Goal: Task Accomplishment & Management: Manage account settings

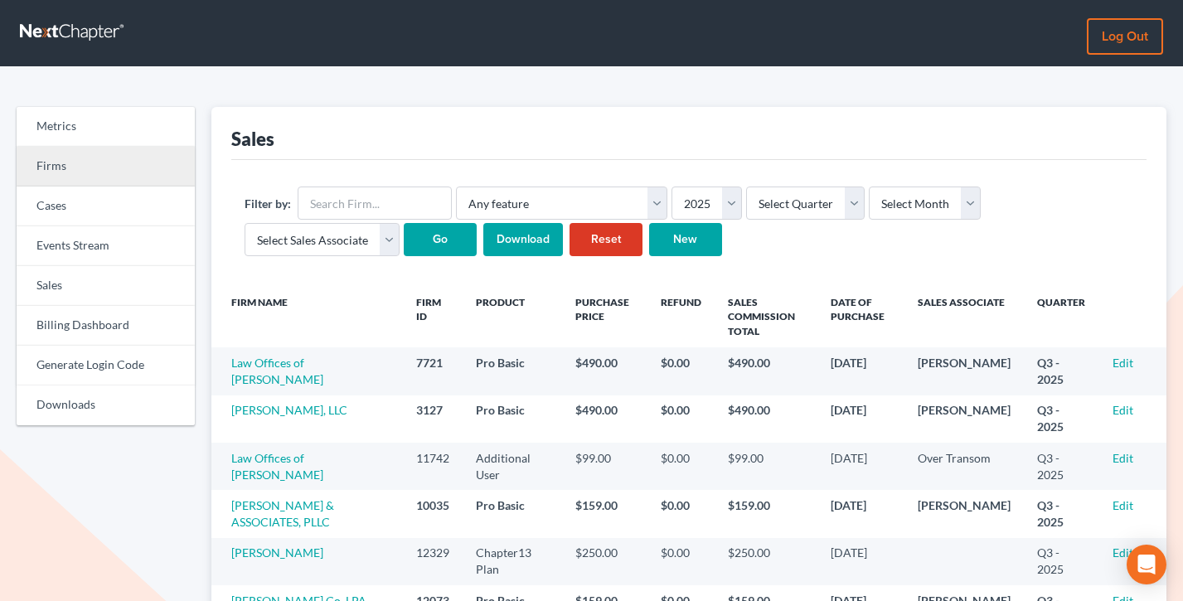
click at [74, 164] on link "Firms" at bounding box center [106, 167] width 178 height 40
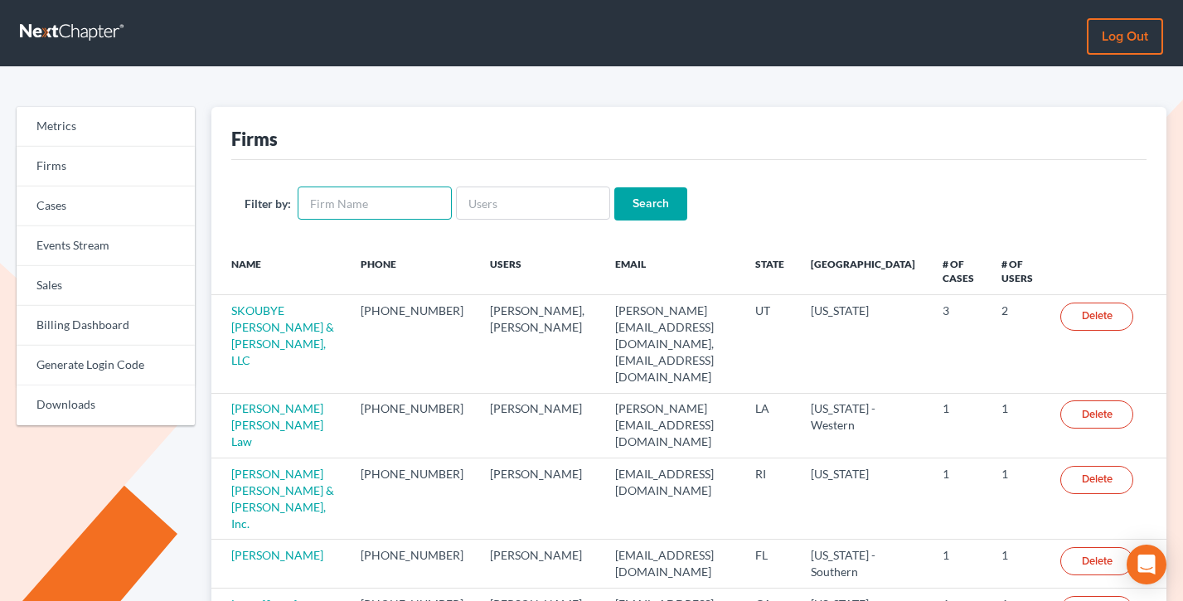
click at [354, 196] on input "text" at bounding box center [375, 203] width 154 height 33
type input "hale"
click at [614, 187] on input "Search" at bounding box center [650, 203] width 73 height 33
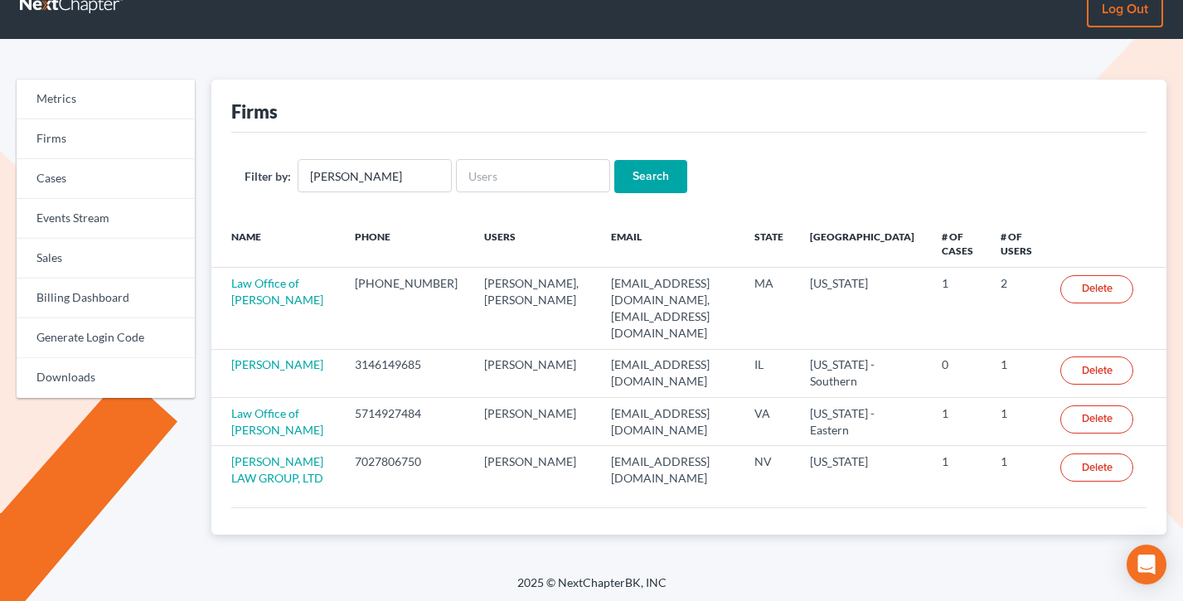
scroll to position [34, 0]
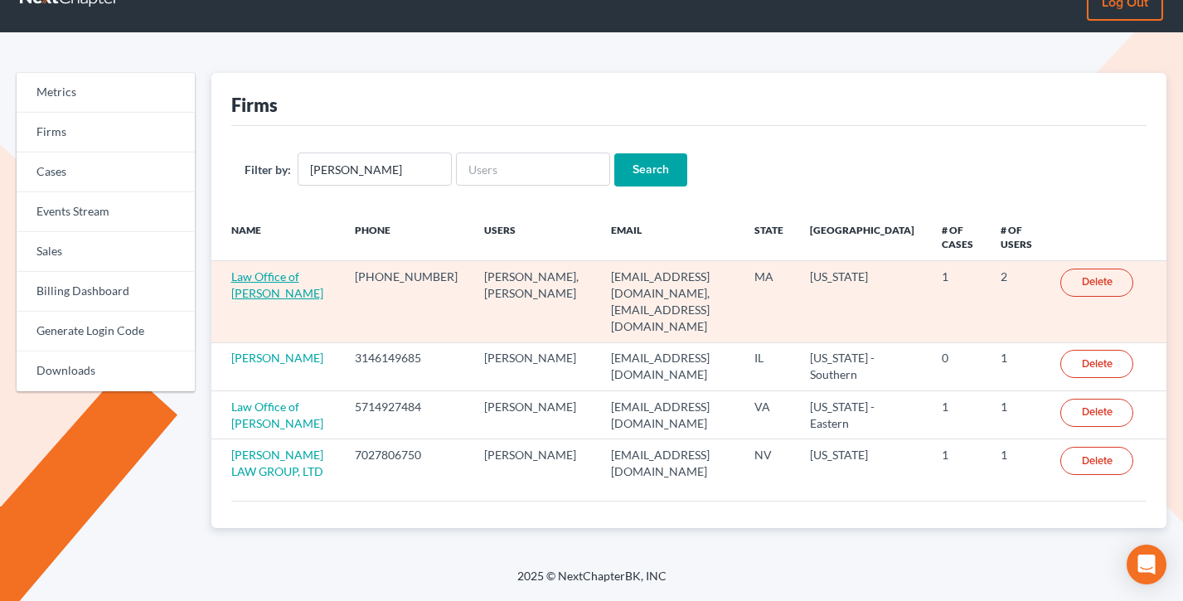
click at [267, 293] on link "Law Office of [PERSON_NAME]" at bounding box center [277, 284] width 92 height 31
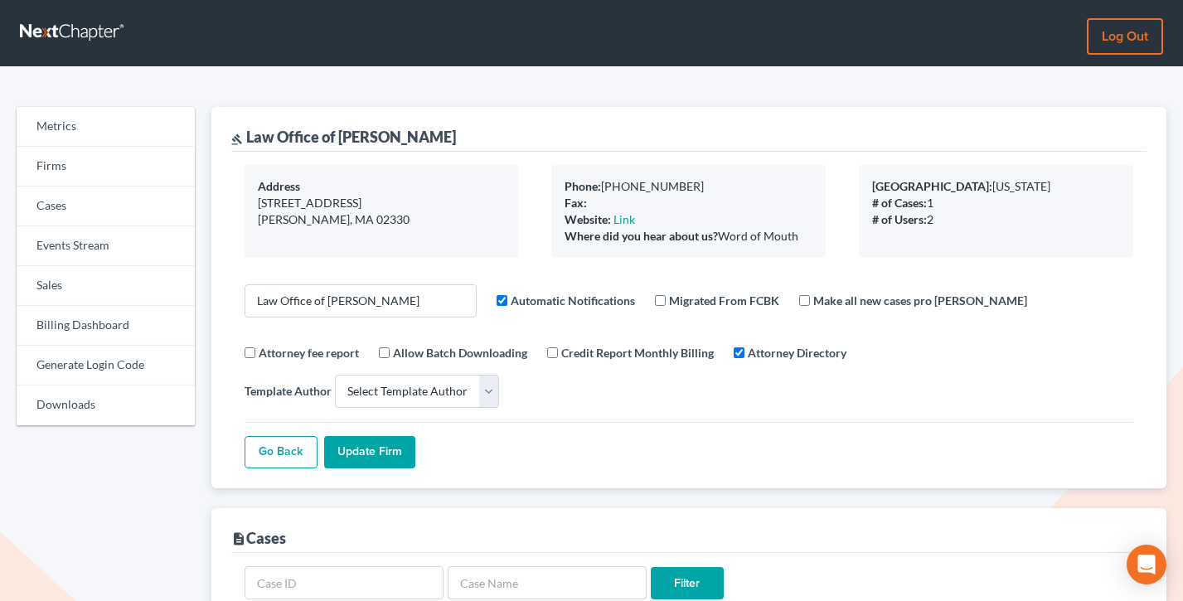
select select
click at [98, 177] on link "Firms" at bounding box center [106, 167] width 178 height 40
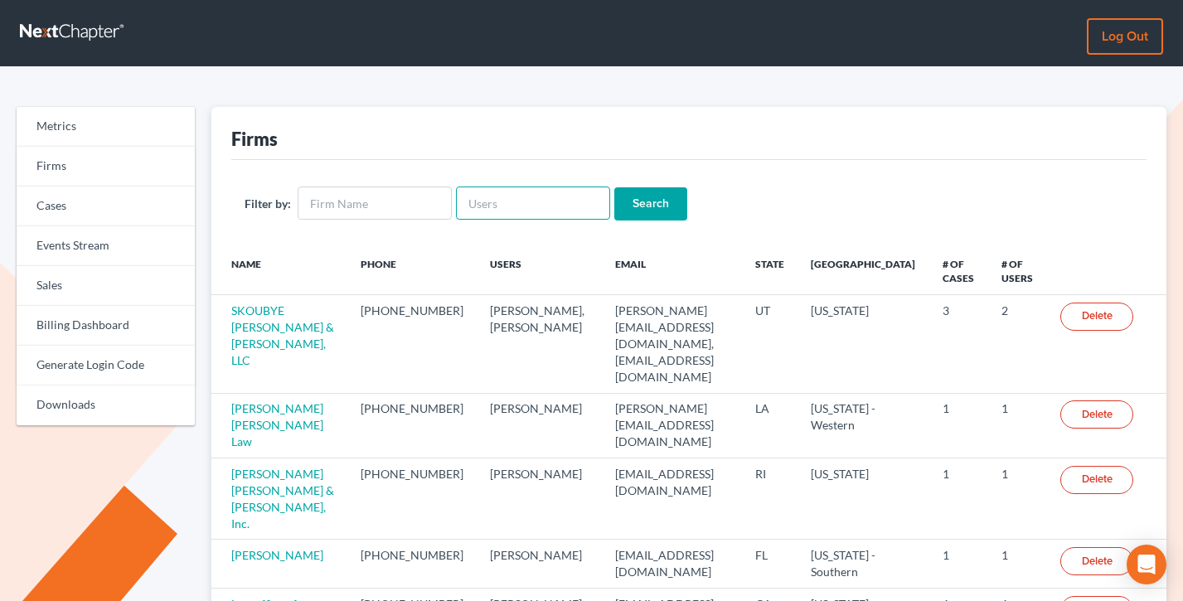
click at [500, 201] on input "text" at bounding box center [533, 203] width 154 height 33
paste input "[PERSON_NAME][EMAIL_ADDRESS][PERSON_NAME][DOMAIN_NAME]"
type input "[PERSON_NAME][EMAIL_ADDRESS][PERSON_NAME][DOMAIN_NAME]"
click at [614, 187] on input "Search" at bounding box center [650, 203] width 73 height 33
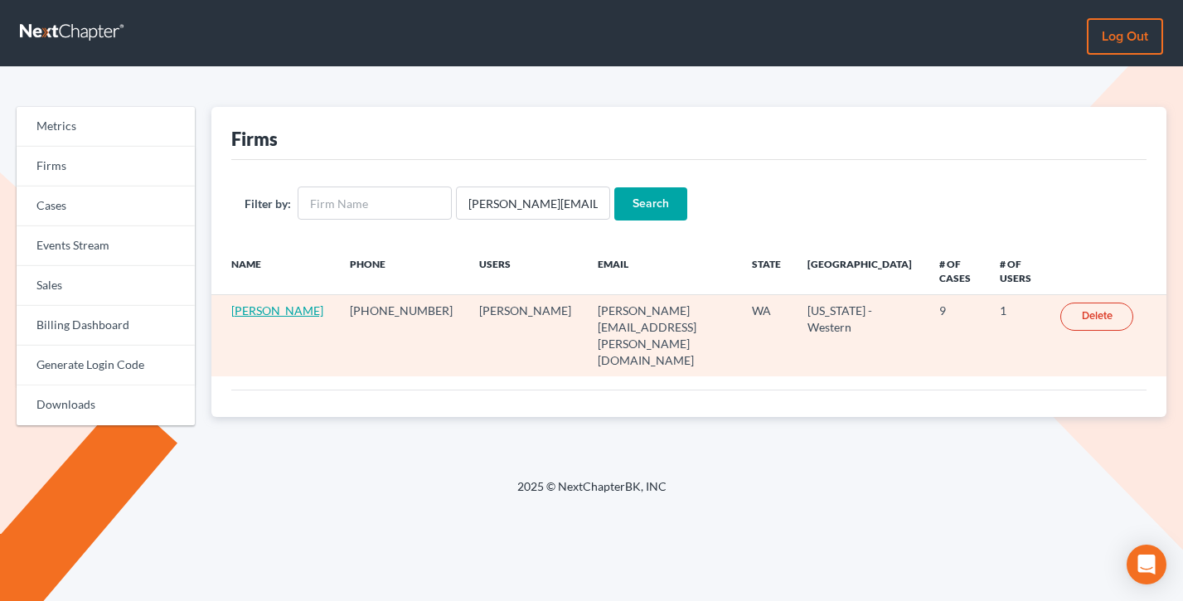
click at [242, 318] on link "[PERSON_NAME]" at bounding box center [277, 310] width 92 height 14
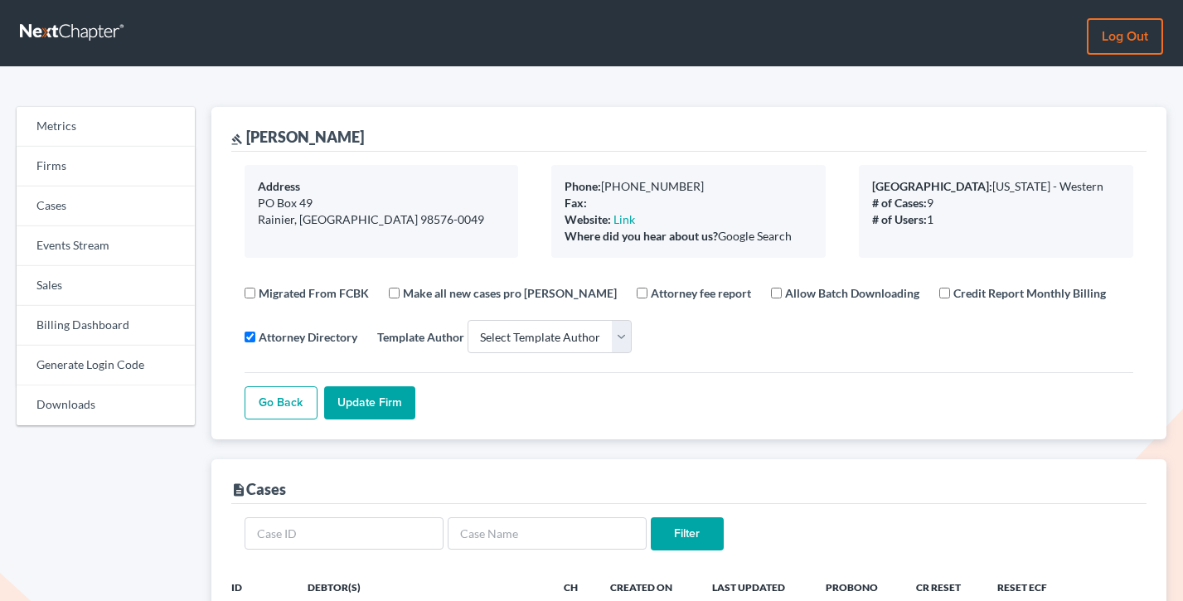
select select
click at [56, 184] on link "Firms" at bounding box center [106, 167] width 178 height 40
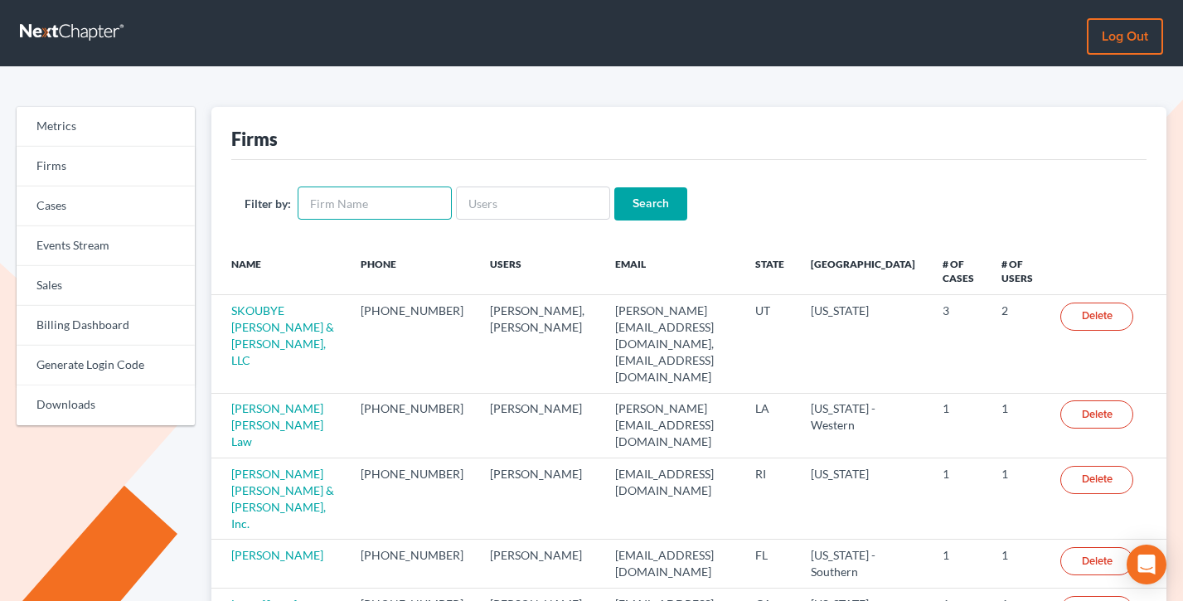
click at [352, 198] on input "text" at bounding box center [375, 203] width 154 height 33
paste input "Christine D. Langley"
type input "Christine D. Langley"
click at [614, 187] on input "Search" at bounding box center [650, 203] width 73 height 33
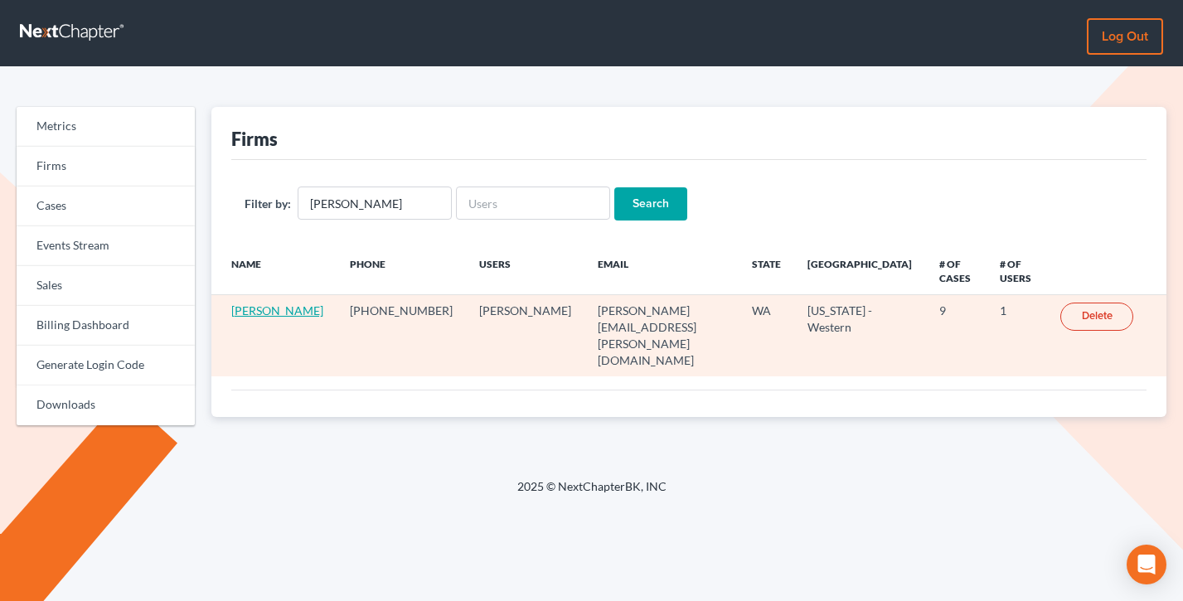
click at [265, 318] on link "[PERSON_NAME]" at bounding box center [277, 310] width 92 height 14
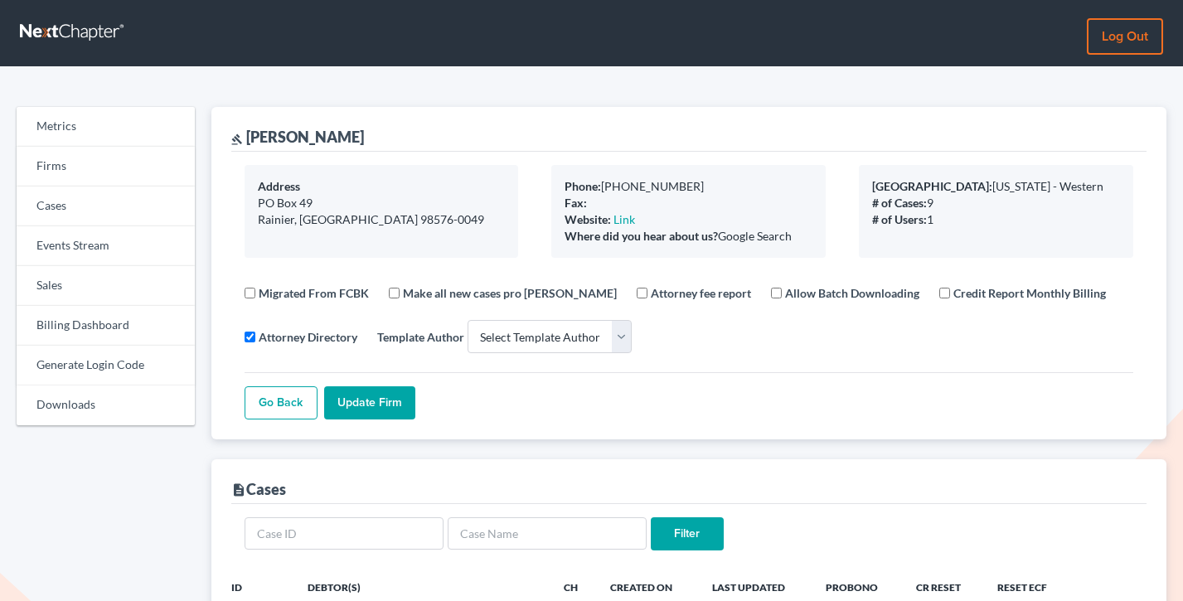
select select
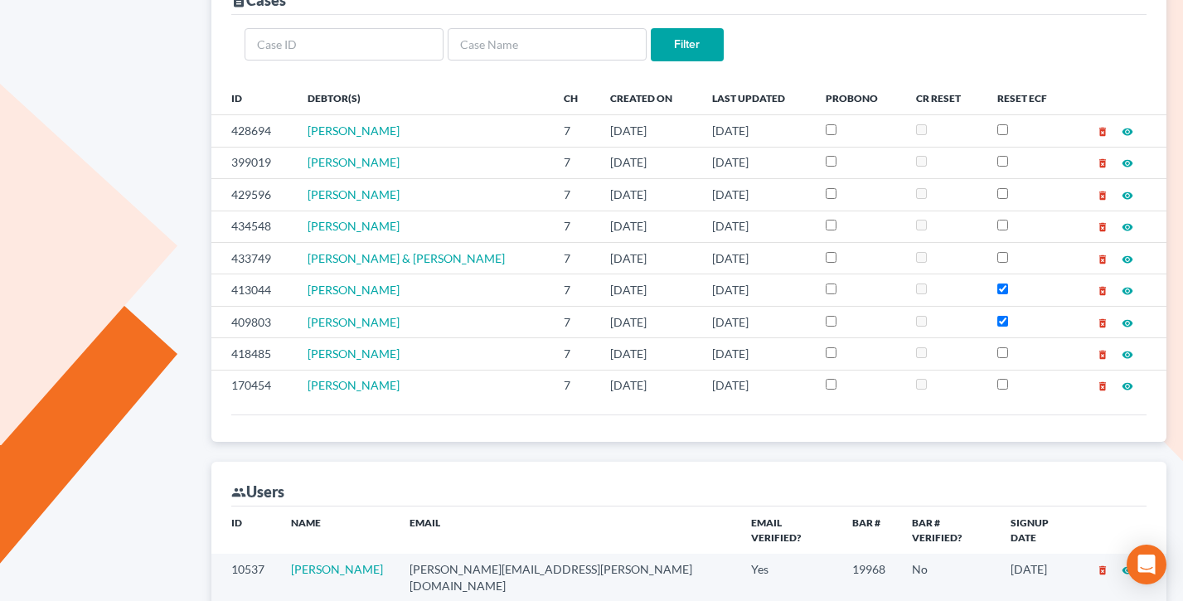
scroll to position [673, 0]
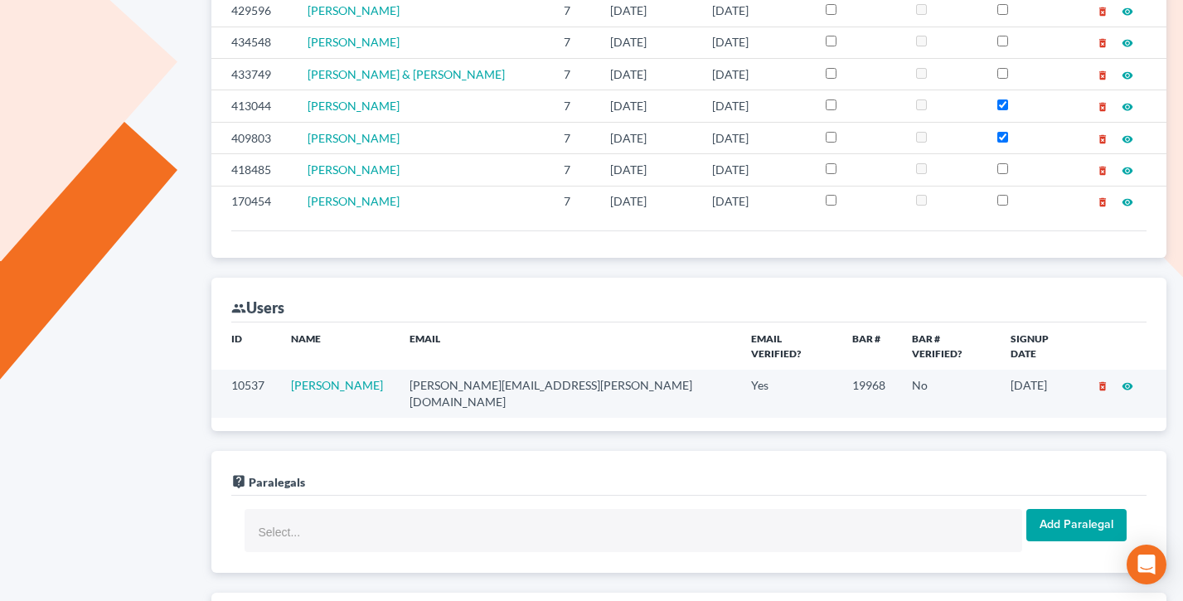
click at [521, 375] on td "chris@langley-law.com" at bounding box center [567, 393] width 342 height 47
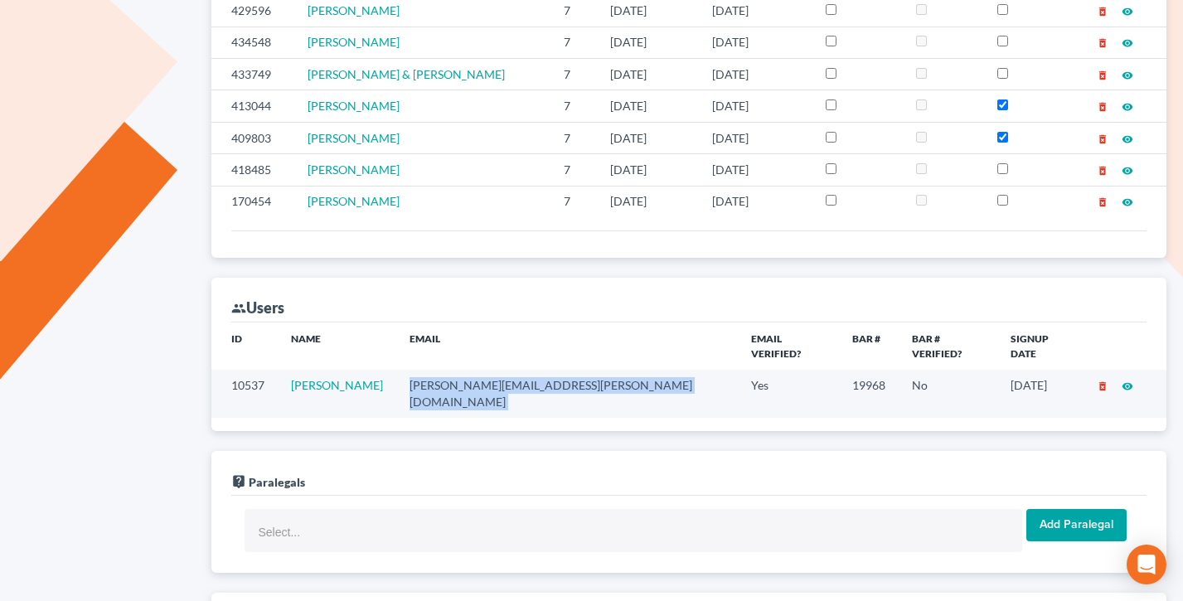
click at [521, 375] on td "chris@langley-law.com" at bounding box center [567, 393] width 342 height 47
copy td "chris@langley-law.com"
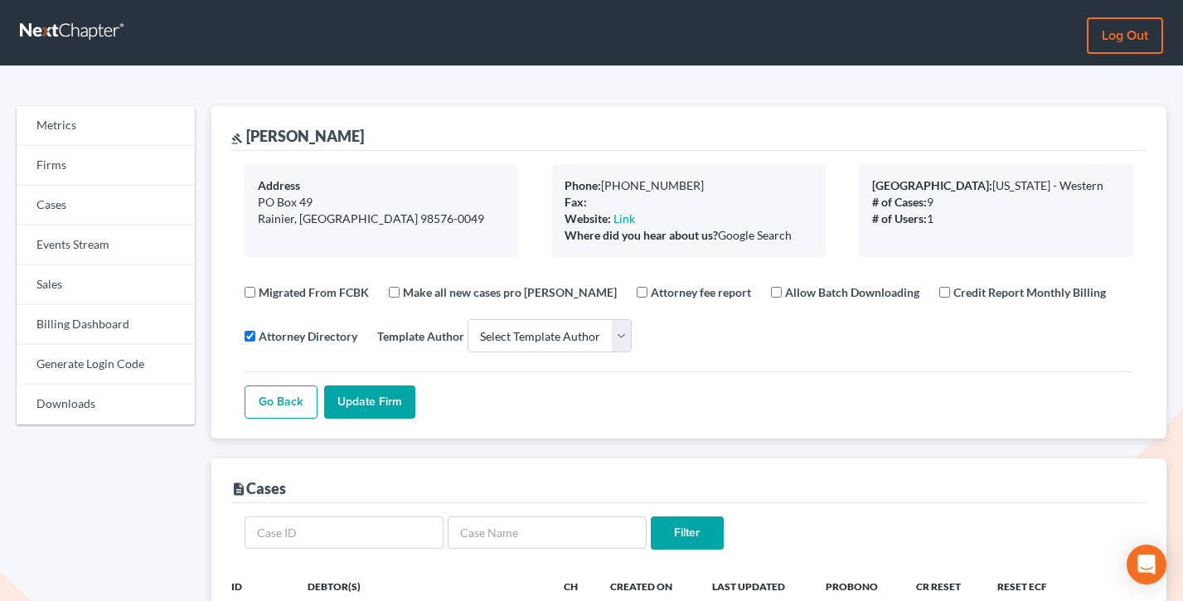
scroll to position [0, 0]
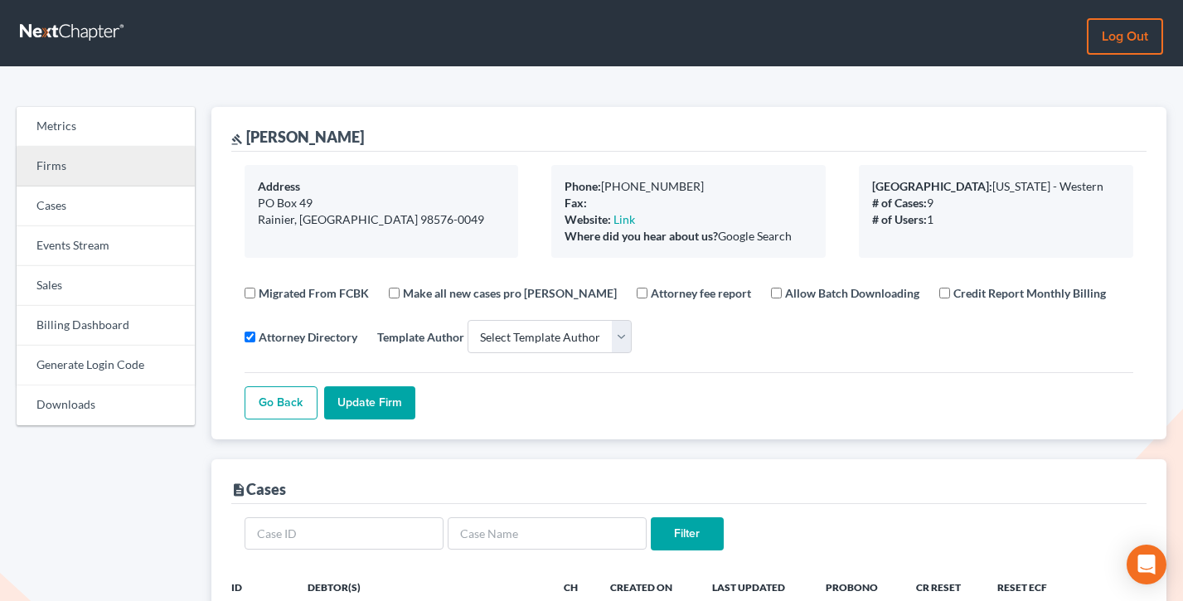
click at [60, 158] on link "Firms" at bounding box center [106, 167] width 178 height 40
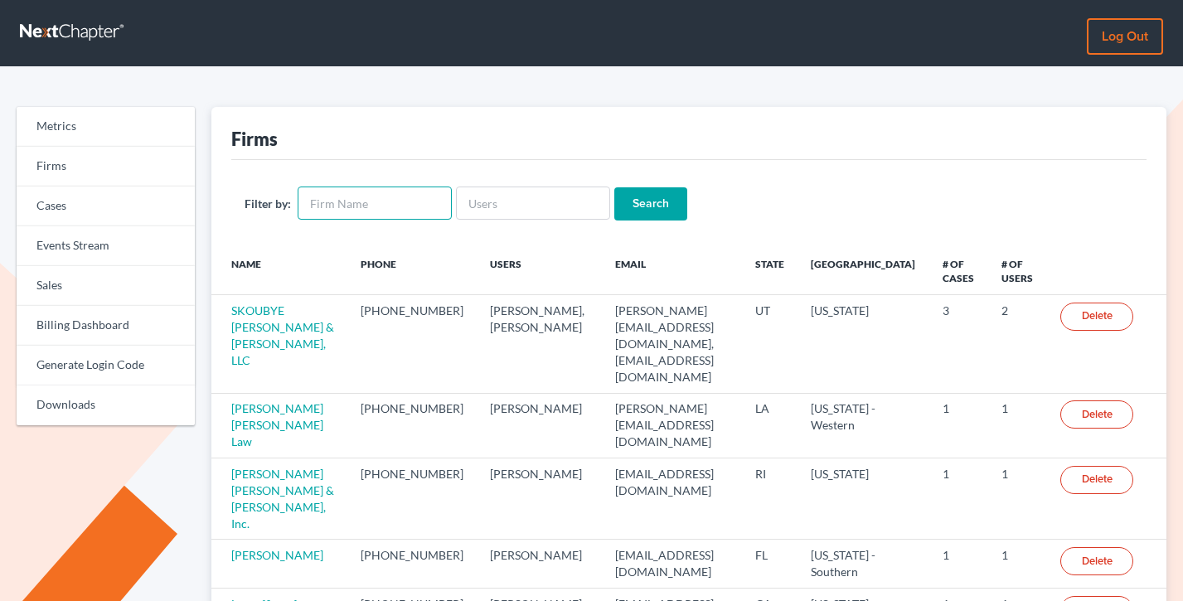
click at [342, 193] on input "text" at bounding box center [375, 203] width 154 height 33
type input "[PERSON_NAME]"
click at [614, 187] on input "Search" at bounding box center [650, 203] width 73 height 33
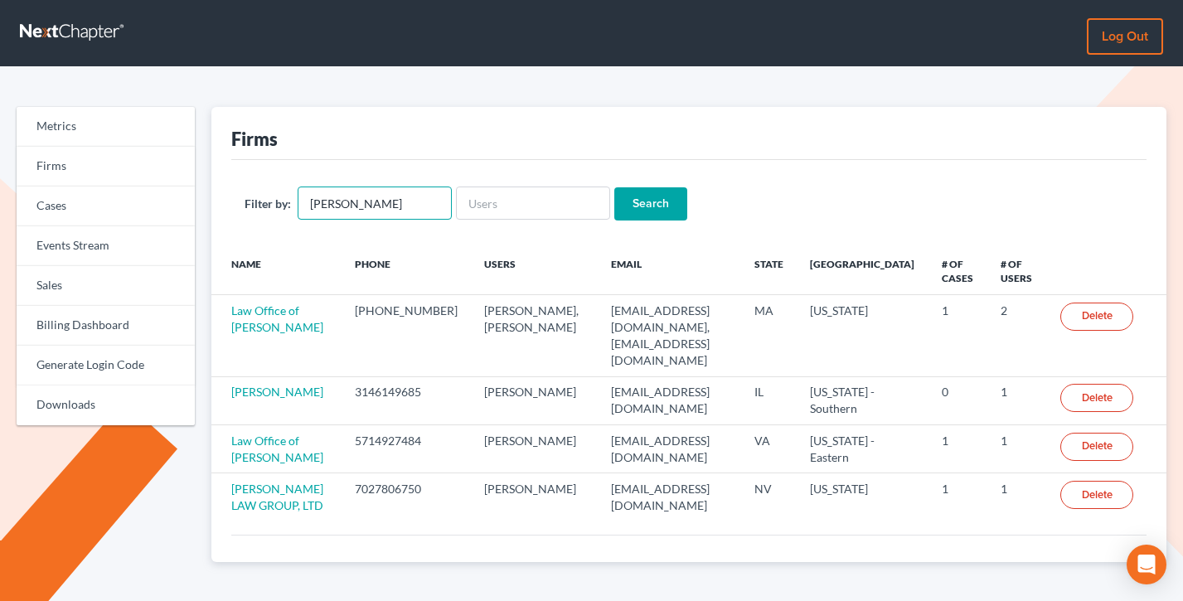
click at [305, 196] on input "[PERSON_NAME]" at bounding box center [375, 203] width 154 height 33
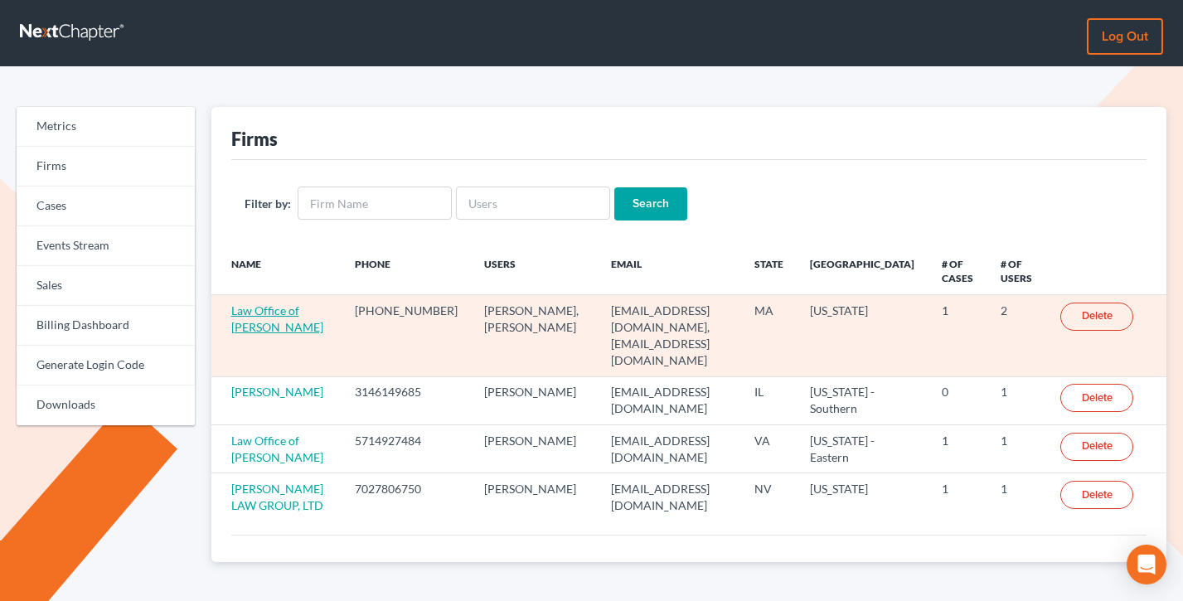
click at [246, 314] on link "Law Office of [PERSON_NAME]" at bounding box center [277, 318] width 92 height 31
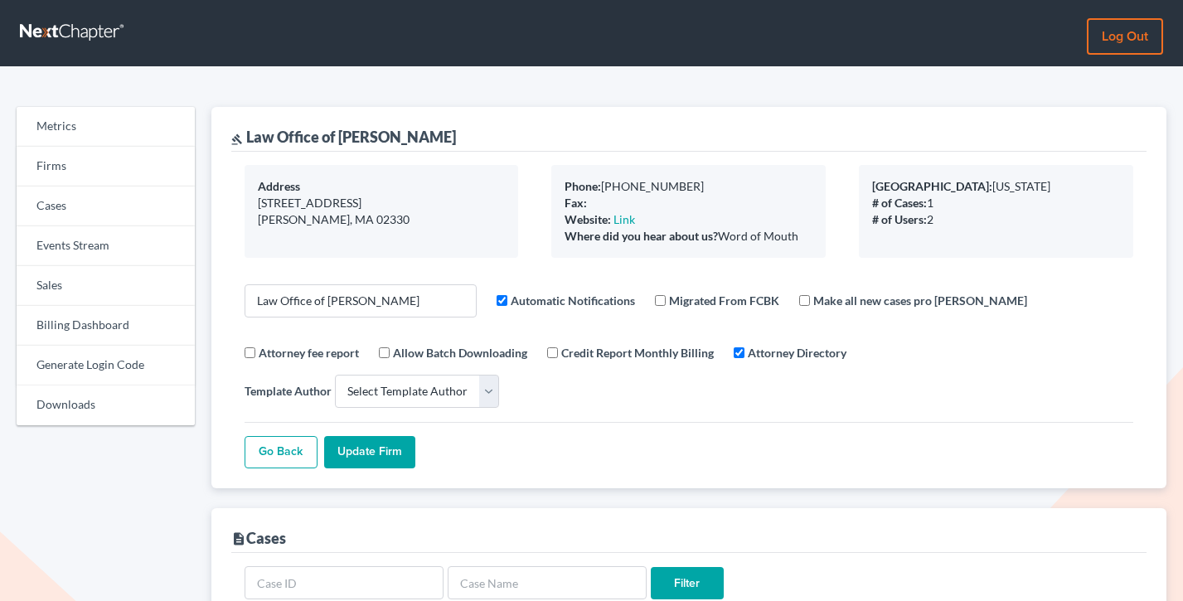
select select
drag, startPoint x: 480, startPoint y: 132, endPoint x: 245, endPoint y: 140, distance: 234.8
click at [245, 140] on div "gavel Law Office of Lawrence L. Hale" at bounding box center [689, 129] width 916 height 45
copy div "Law Office of Lawrence L. Hale"
click at [89, 327] on link "Billing Dashboard" at bounding box center [106, 326] width 178 height 40
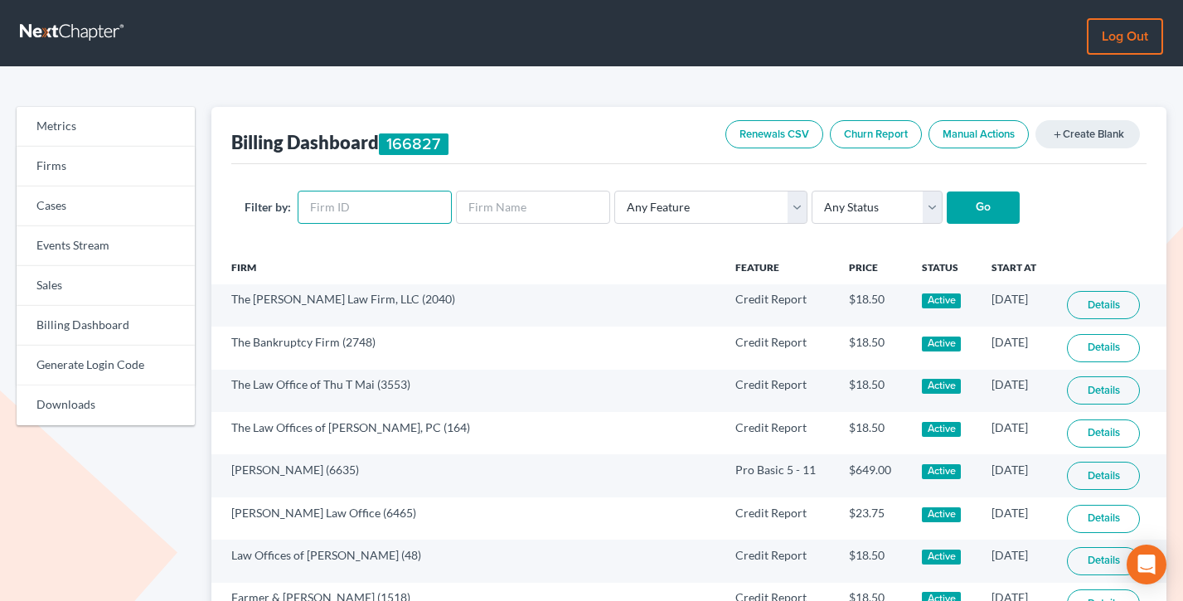
click at [390, 210] on input "text" at bounding box center [375, 207] width 154 height 33
paste input "12312"
type input "12312"
click at [947, 192] on input "Go" at bounding box center [983, 208] width 73 height 33
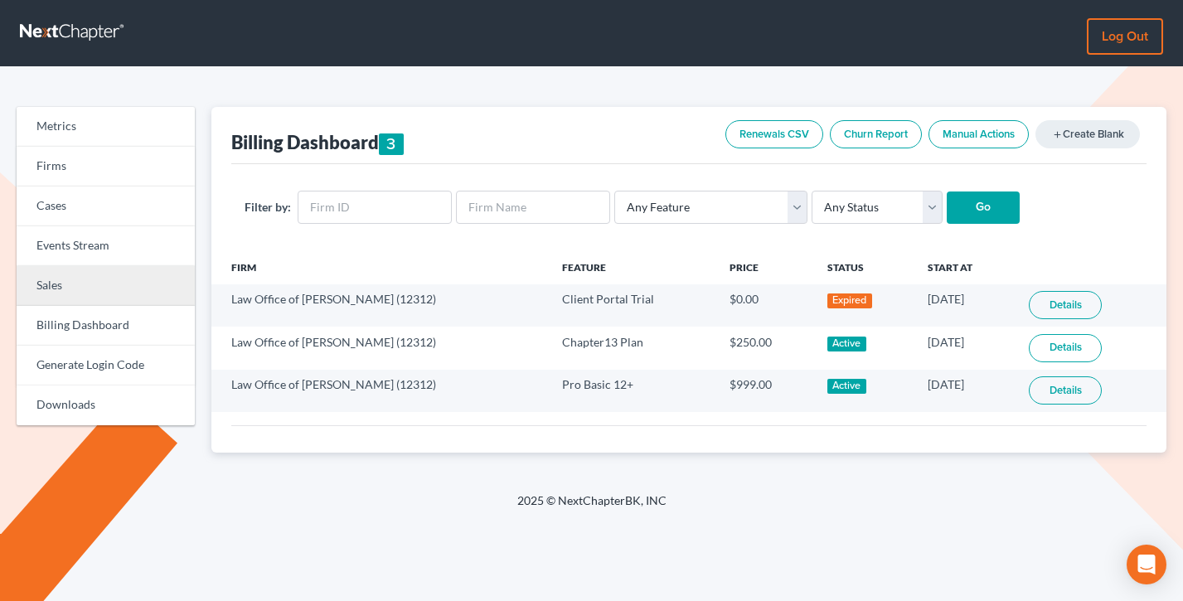
click at [120, 288] on link "Sales" at bounding box center [106, 286] width 178 height 40
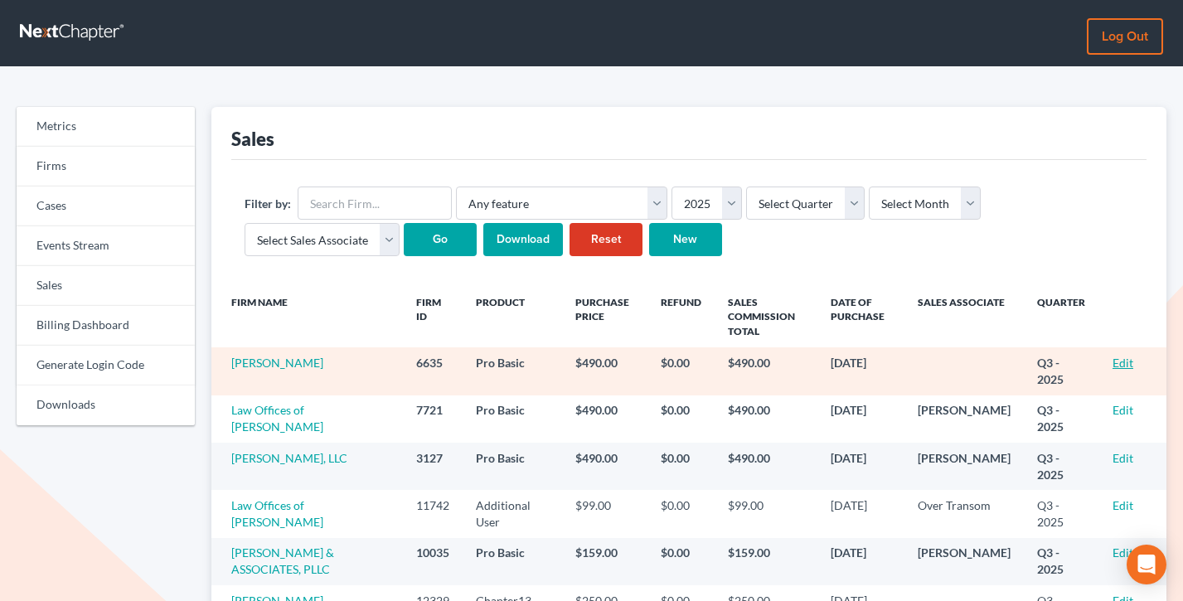
click at [1124, 362] on link "Edit" at bounding box center [1123, 363] width 21 height 14
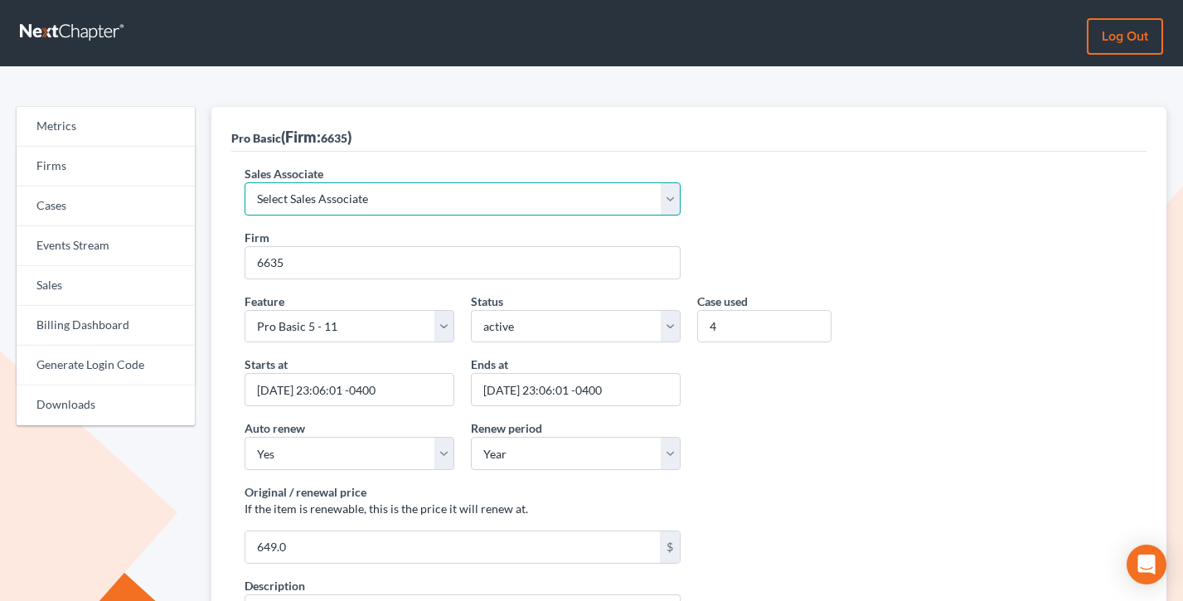
click at [375, 203] on select "Select Sales Associate Alex Seymour Over Transom Tim Shadoan" at bounding box center [463, 198] width 436 height 33
select select "7676"
click at [245, 182] on select "Select Sales Associate Alex Seymour Over Transom Tim Shadoan" at bounding box center [463, 198] width 436 height 33
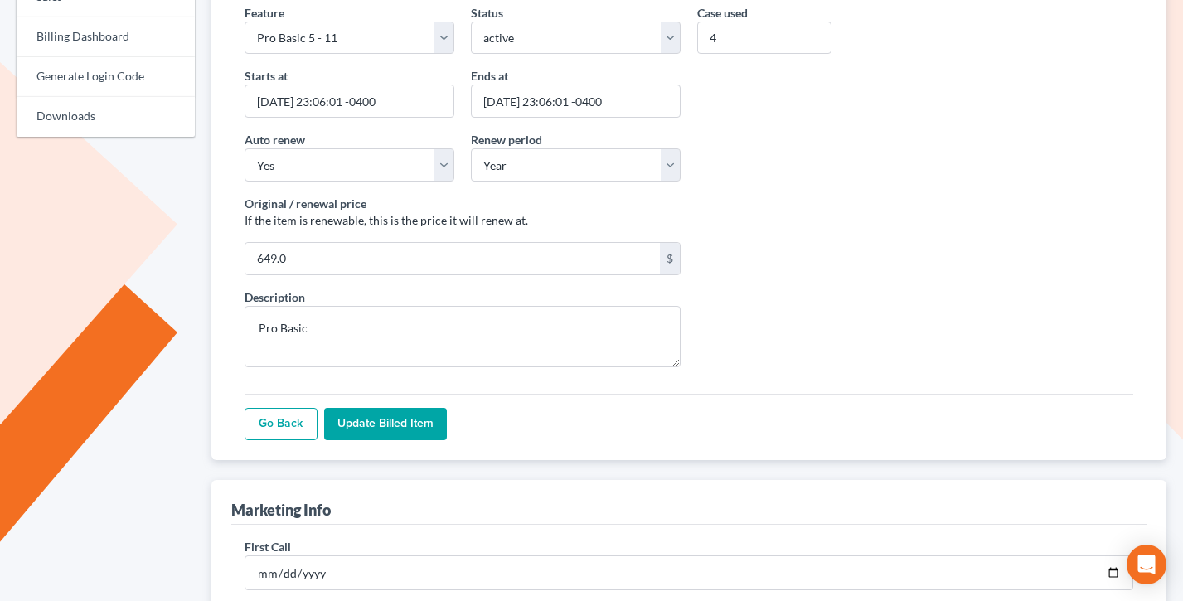
click at [411, 423] on input "Update Billed item" at bounding box center [385, 424] width 123 height 33
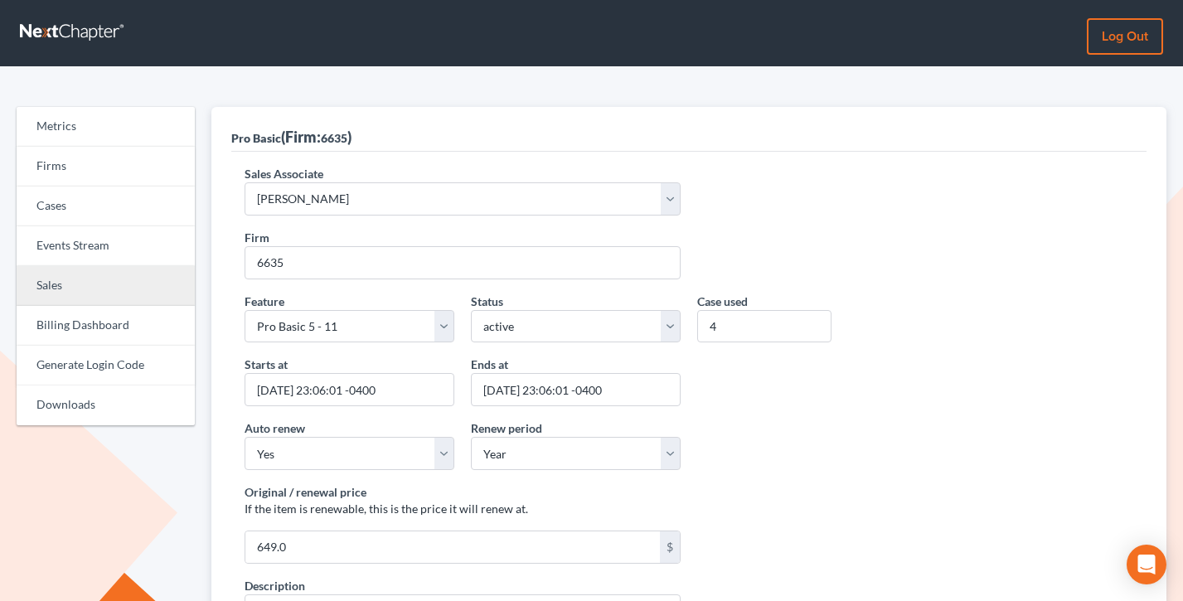
click at [63, 295] on link "Sales" at bounding box center [106, 286] width 178 height 40
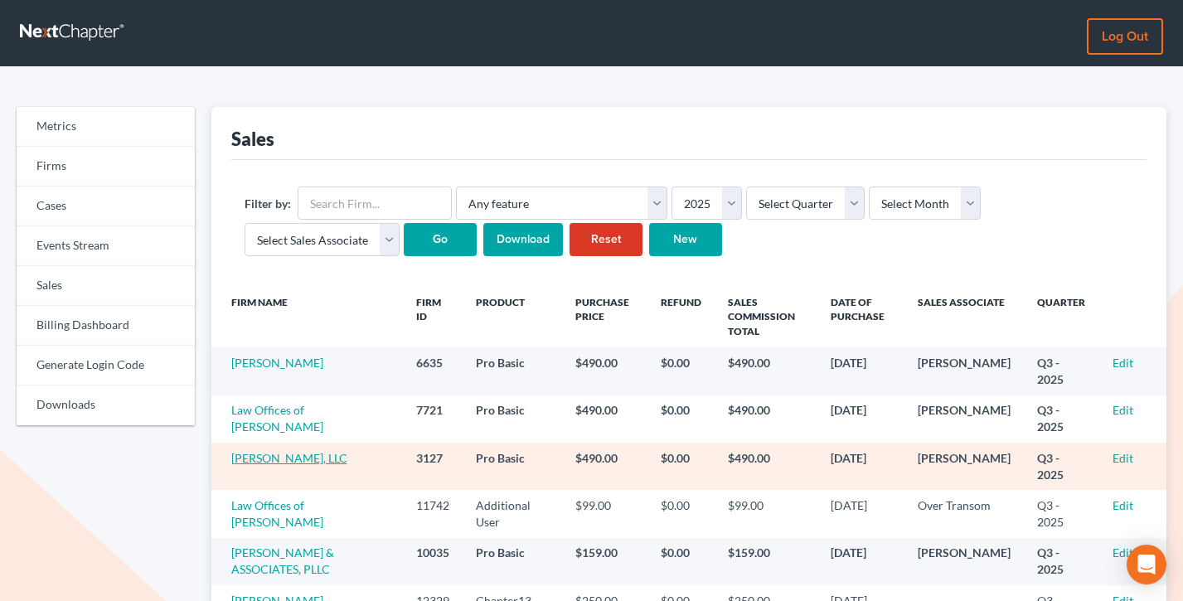
click at [260, 462] on link "[PERSON_NAME], LLC" at bounding box center [289, 458] width 116 height 14
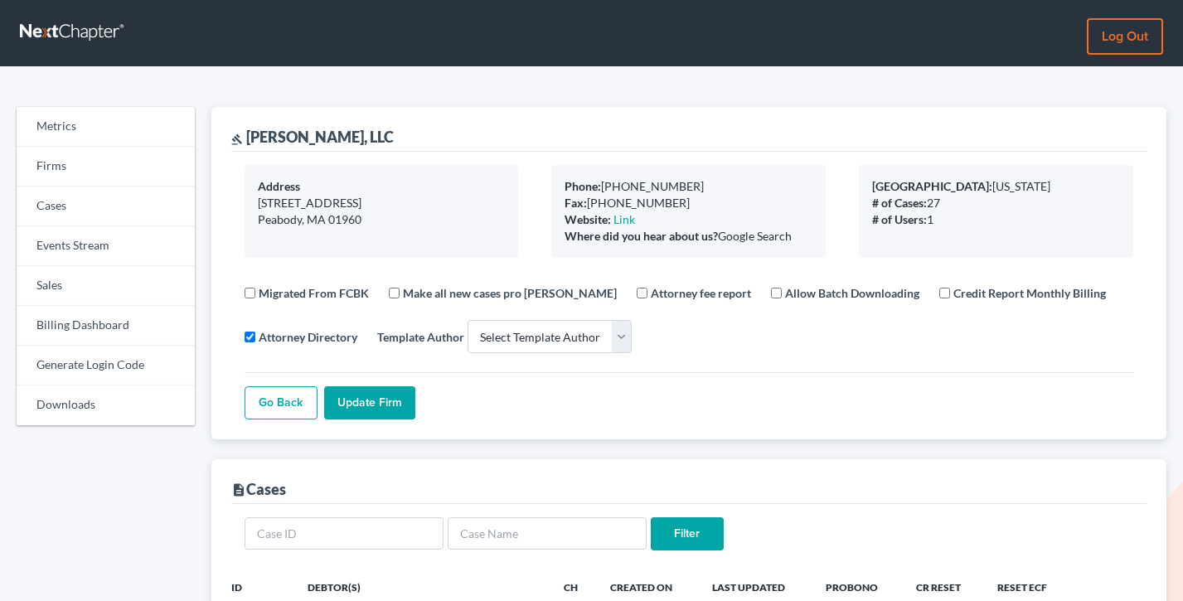
select select
click at [61, 293] on link "Sales" at bounding box center [106, 286] width 178 height 40
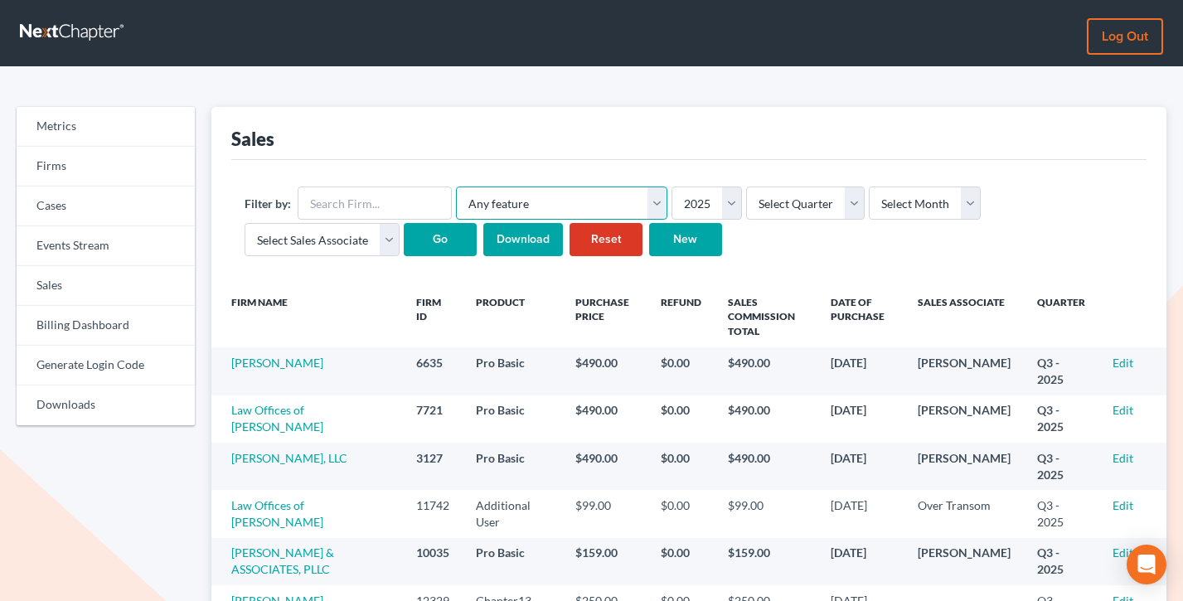
click at [553, 209] on select "Any feature Additional User Chapter13 Plan Client Portal Doc Creator Docs Pro D…" at bounding box center [561, 203] width 211 height 33
select select "pro_basic_tier3"
click at [456, 187] on select "Any feature Additional User Chapter13 Plan Client Portal Doc Creator Docs Pro D…" at bounding box center [561, 203] width 211 height 33
click at [441, 237] on input "Go" at bounding box center [440, 239] width 73 height 33
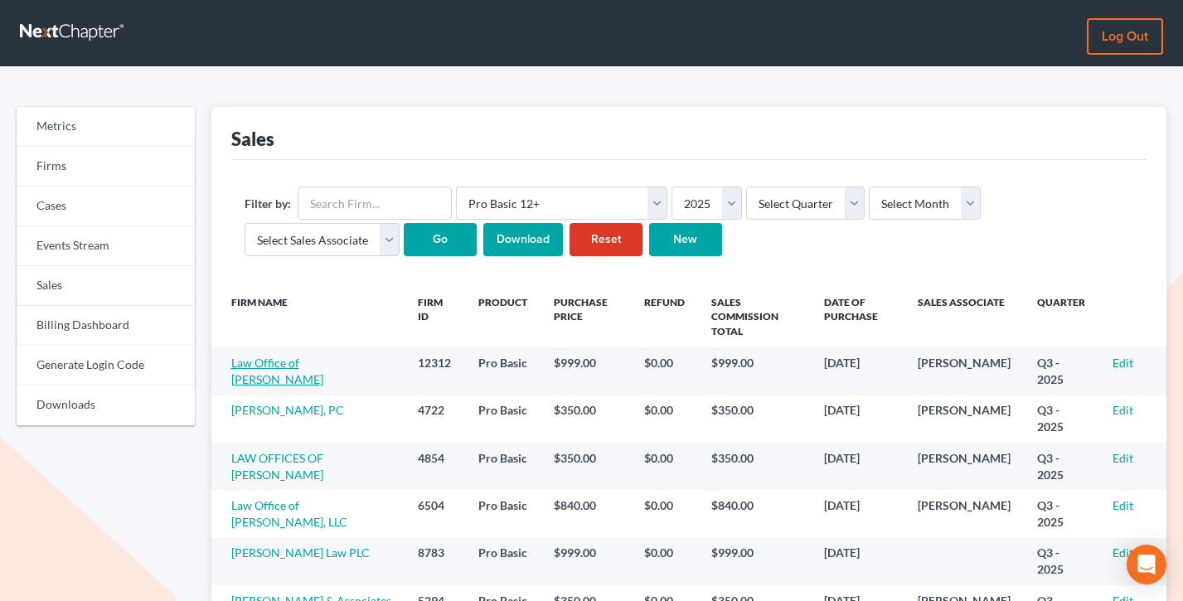
click at [300, 356] on link "Law Office of [PERSON_NAME]" at bounding box center [277, 371] width 92 height 31
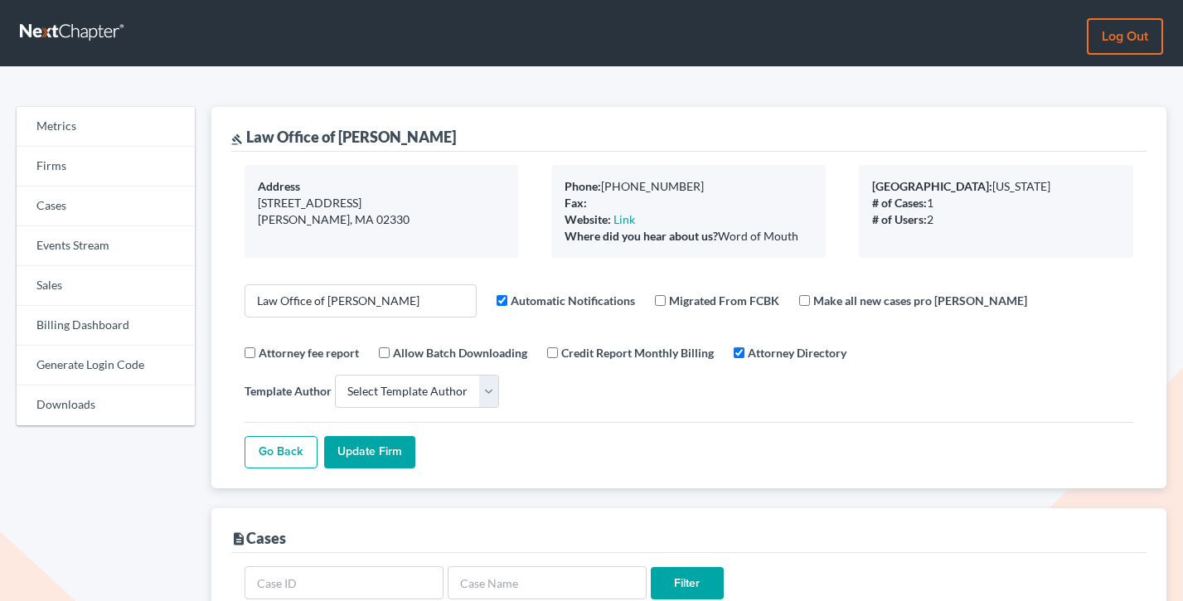
select select
click at [75, 321] on link "Billing Dashboard" at bounding box center [106, 326] width 178 height 40
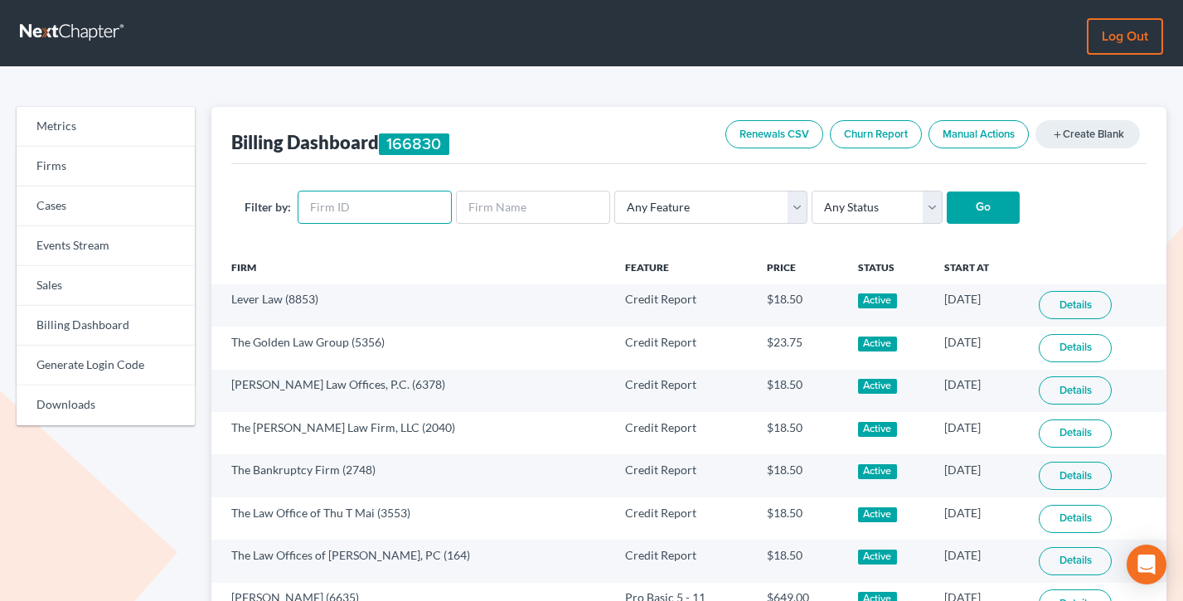
click at [359, 205] on input "text" at bounding box center [375, 207] width 154 height 33
paste input "12312"
type input "12312"
click at [947, 192] on input "Go" at bounding box center [983, 208] width 73 height 33
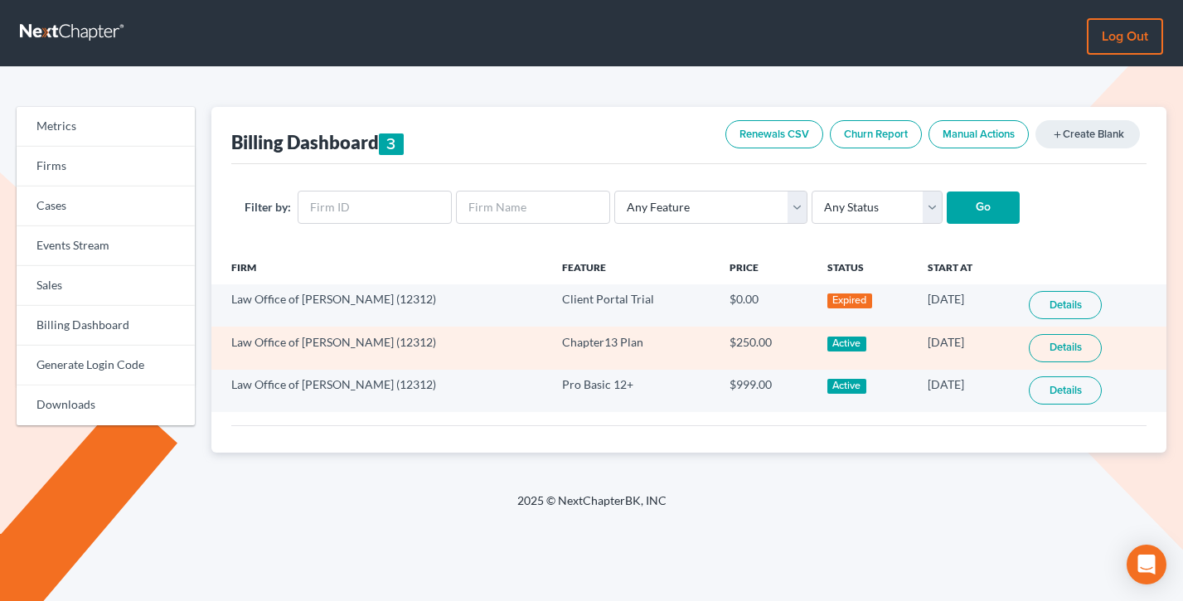
click at [1051, 347] on link "Details" at bounding box center [1065, 348] width 73 height 28
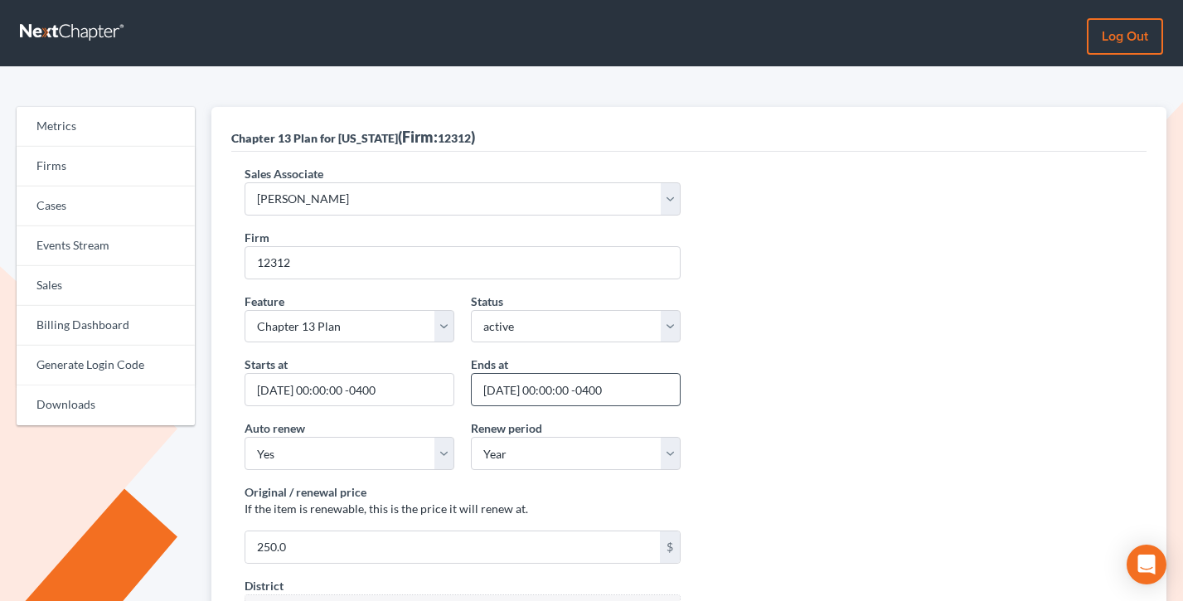
scroll to position [90, 0]
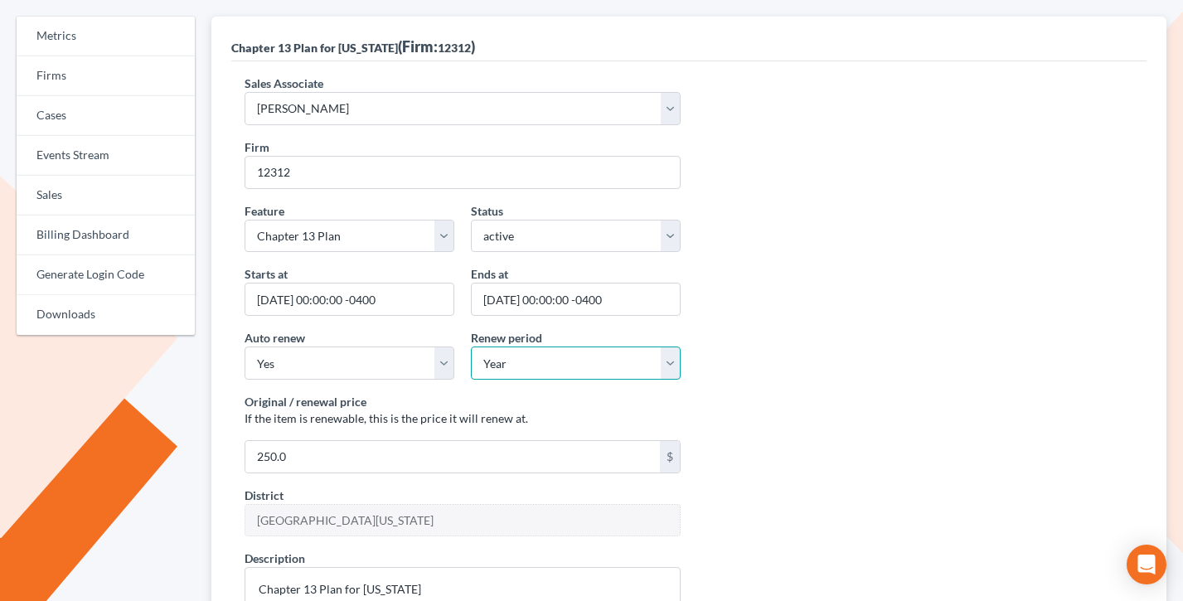
click at [543, 362] on select "Year Month N/A" at bounding box center [576, 363] width 210 height 33
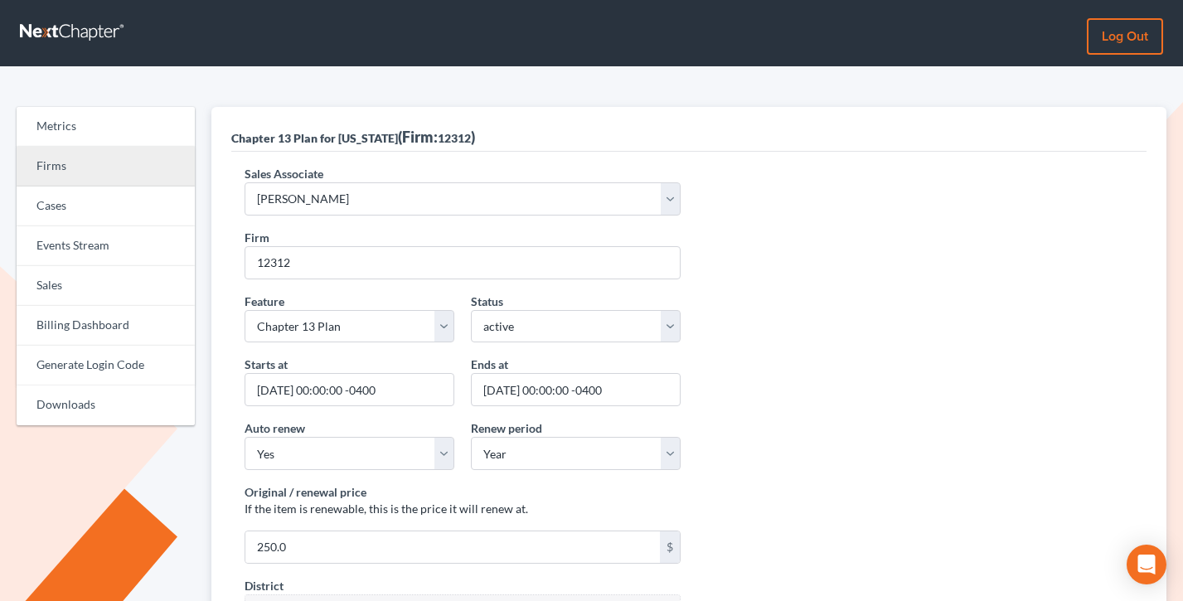
click at [84, 148] on link "Firms" at bounding box center [106, 167] width 178 height 40
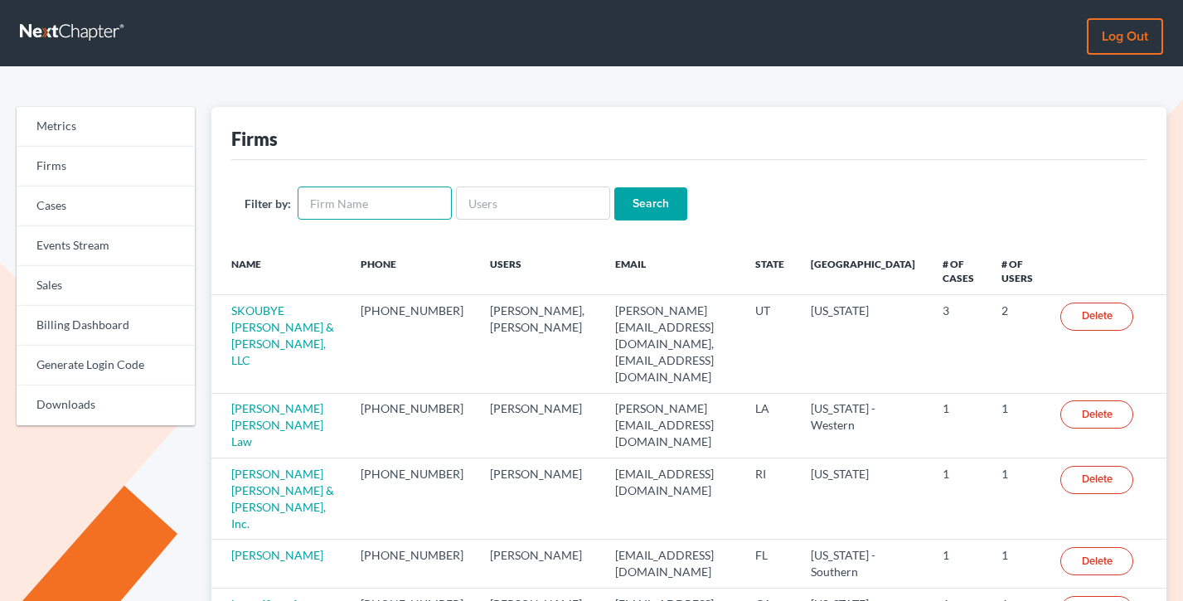
click at [386, 209] on input "text" at bounding box center [375, 203] width 154 height 33
paste input "John Garzon"
type input "[PERSON_NAME]"
click at [614, 187] on input "Search" at bounding box center [650, 203] width 73 height 33
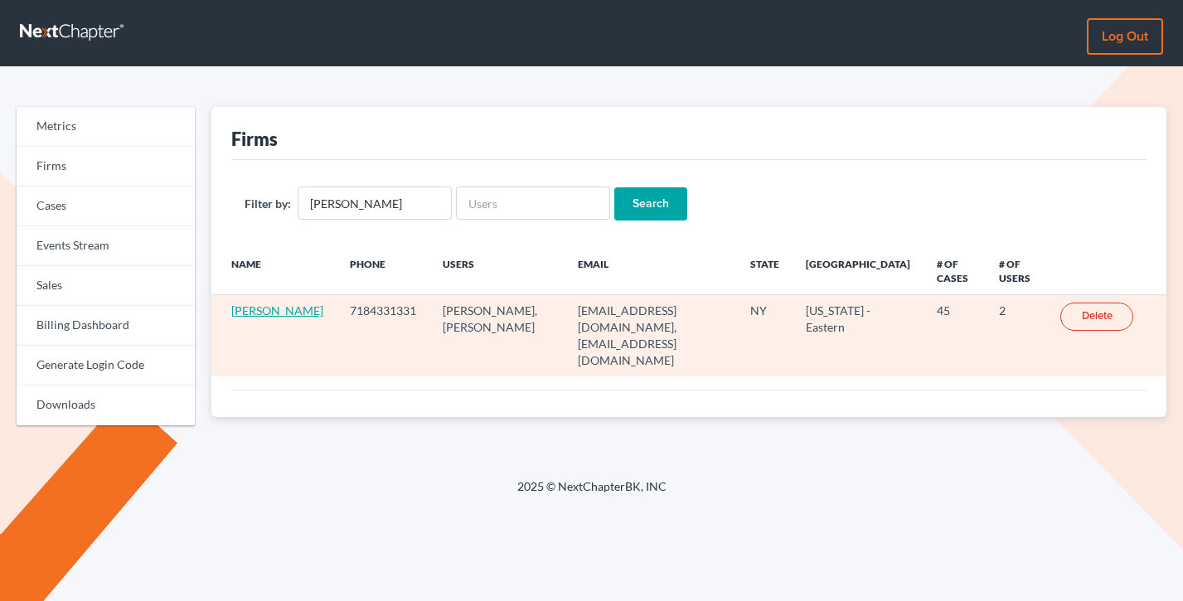
click at [249, 318] on link "[PERSON_NAME]" at bounding box center [277, 310] width 92 height 14
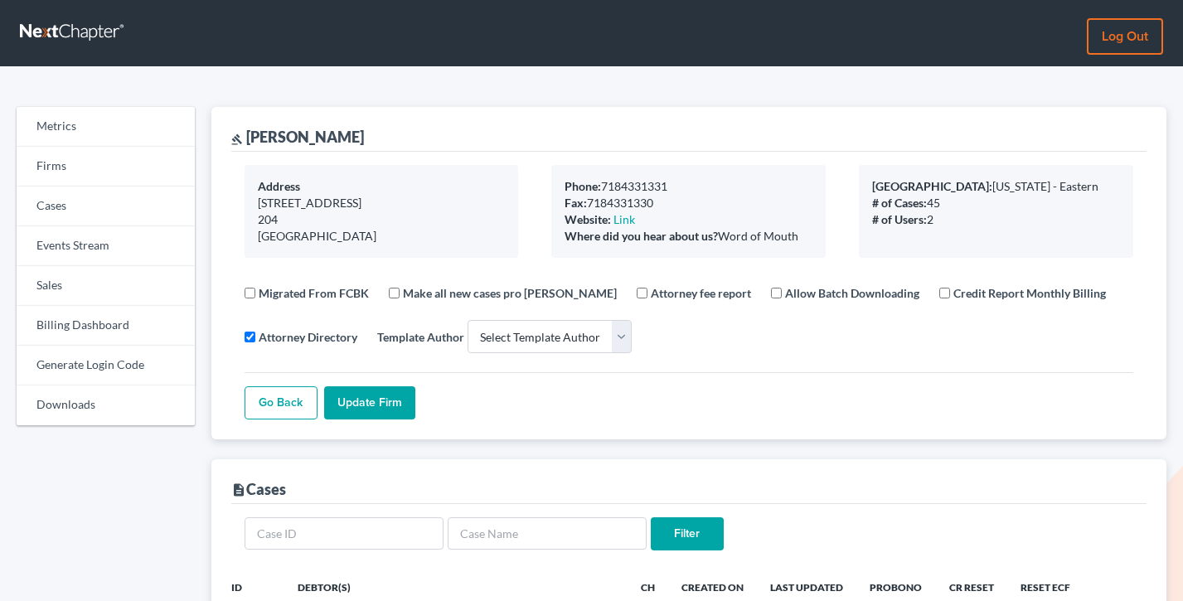
select select
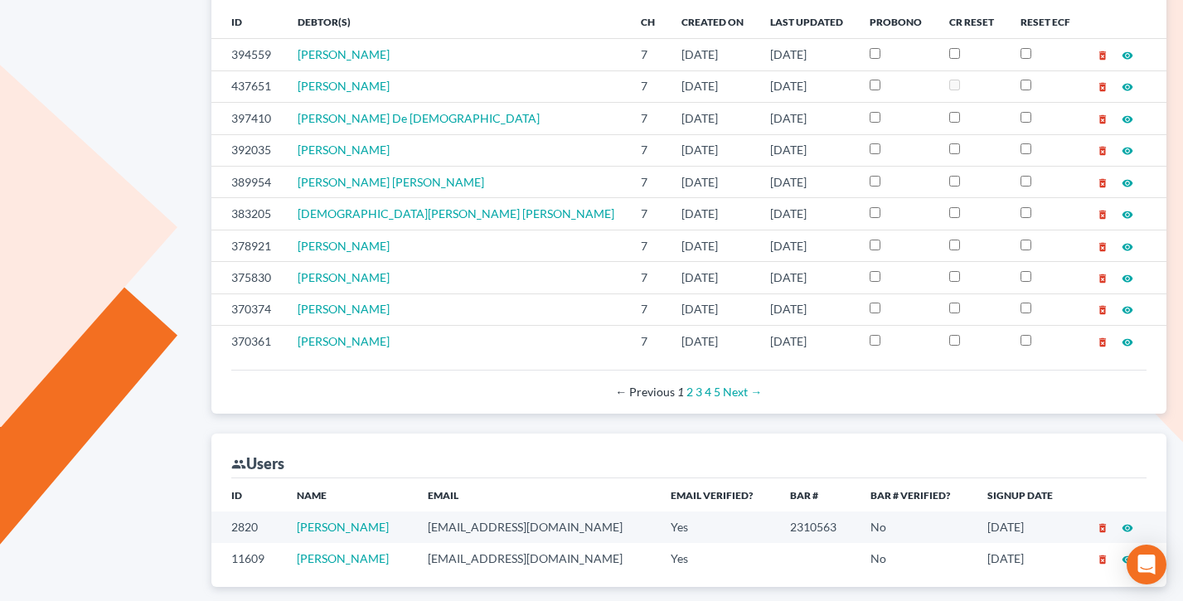
scroll to position [796, 0]
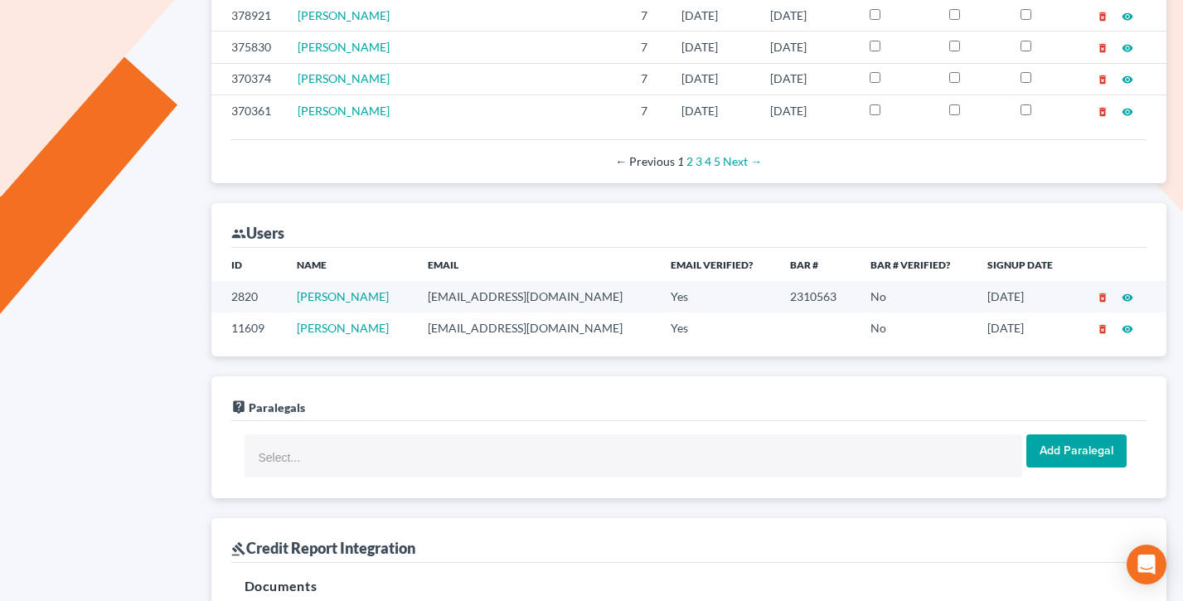
click at [535, 330] on td "legalhelper14@gmail.com" at bounding box center [537, 328] width 244 height 31
copy td "legalhelper14@gmail.com"
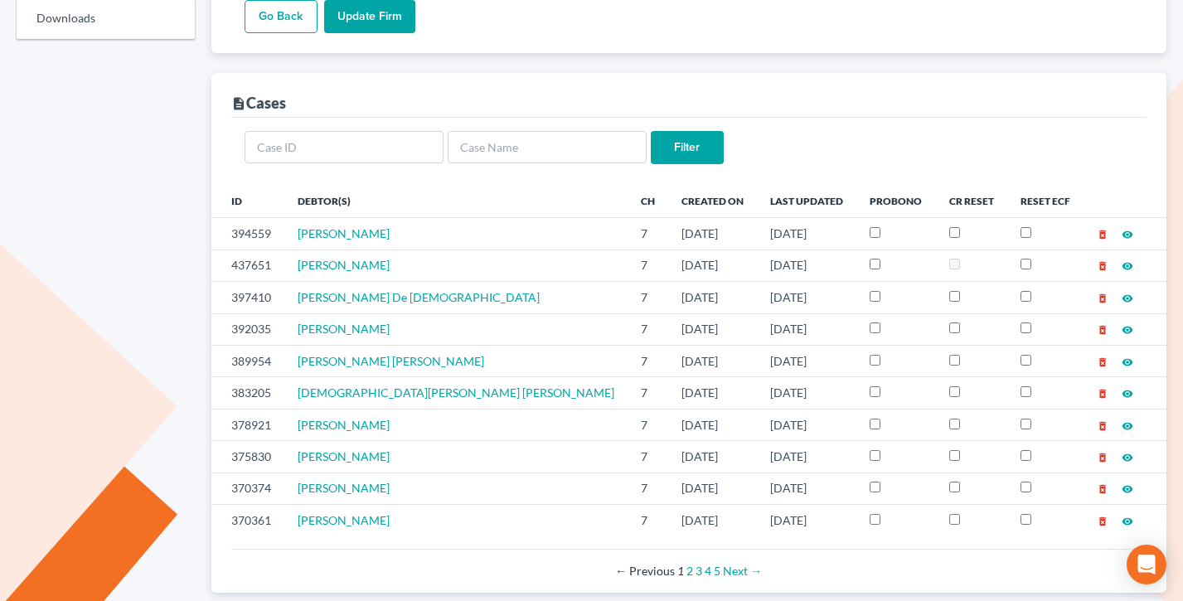
scroll to position [0, 0]
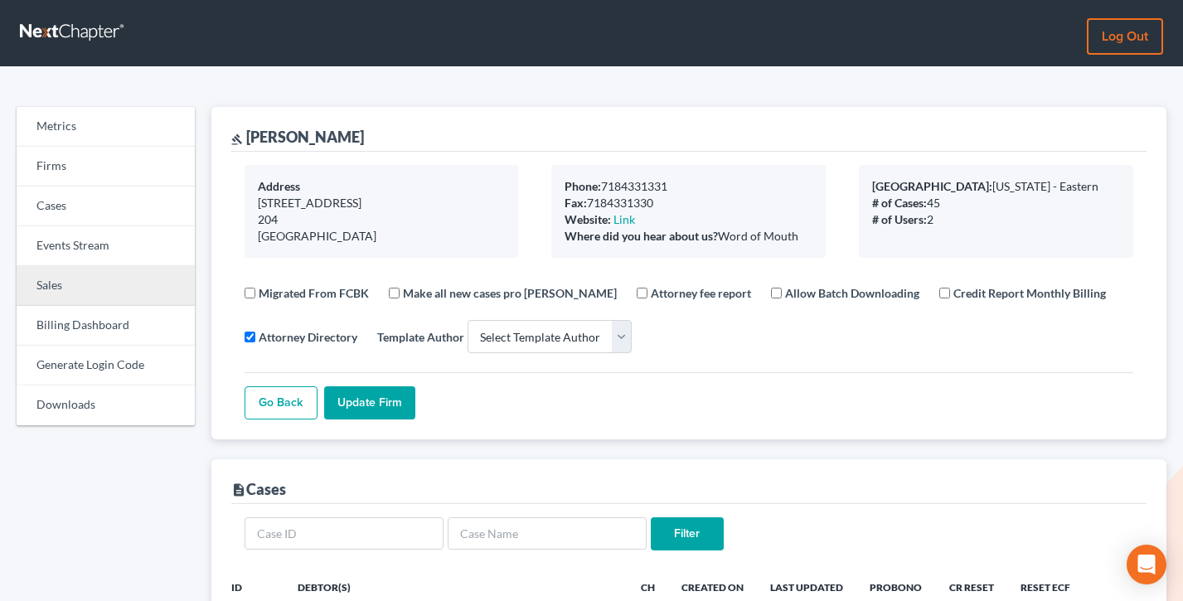
click at [62, 281] on link "Sales" at bounding box center [106, 286] width 178 height 40
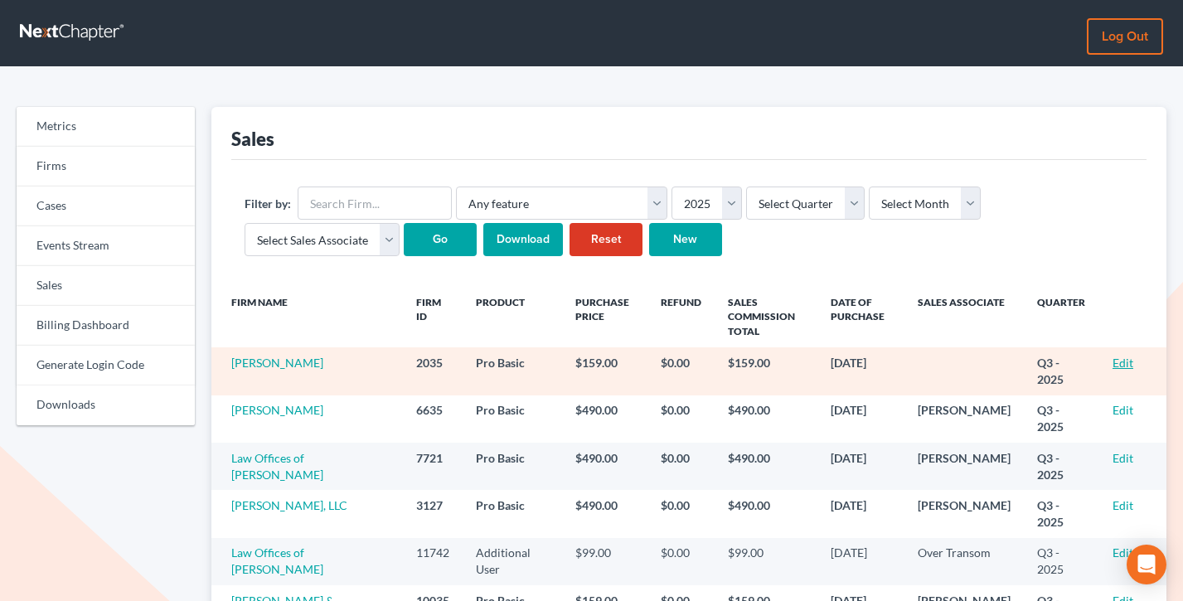
click at [1119, 364] on link "Edit" at bounding box center [1123, 363] width 21 height 14
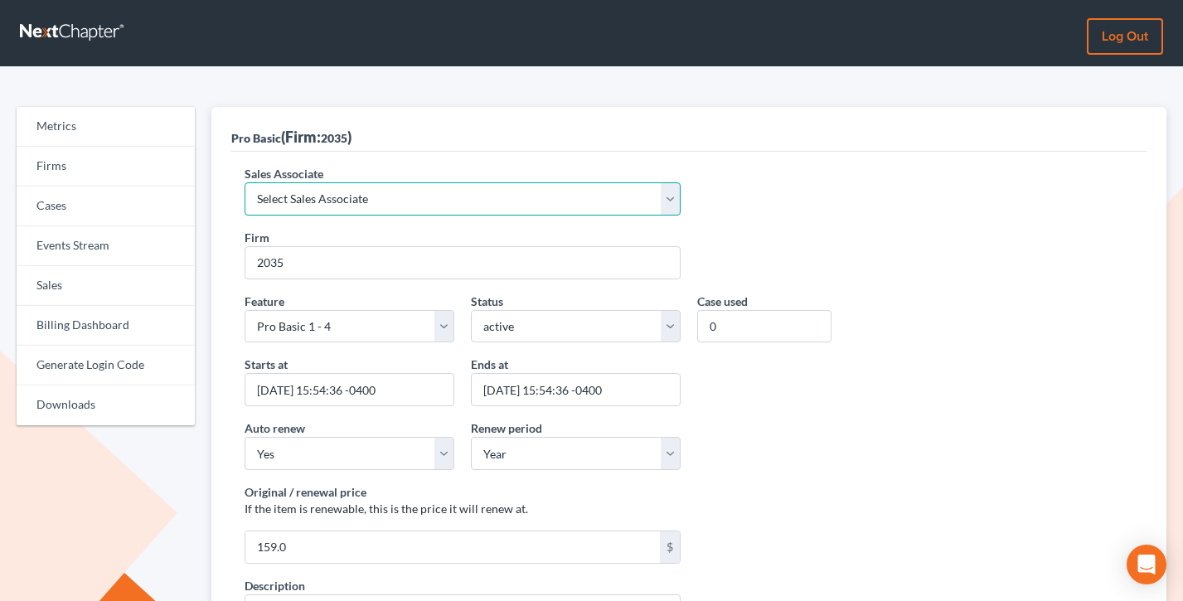
click at [488, 208] on select "Select Sales Associate Alex Seymour Over Transom Tim Shadoan" at bounding box center [463, 198] width 436 height 33
select select "7676"
click at [245, 182] on select "Select Sales Associate Alex Seymour Over Transom Tim Shadoan" at bounding box center [463, 198] width 436 height 33
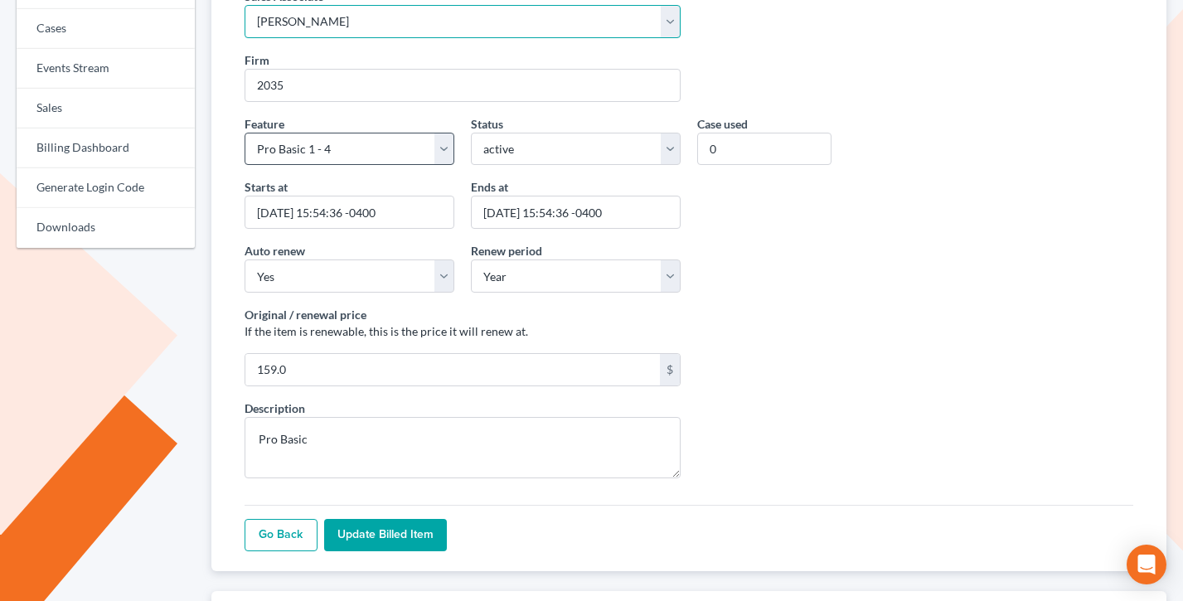
scroll to position [484, 0]
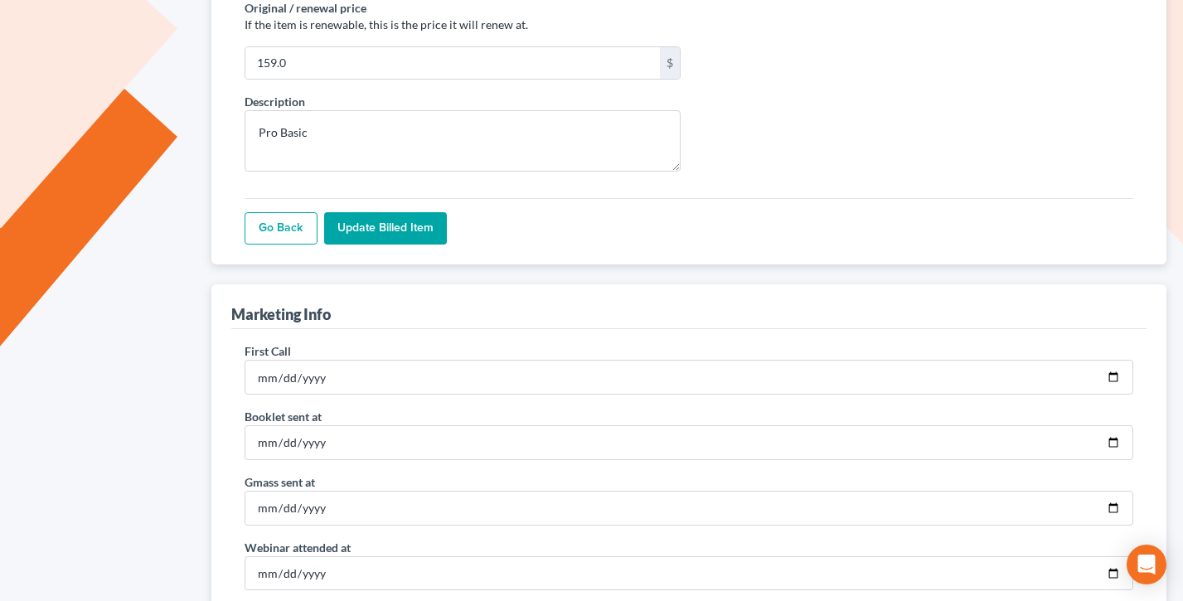
click at [388, 240] on input "Update Billed item" at bounding box center [385, 228] width 123 height 33
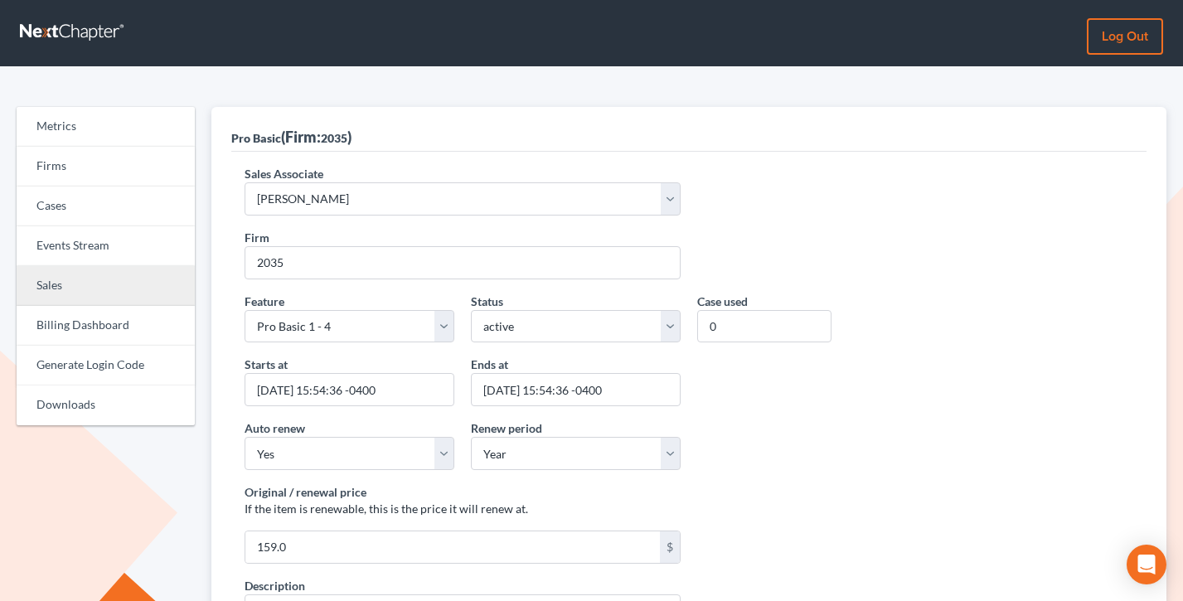
click at [53, 295] on link "Sales" at bounding box center [106, 286] width 178 height 40
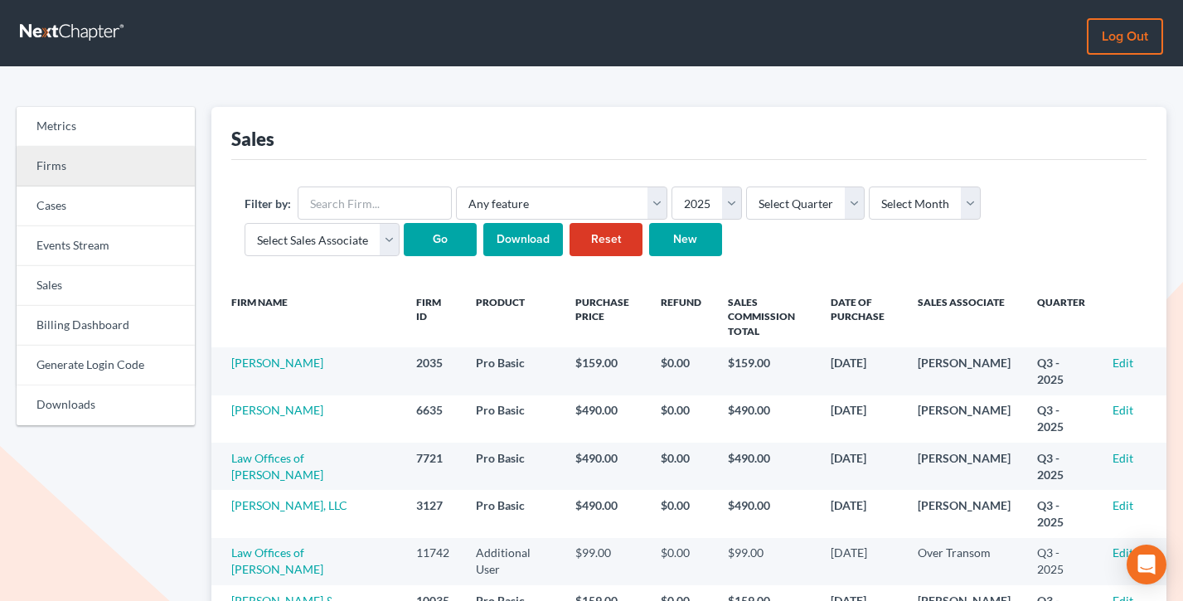
click at [104, 176] on link "Firms" at bounding box center [106, 167] width 178 height 40
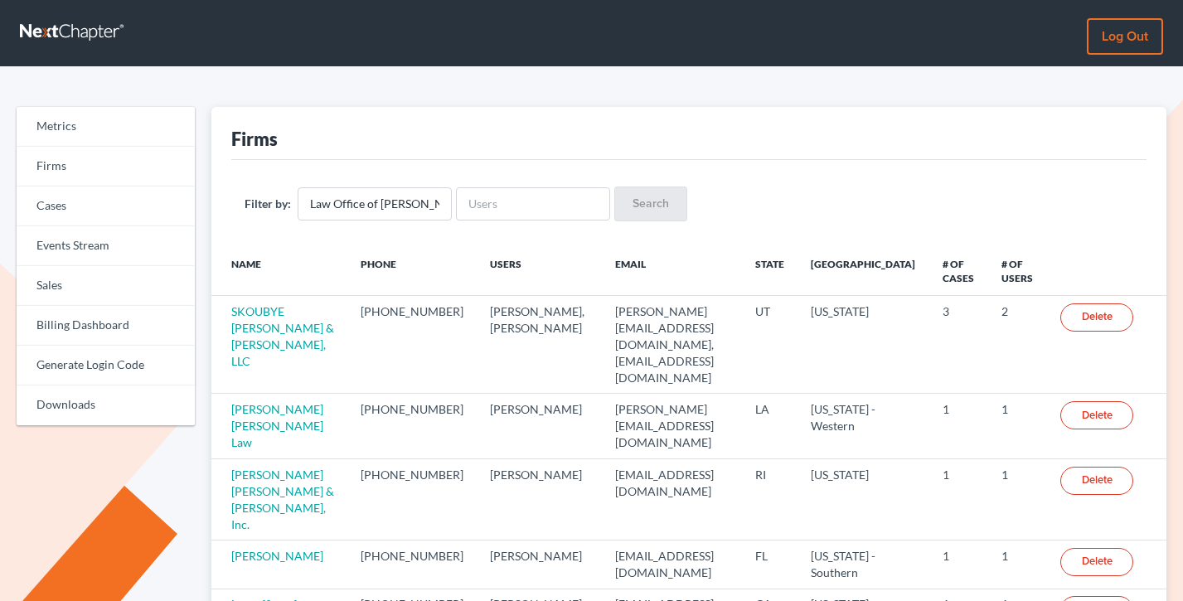
scroll to position [0, 27]
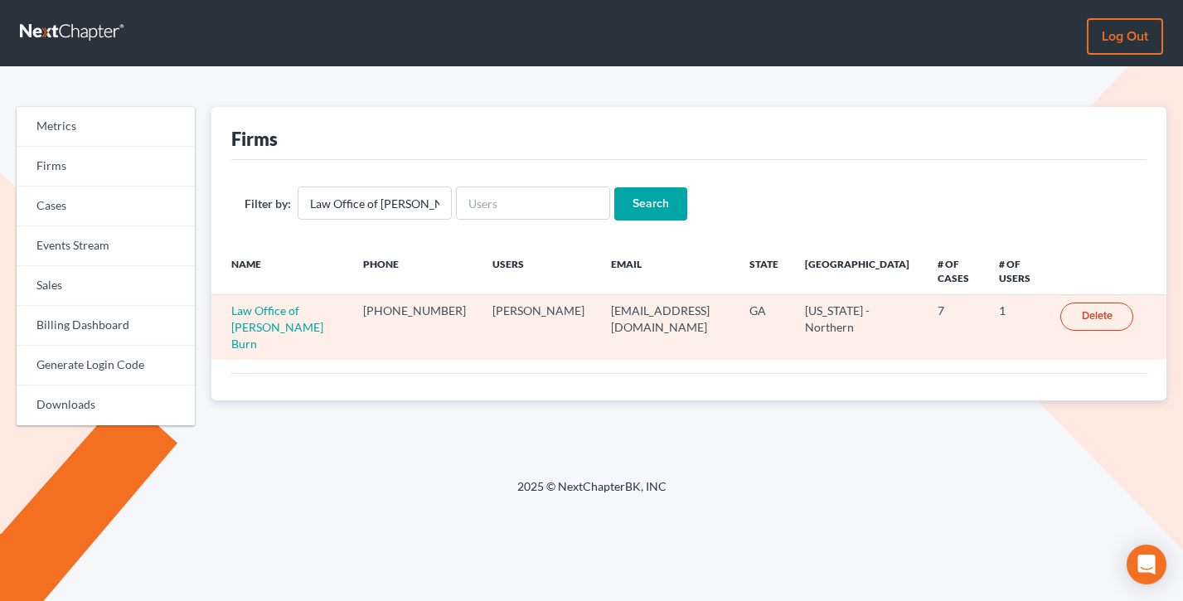
click at [671, 310] on td "burnlaw@comcast.net" at bounding box center [667, 327] width 138 height 65
click at [672, 310] on td "burnlaw@comcast.net" at bounding box center [667, 327] width 138 height 65
copy td "burnlaw@comcast.net"
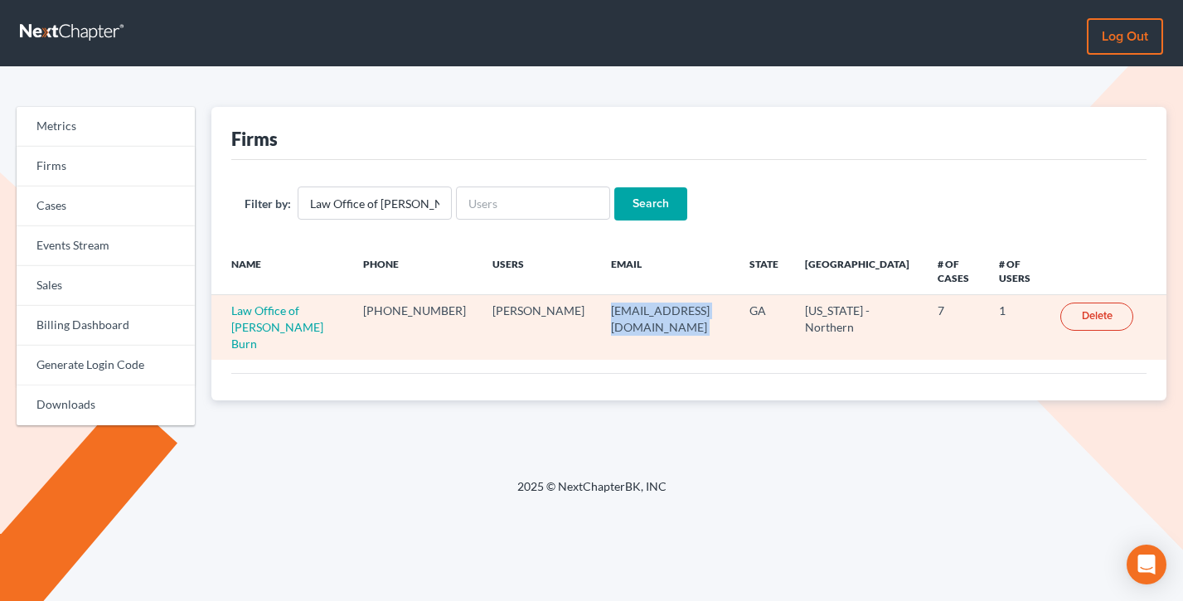
scroll to position [43, 0]
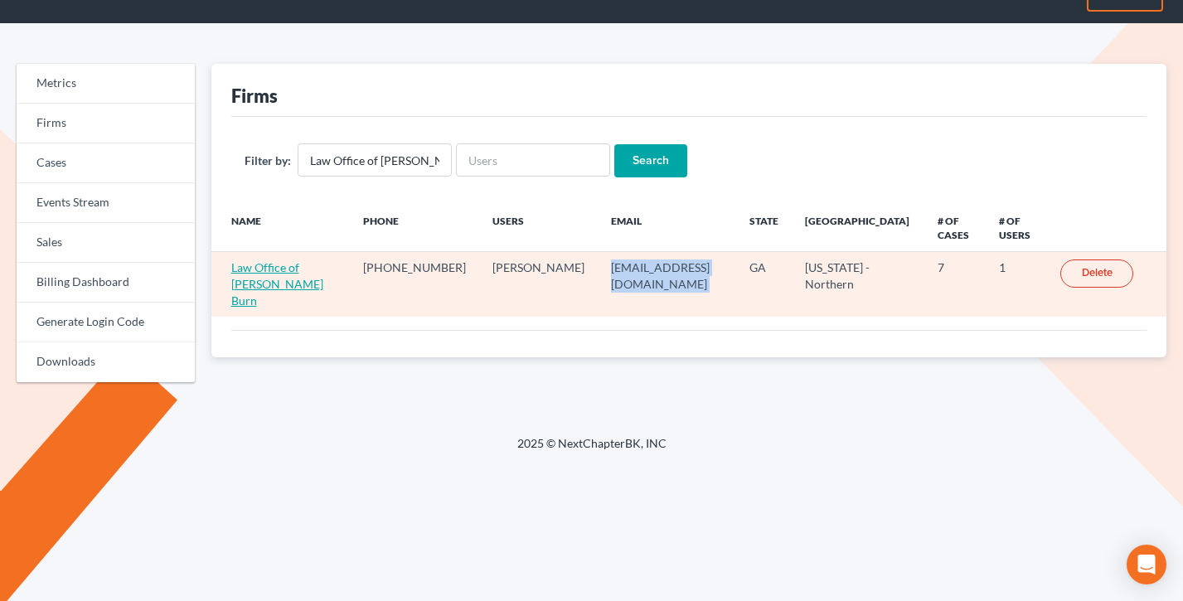
click at [234, 272] on link "Law Office of William C. Burn" at bounding box center [277, 283] width 92 height 47
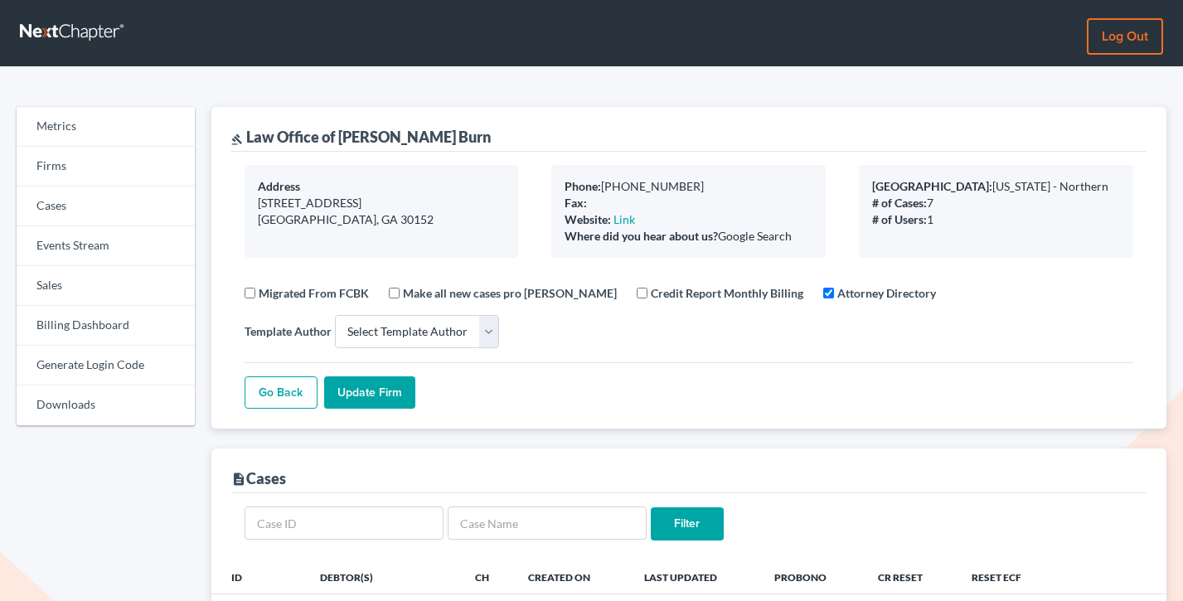
select select
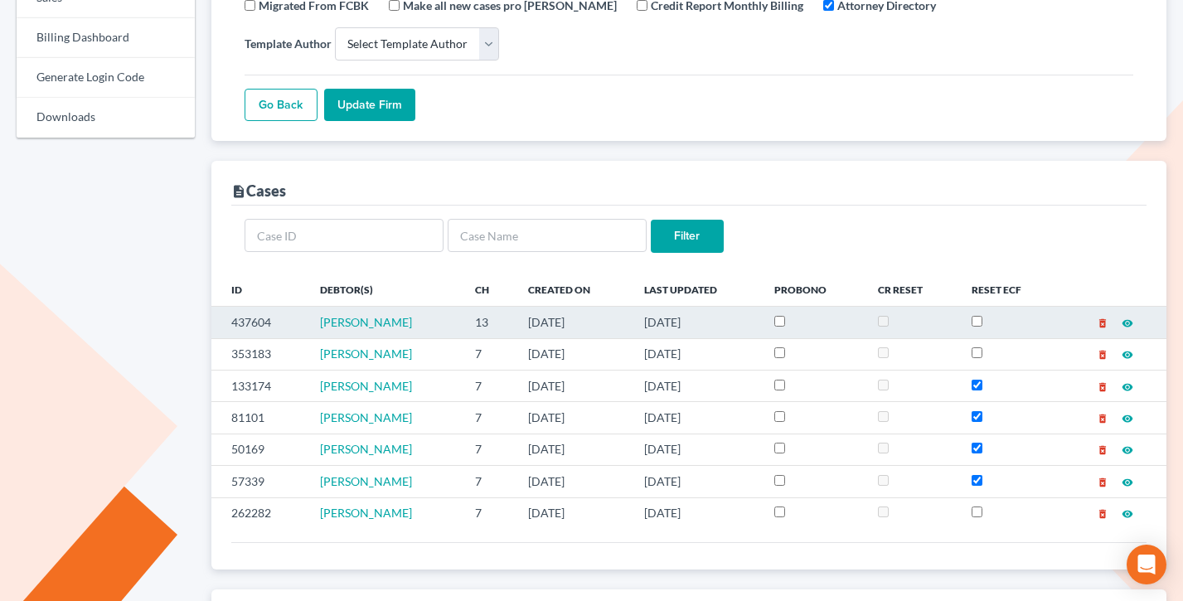
drag, startPoint x: 731, startPoint y: 325, endPoint x: 464, endPoint y: 311, distance: 267.3
click at [464, 311] on tr "437604 Rosa Hartfield 13 09/17/2025 09/17/2025 delete_forever visibility" at bounding box center [689, 323] width 956 height 32
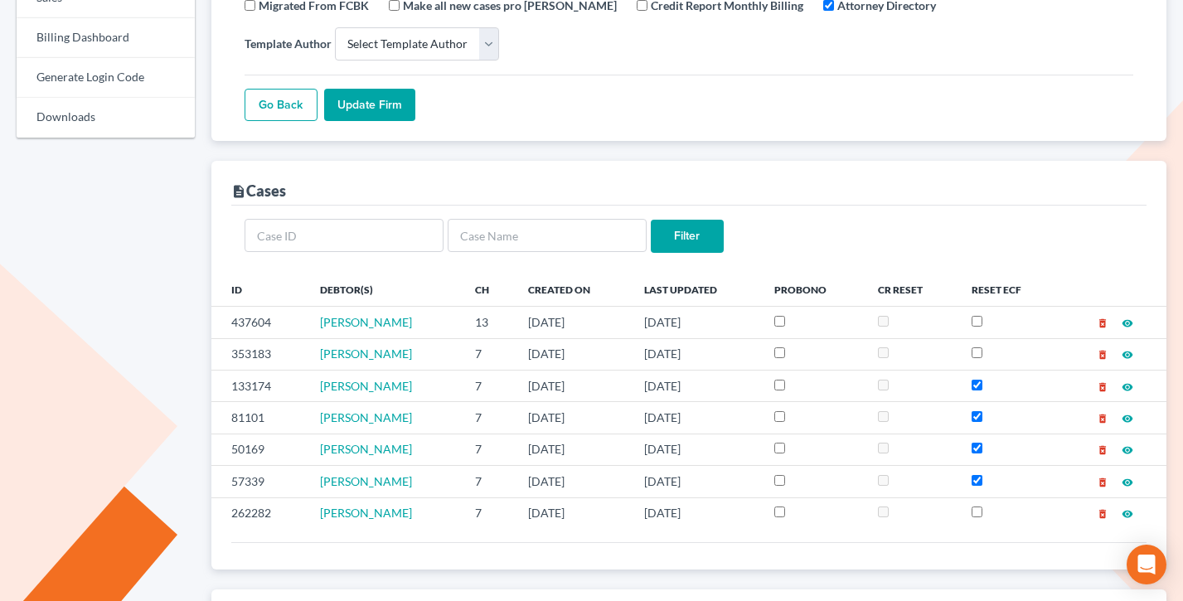
click at [600, 268] on div "Filter" at bounding box center [689, 239] width 916 height 67
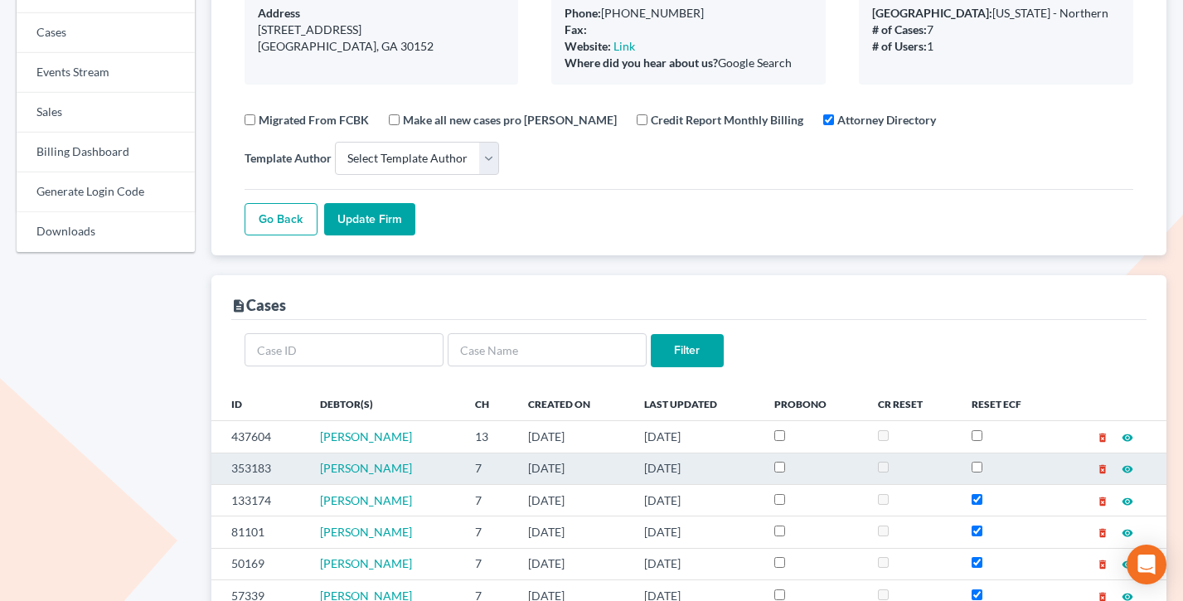
scroll to position [0, 0]
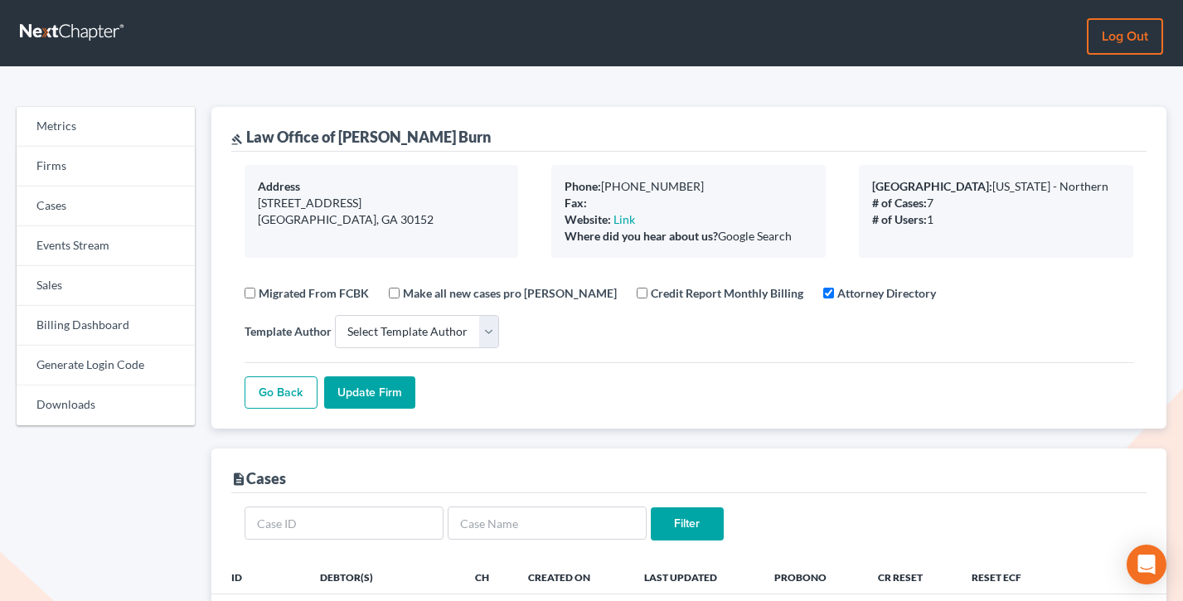
drag, startPoint x: 800, startPoint y: 244, endPoint x: 552, endPoint y: 169, distance: 258.9
click at [552, 169] on div "Phone: 404-313-6813 Fax: Website: Link Where did you hear about us? Google Sear…" at bounding box center [688, 211] width 274 height 93
drag, startPoint x: 804, startPoint y: 245, endPoint x: 547, endPoint y: 174, distance: 266.5
click at [547, 174] on div "Phone: 404-313-6813 Fax: Website: Link Where did you hear about us? Google Sear…" at bounding box center [689, 211] width 308 height 93
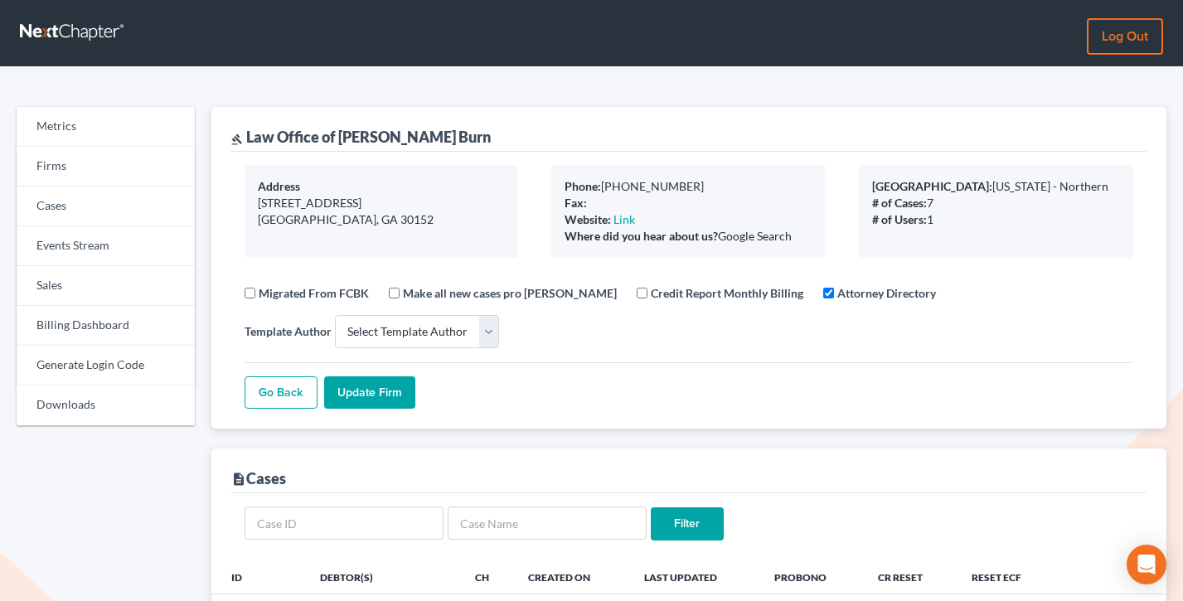
click at [547, 174] on div "Phone: 404-313-6813 Fax: Website: Link Where did you hear about us? Google Sear…" at bounding box center [689, 211] width 308 height 93
click at [79, 269] on link "Sales" at bounding box center [106, 286] width 178 height 40
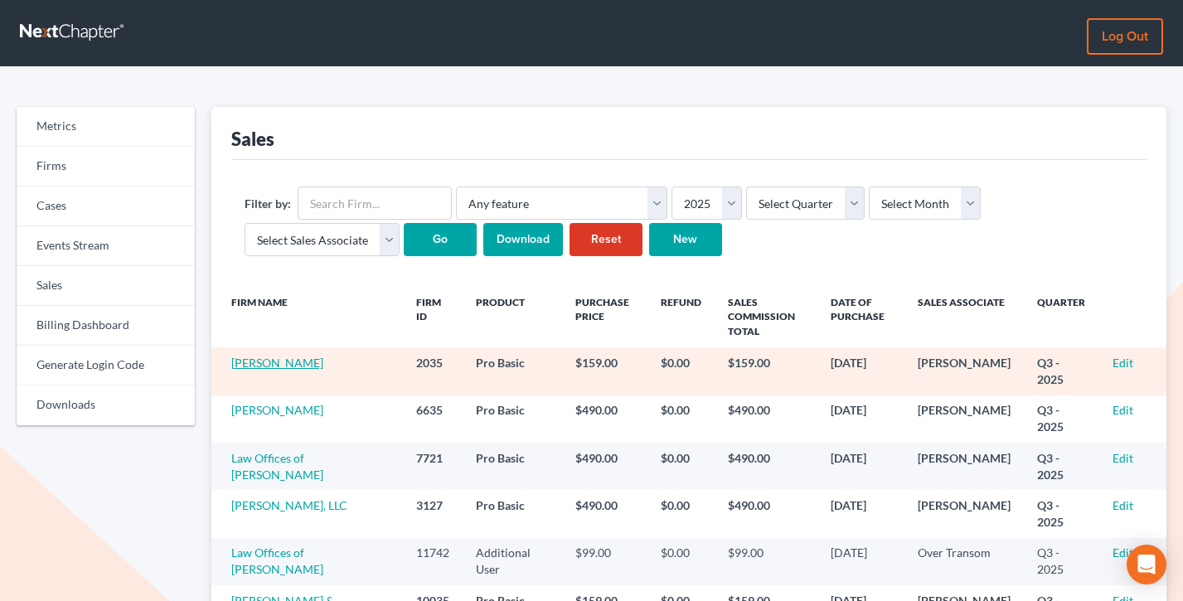
click at [269, 365] on link "John Garzon" at bounding box center [277, 363] width 92 height 14
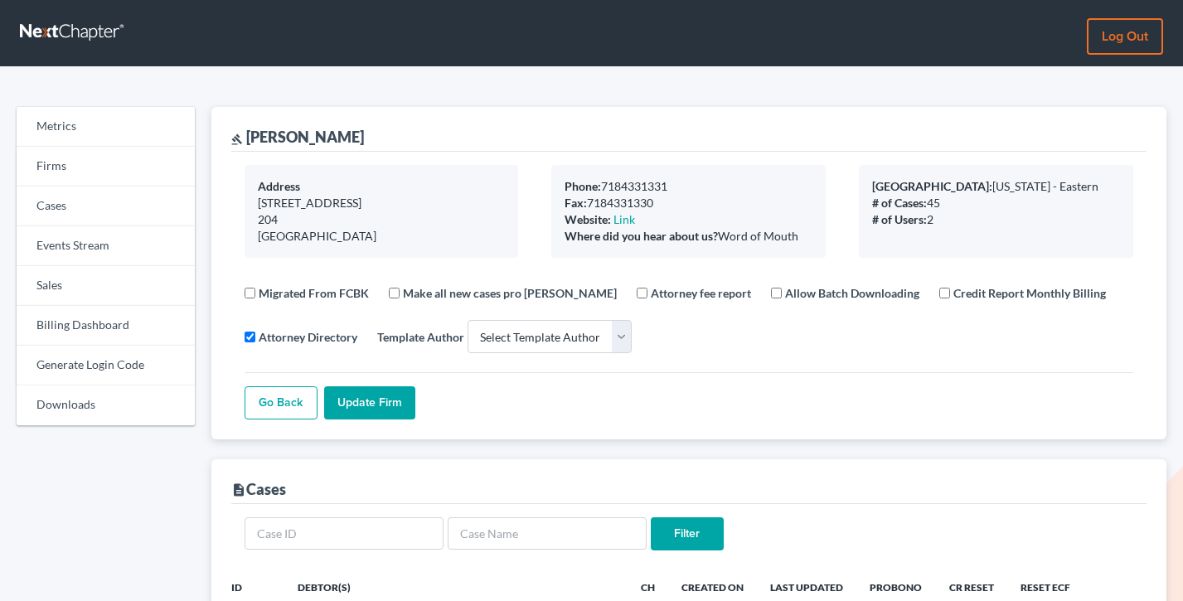
select select
click at [105, 155] on link "Firms" at bounding box center [106, 167] width 178 height 40
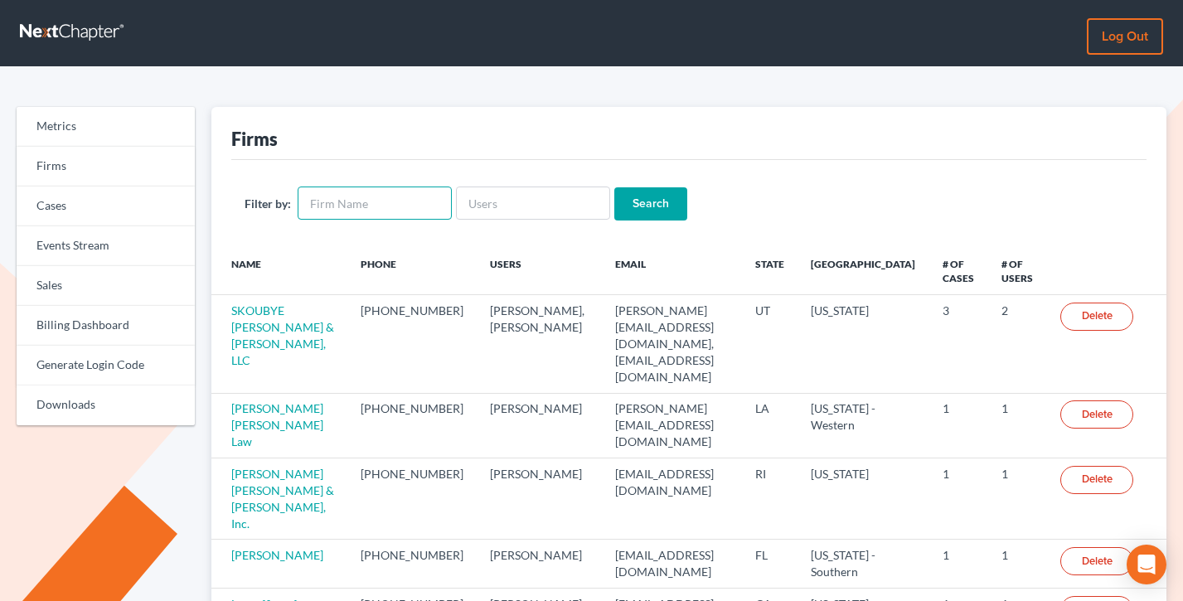
click at [392, 216] on input "text" at bounding box center [375, 203] width 154 height 33
type input "[PERSON_NAME], Attorney"
click at [617, 198] on input "Search" at bounding box center [650, 203] width 73 height 33
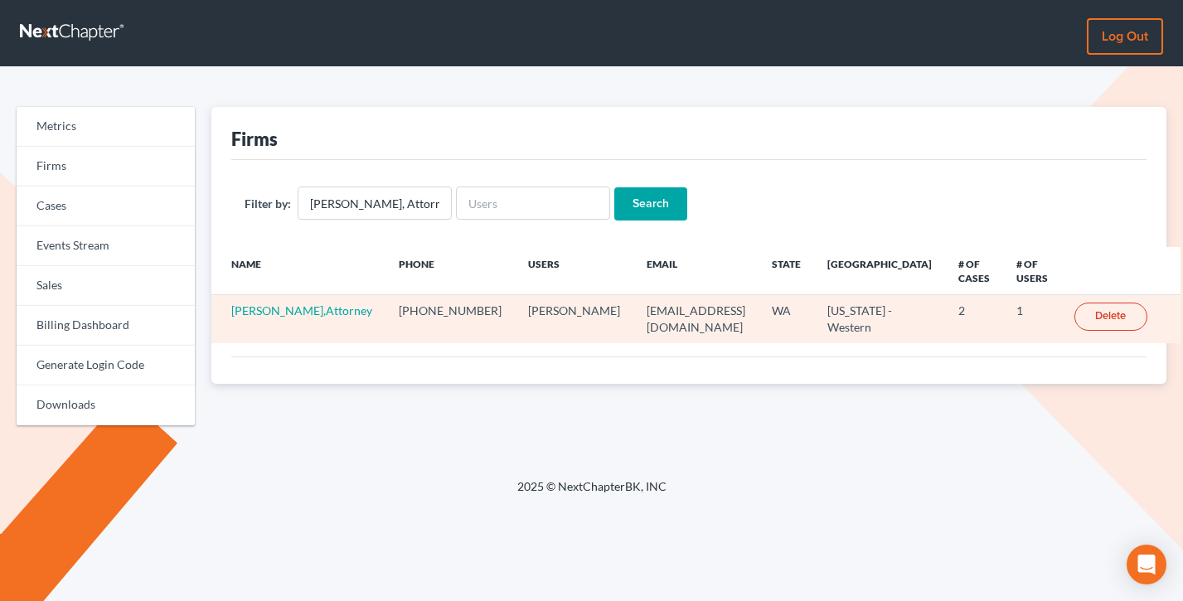
drag, startPoint x: 515, startPoint y: 337, endPoint x: 468, endPoint y: 313, distance: 53.0
click at [515, 313] on td "[PERSON_NAME]" at bounding box center [574, 319] width 119 height 48
drag, startPoint x: 502, startPoint y: 325, endPoint x: 470, endPoint y: 311, distance: 35.3
click at [515, 311] on td "[PERSON_NAME]" at bounding box center [574, 319] width 119 height 48
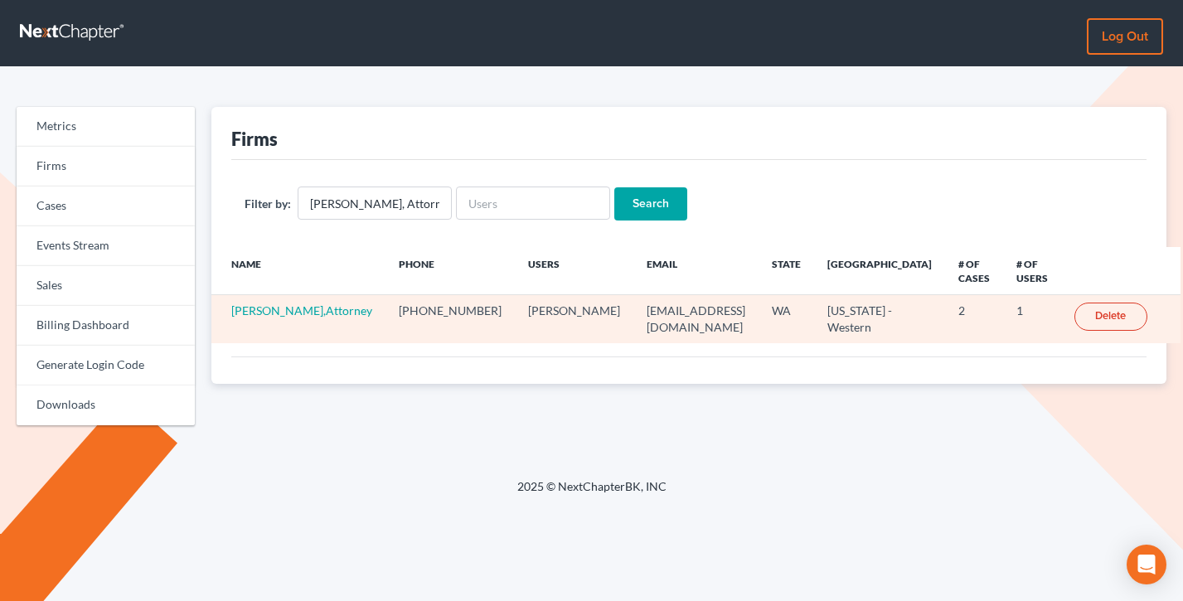
click at [515, 311] on td "[PERSON_NAME]" at bounding box center [574, 319] width 119 height 48
click at [255, 318] on link "[PERSON_NAME],Attorney" at bounding box center [301, 310] width 141 height 14
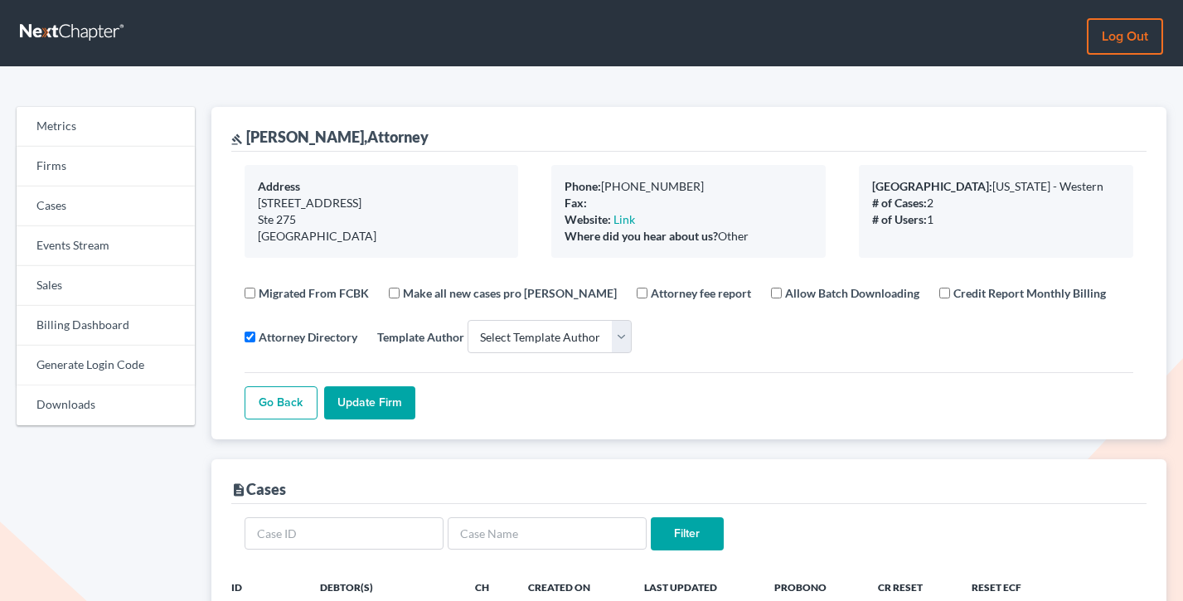
select select
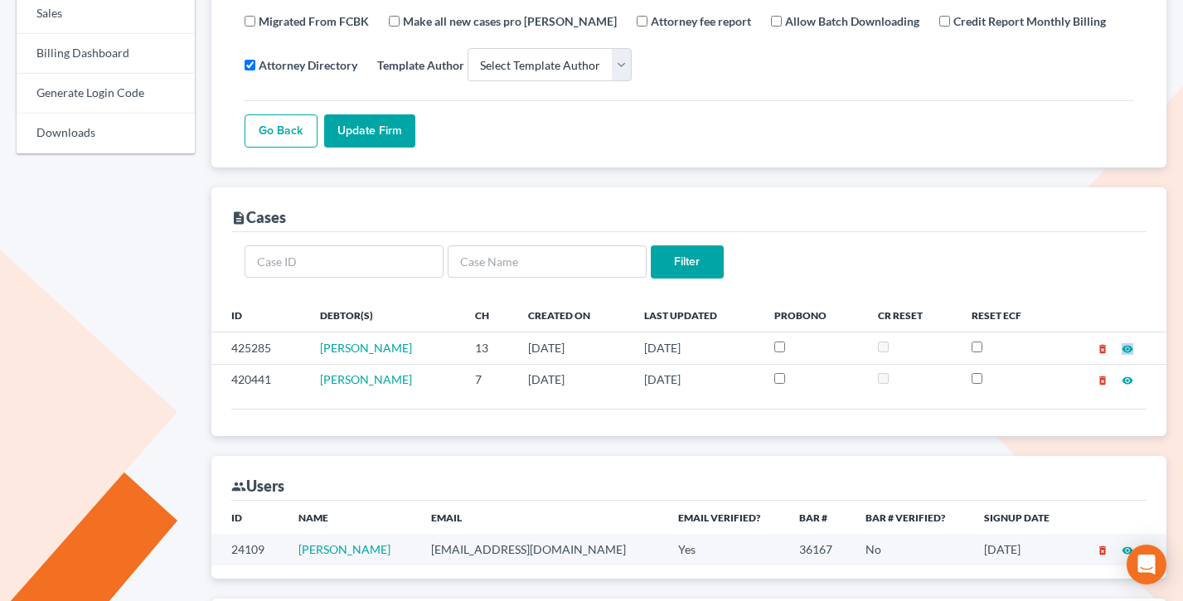
scroll to position [308, 0]
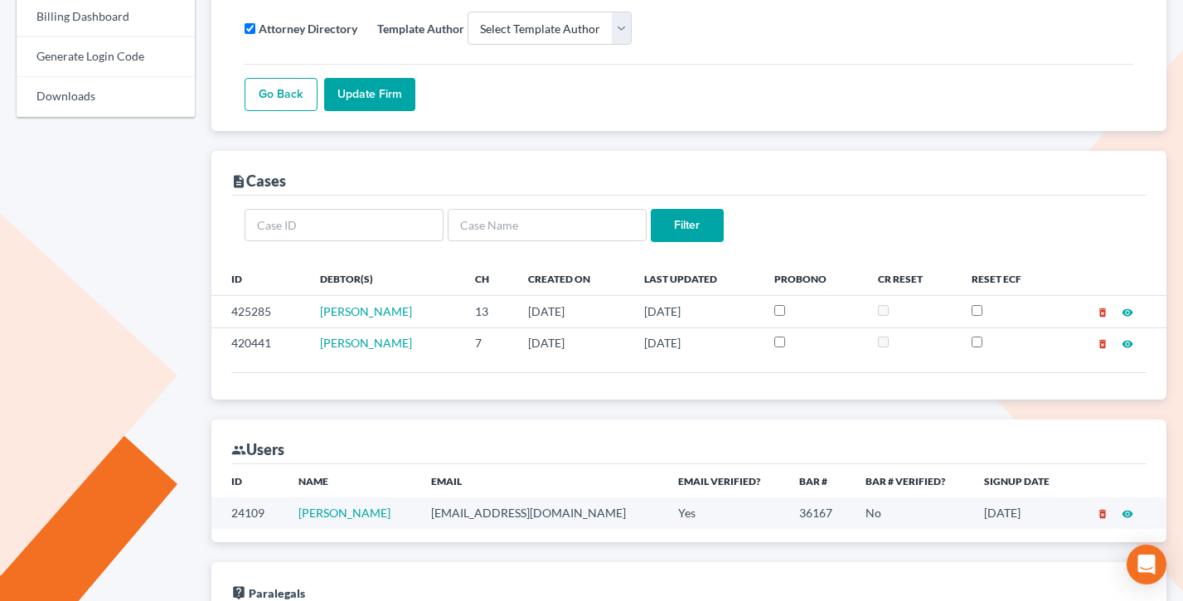
click at [962, 211] on form "Filter" at bounding box center [690, 226] width 890 height 34
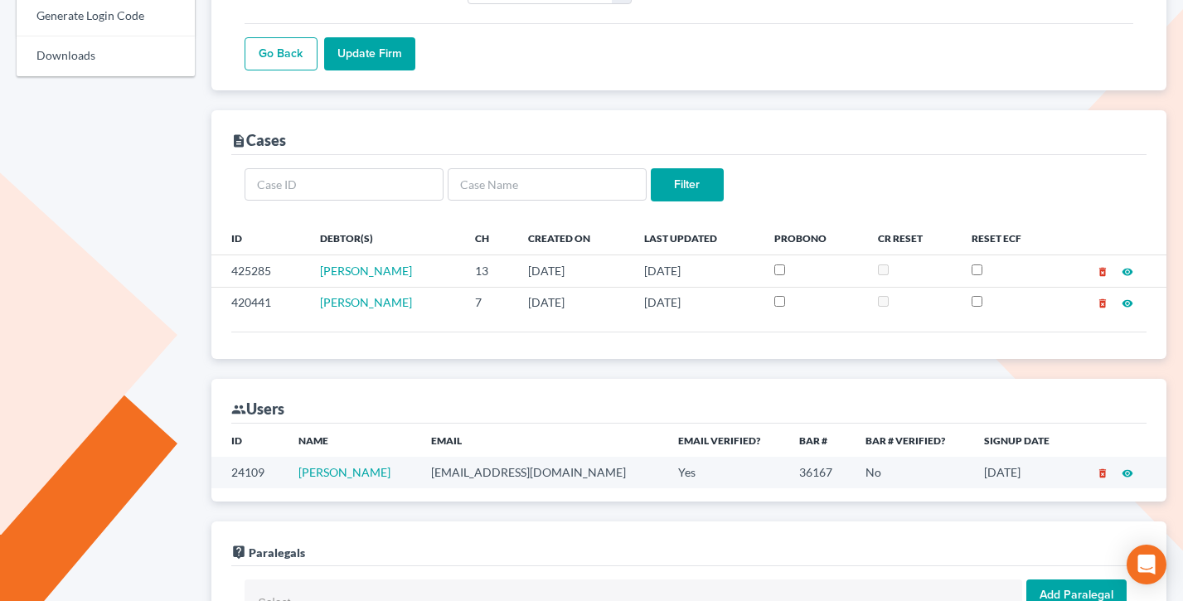
scroll to position [285, 0]
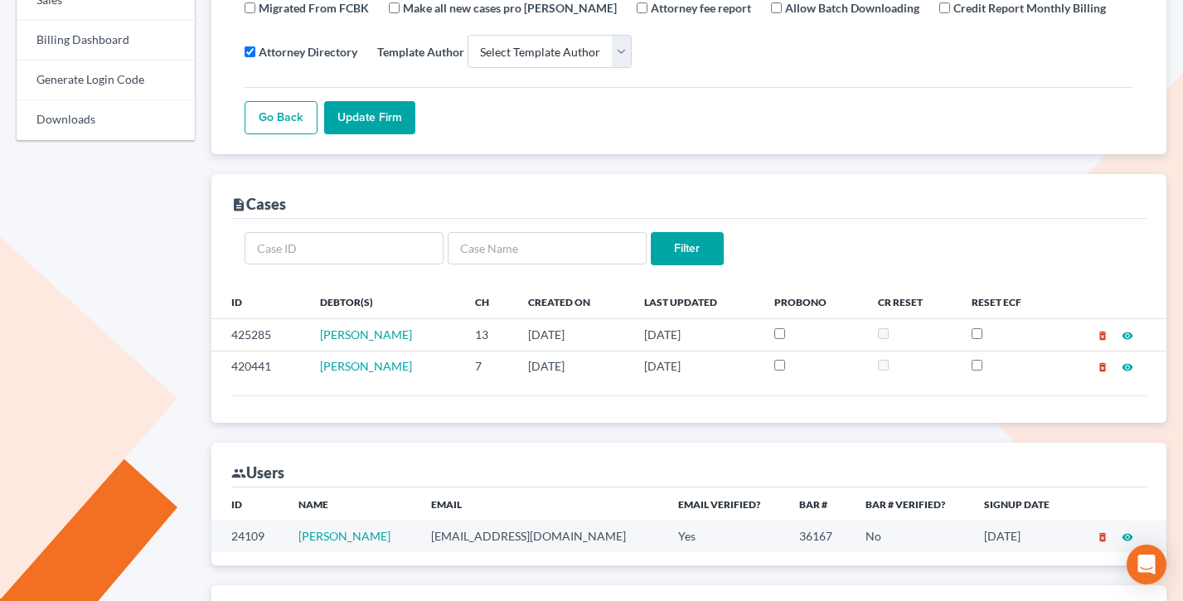
drag, startPoint x: 327, startPoint y: 203, endPoint x: 240, endPoint y: 204, distance: 87.1
click at [240, 204] on div "description Cases" at bounding box center [689, 196] width 916 height 45
click at [406, 221] on div "Filter" at bounding box center [689, 252] width 916 height 67
click at [748, 56] on div "Migrated From FCBK Make all new cases pro [PERSON_NAME] Attorney fee report All…" at bounding box center [690, 30] width 890 height 88
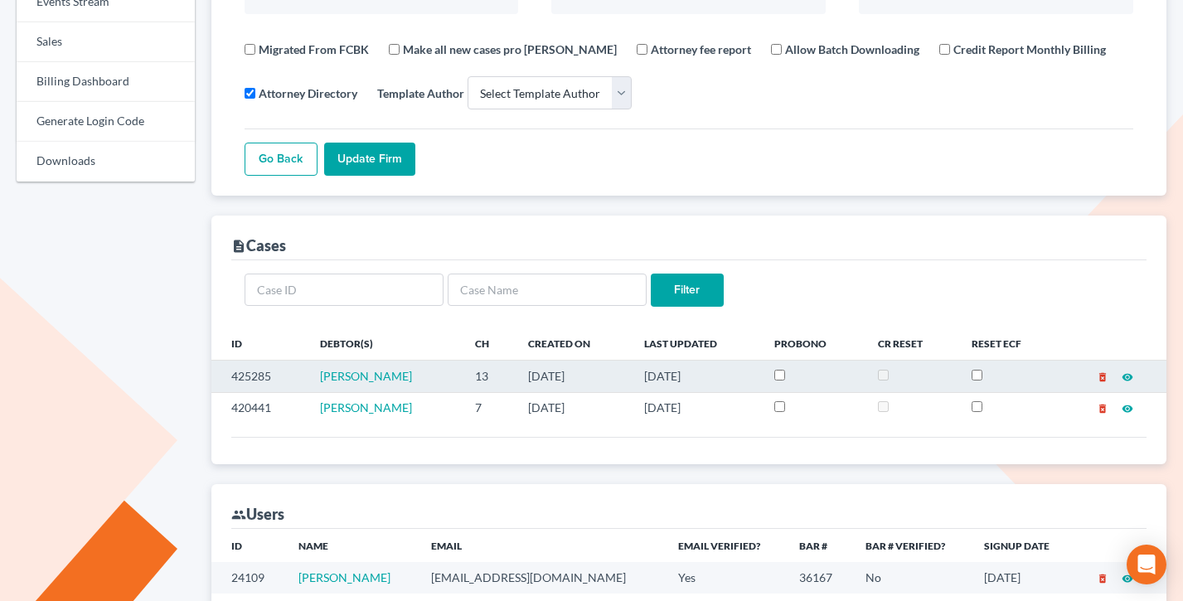
scroll to position [357, 0]
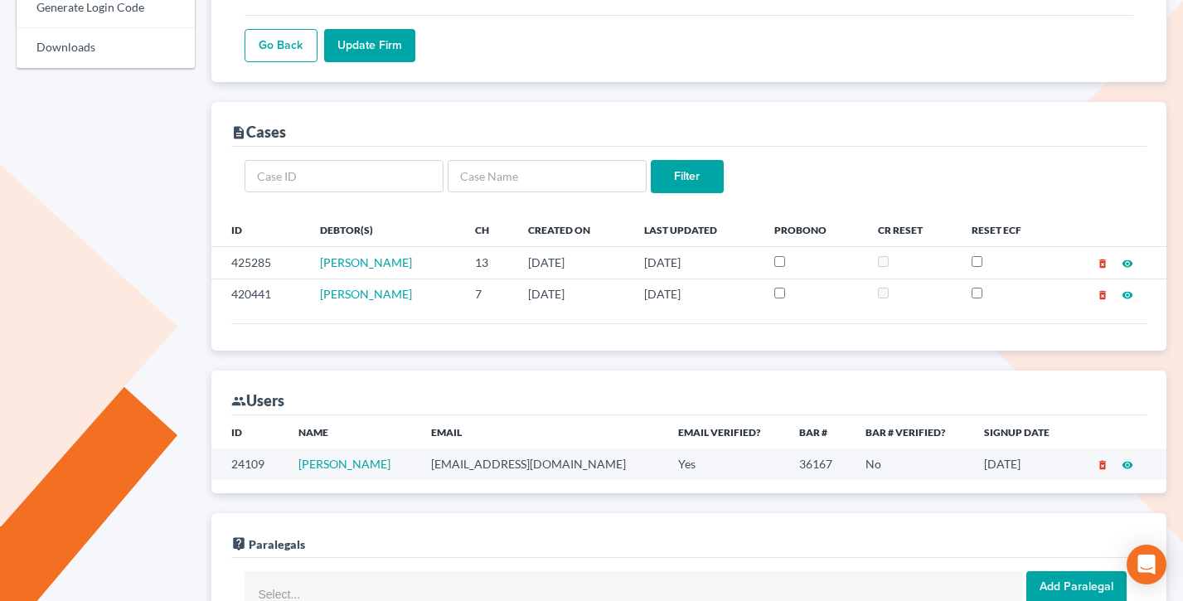
click at [523, 466] on td "bmarinoblair@gmail.com" at bounding box center [541, 464] width 247 height 31
copy td "bmarinoblair@gmail.com"
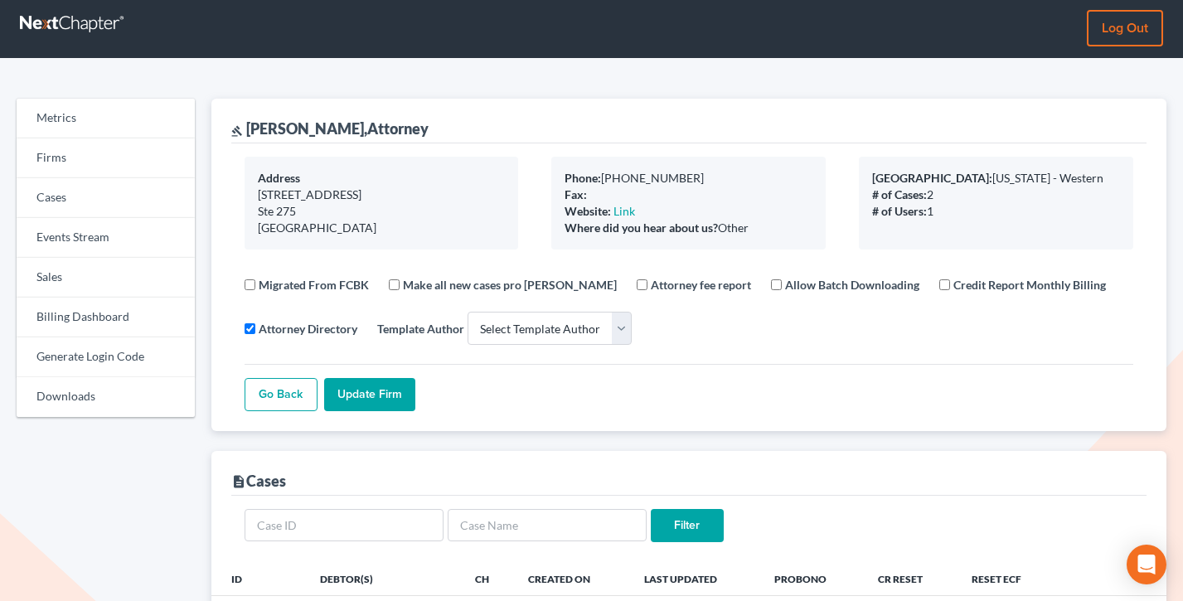
scroll to position [0, 0]
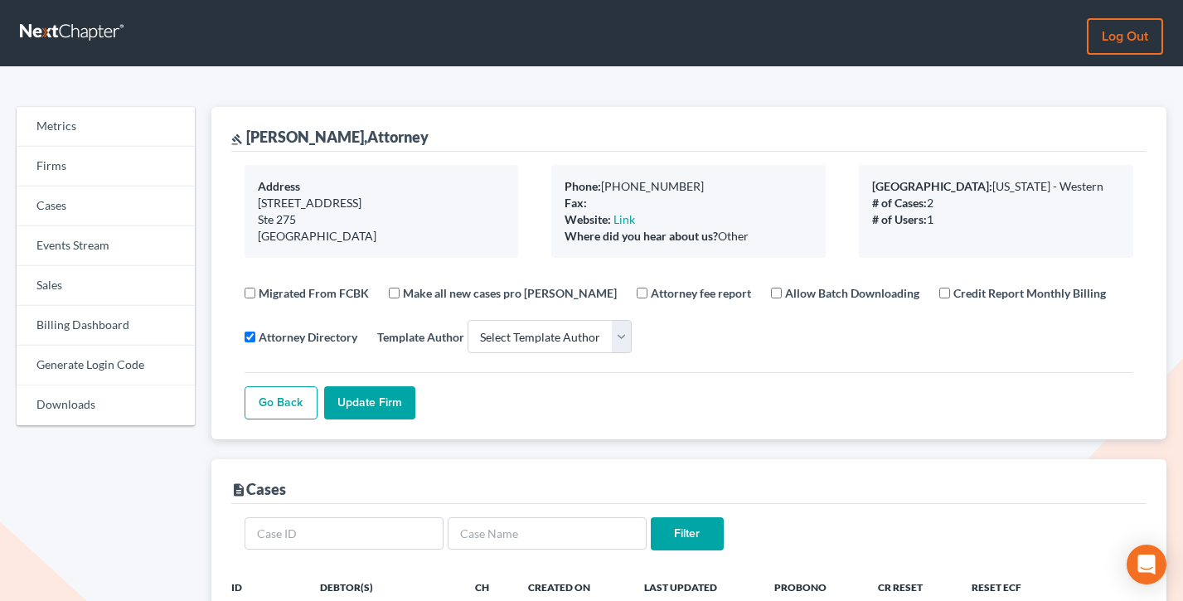
drag, startPoint x: 759, startPoint y: 239, endPoint x: 553, endPoint y: 183, distance: 213.0
click at [553, 183] on div "Phone: 360-852-1182 Fax: Website: Link Where did you hear about us? Other" at bounding box center [688, 211] width 274 height 93
click at [575, 182] on b "Phone:" at bounding box center [583, 186] width 36 height 14
drag, startPoint x: 473, startPoint y: 145, endPoint x: 224, endPoint y: 135, distance: 249.8
click at [224, 134] on div "gavel Bonnie Marino-Blair,Attorney Address 4400 NE 77th Ave Ste 275 Vancouver ,…" at bounding box center [689, 273] width 956 height 332
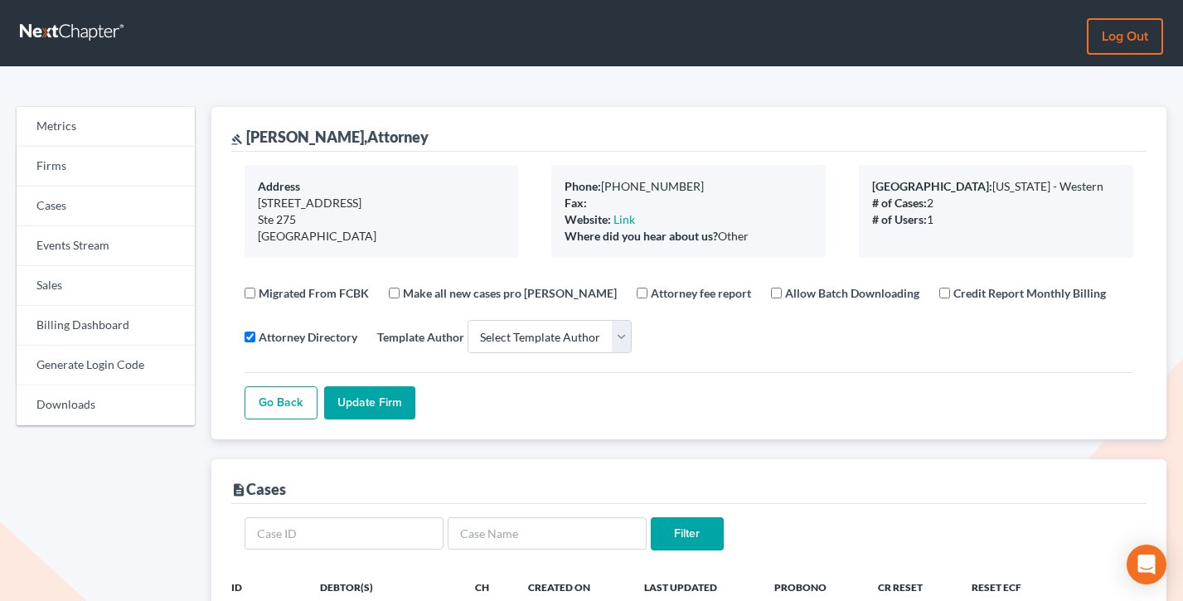
click at [477, 134] on div "gavel Bonnie Marino-Blair,Attorney" at bounding box center [689, 129] width 916 height 45
drag, startPoint x: 449, startPoint y: 143, endPoint x: 250, endPoint y: 133, distance: 198.4
click at [250, 133] on div "gavel Bonnie Marino-Blair,Attorney" at bounding box center [329, 137] width 197 height 20
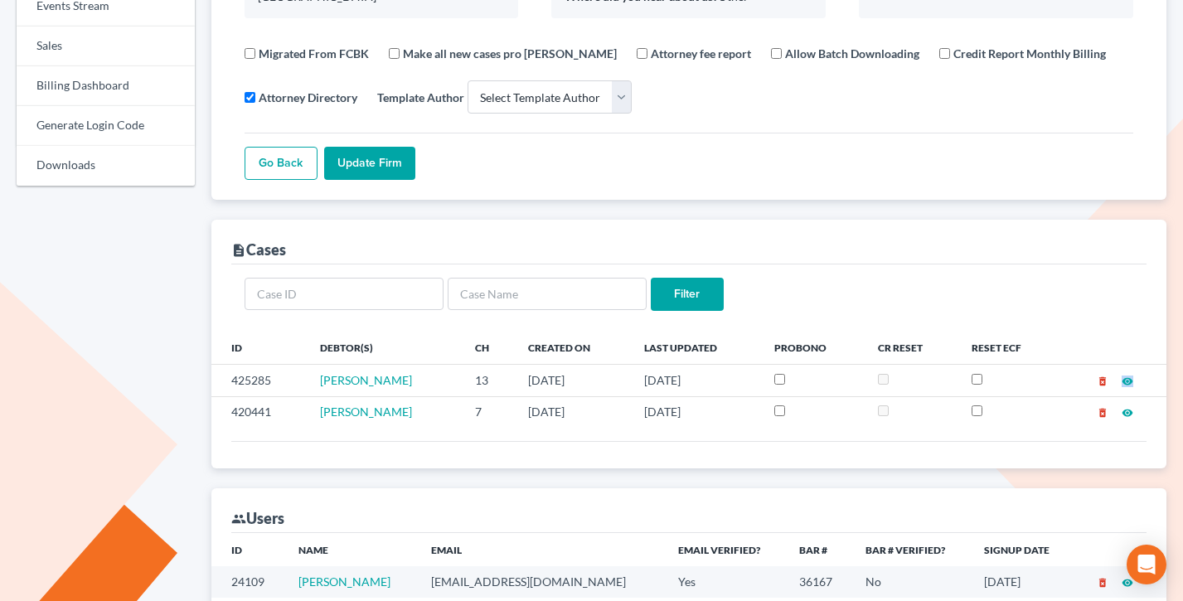
scroll to position [502, 0]
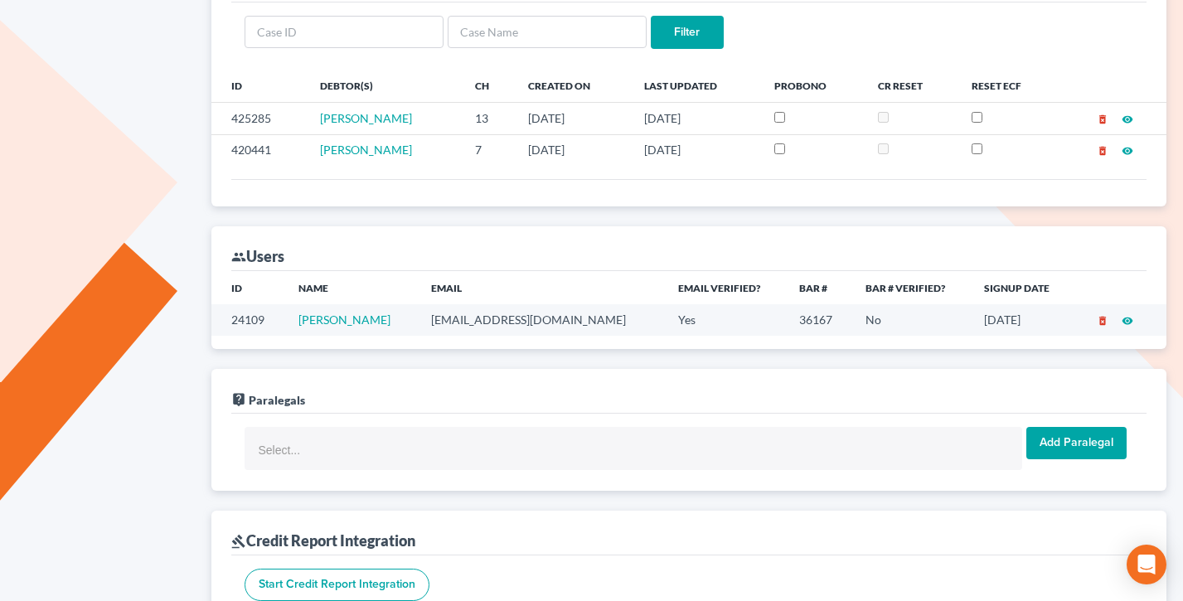
click at [557, 319] on td "bmarinoblair@gmail.com" at bounding box center [541, 319] width 247 height 31
copy td "bmarinoblair@gmail.com"
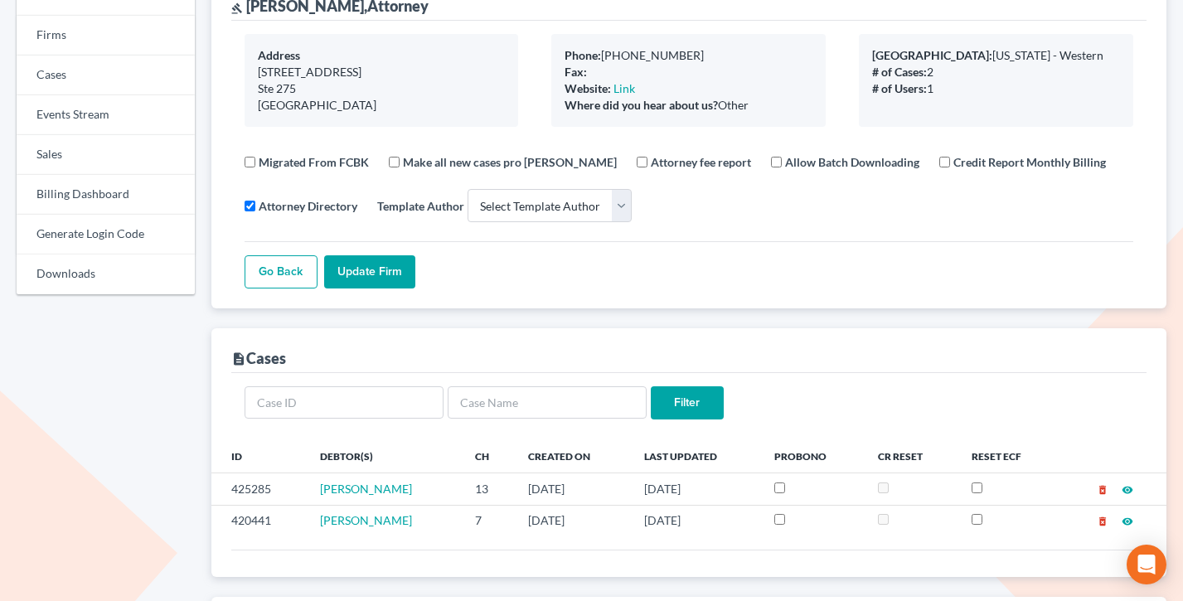
scroll to position [0, 0]
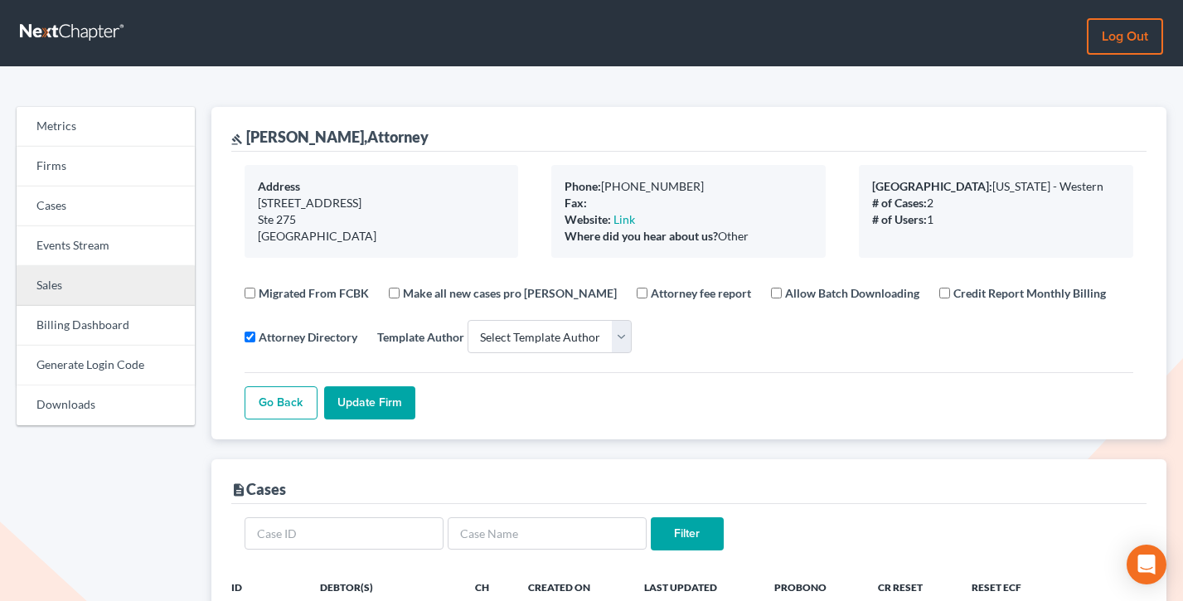
click at [103, 286] on link "Sales" at bounding box center [106, 286] width 178 height 40
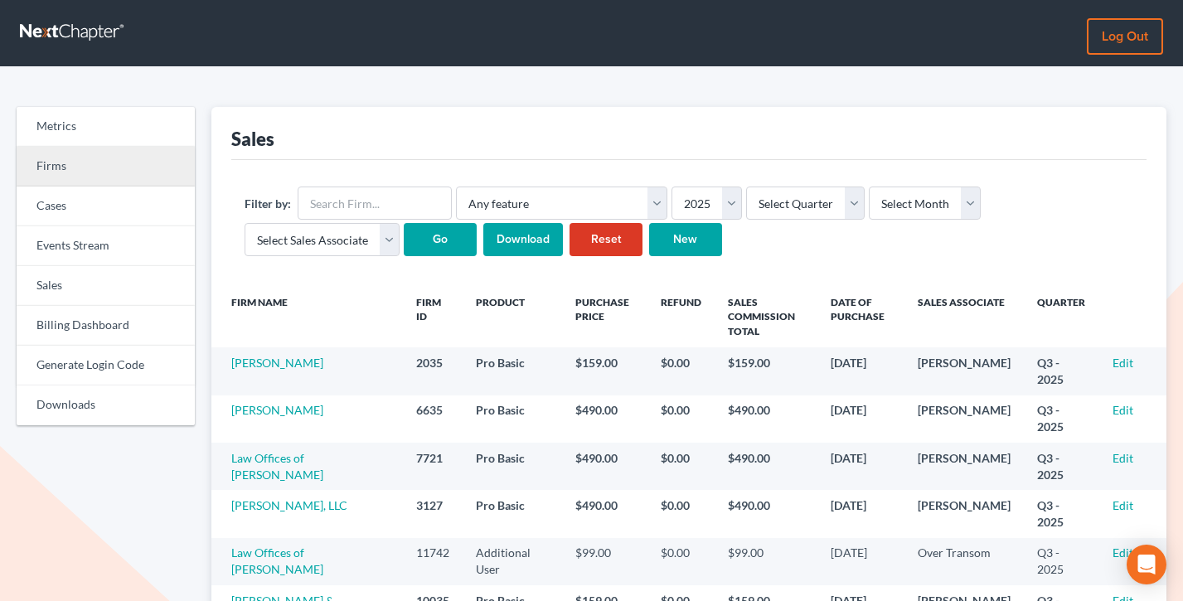
click at [74, 167] on link "Firms" at bounding box center [106, 167] width 178 height 40
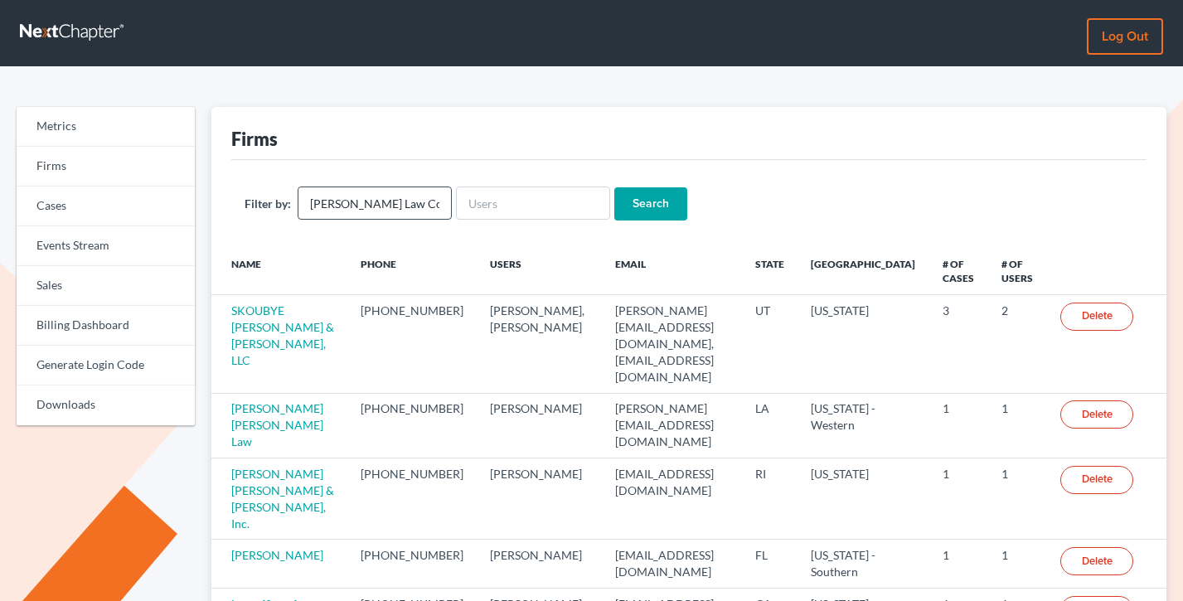
type input "[PERSON_NAME] Law Corporation"
click at [614, 187] on input "Search" at bounding box center [650, 203] width 73 height 33
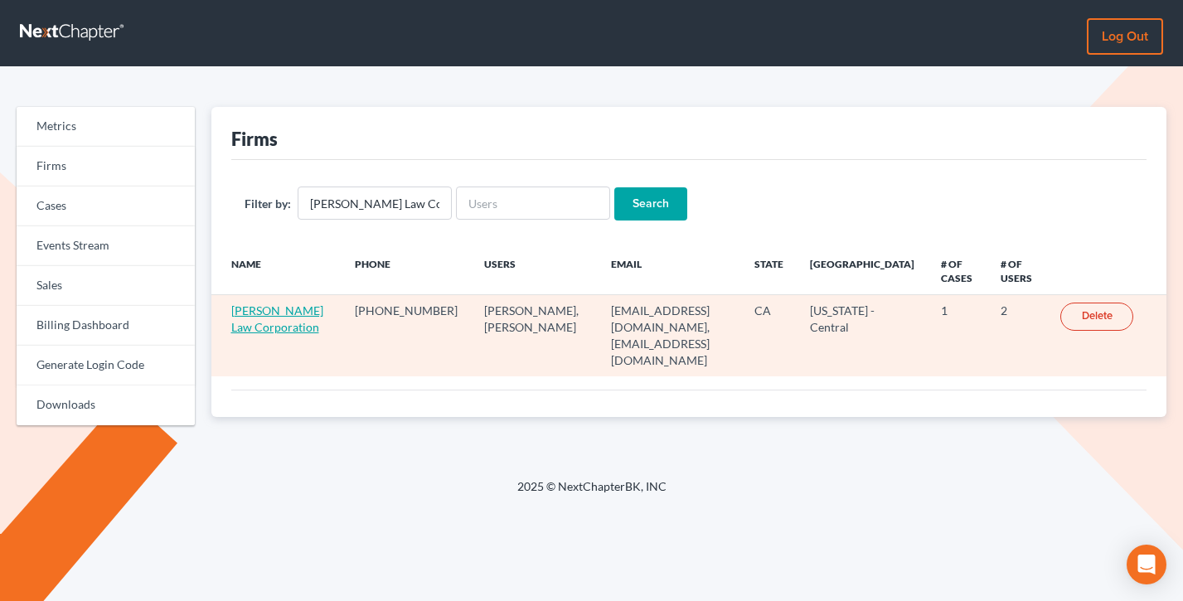
click at [245, 327] on link "[PERSON_NAME] Law Corporation" at bounding box center [277, 318] width 92 height 31
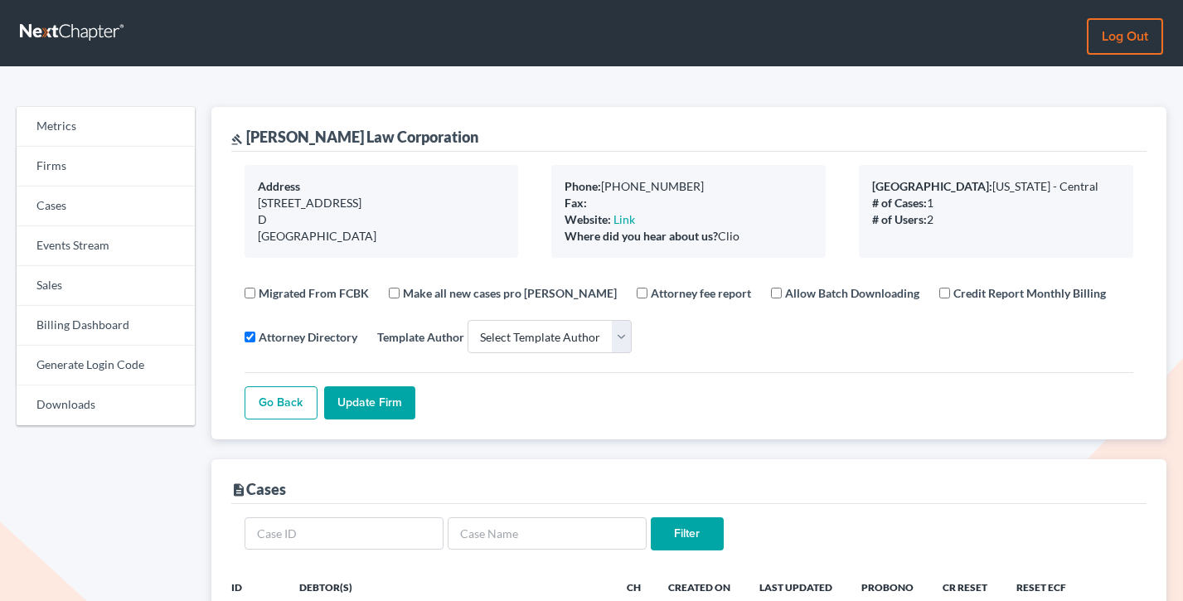
select select
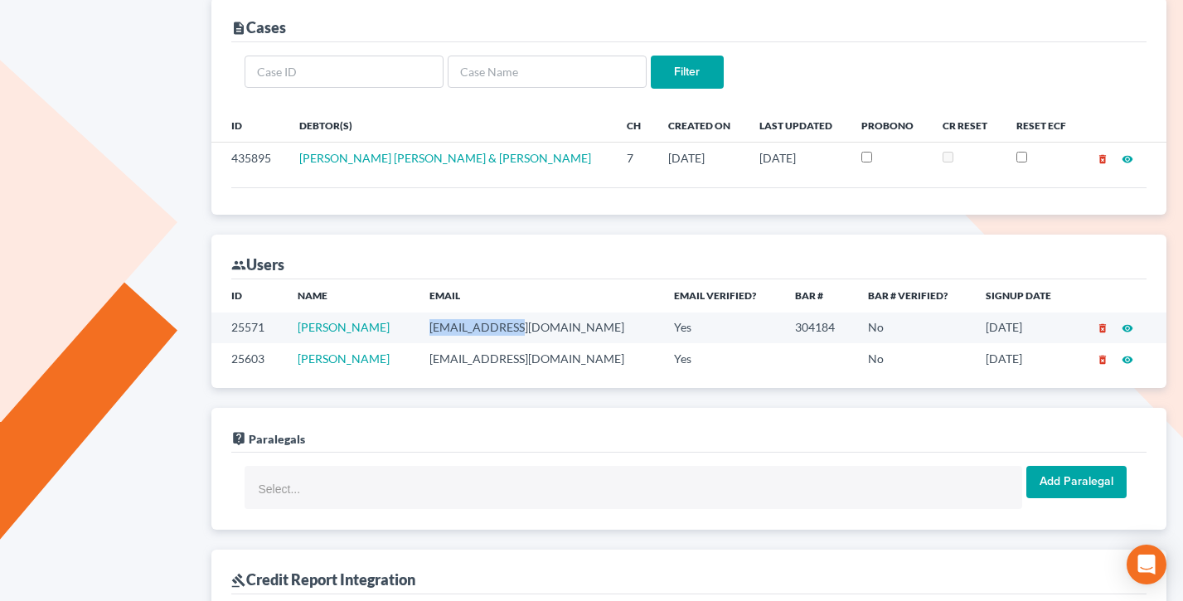
drag, startPoint x: 531, startPoint y: 322, endPoint x: 444, endPoint y: 327, distance: 87.2
click at [444, 327] on td "[EMAIL_ADDRESS][DOMAIN_NAME]" at bounding box center [538, 328] width 245 height 31
copy td "[EMAIL_ADDRESS][DOMAIN_NAME]"
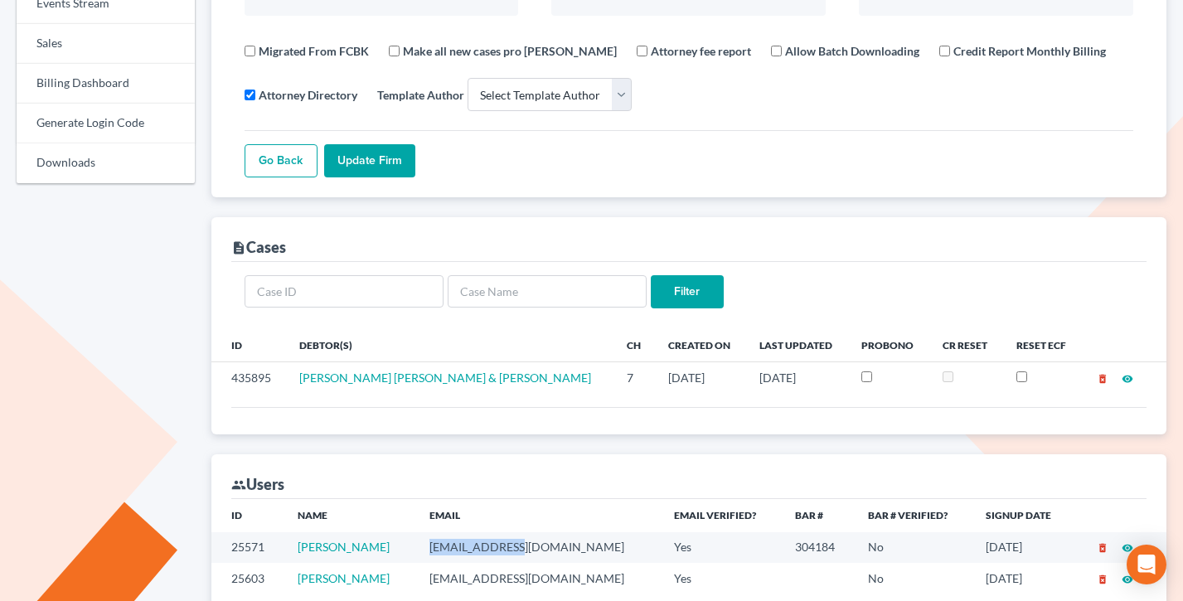
scroll to position [288, 0]
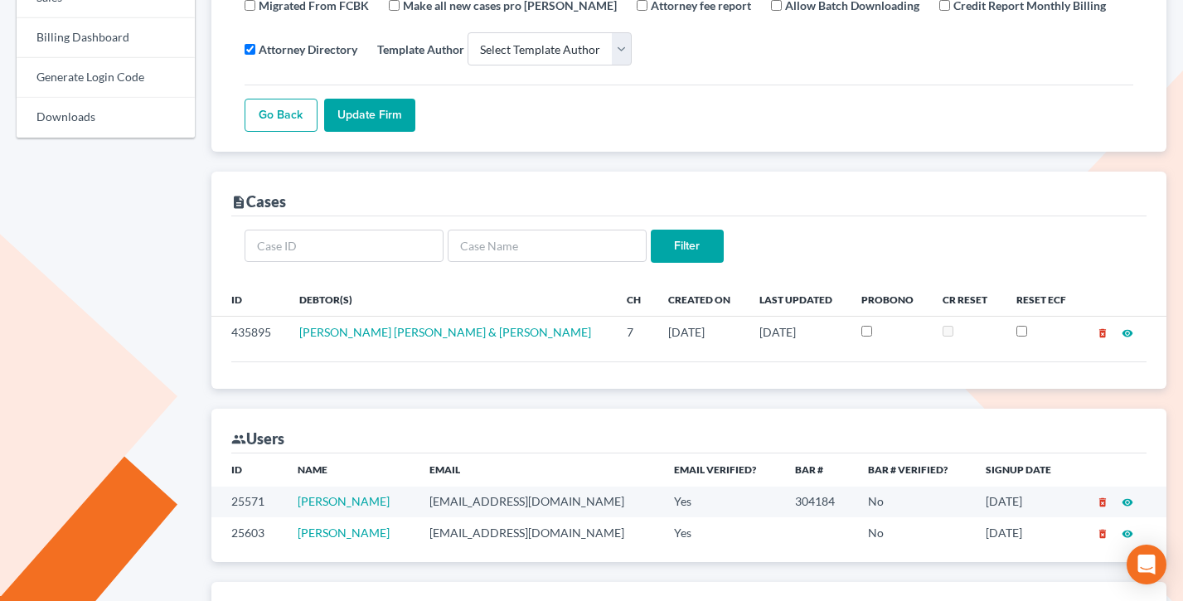
click at [497, 499] on td "[EMAIL_ADDRESS][DOMAIN_NAME]" at bounding box center [538, 502] width 245 height 31
click at [497, 498] on td "[EMAIL_ADDRESS][DOMAIN_NAME]" at bounding box center [538, 502] width 245 height 31
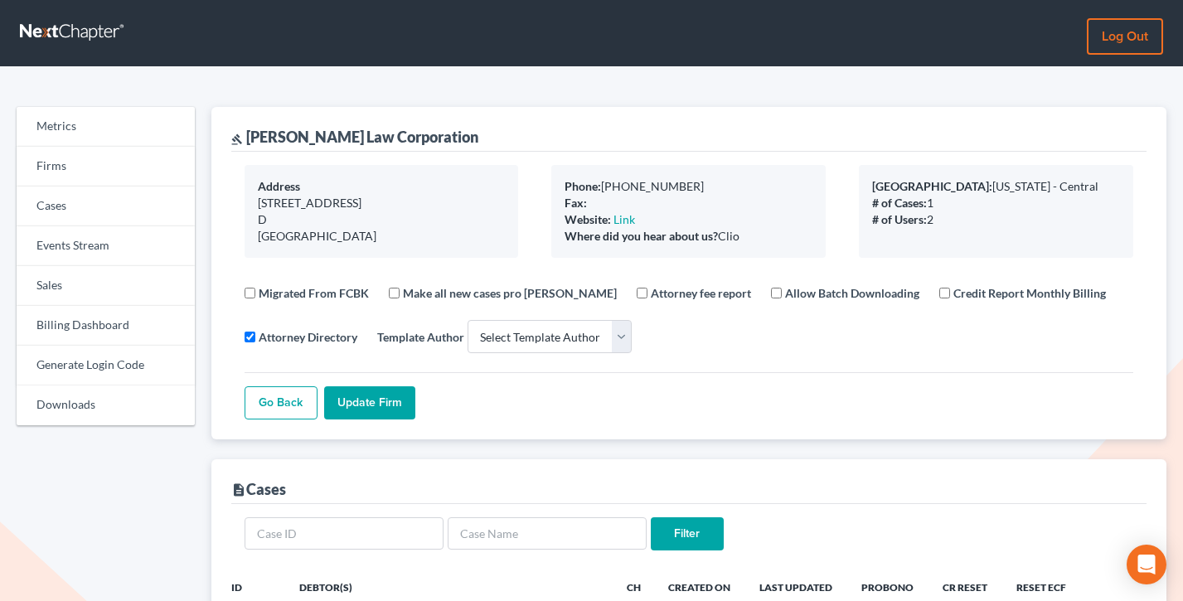
click at [339, 141] on div "gavel Liou Law Corporation" at bounding box center [354, 137] width 247 height 20
click at [394, 143] on div "gavel Liou Law Corporation" at bounding box center [689, 129] width 916 height 45
drag, startPoint x: 380, startPoint y: 140, endPoint x: 246, endPoint y: 136, distance: 133.5
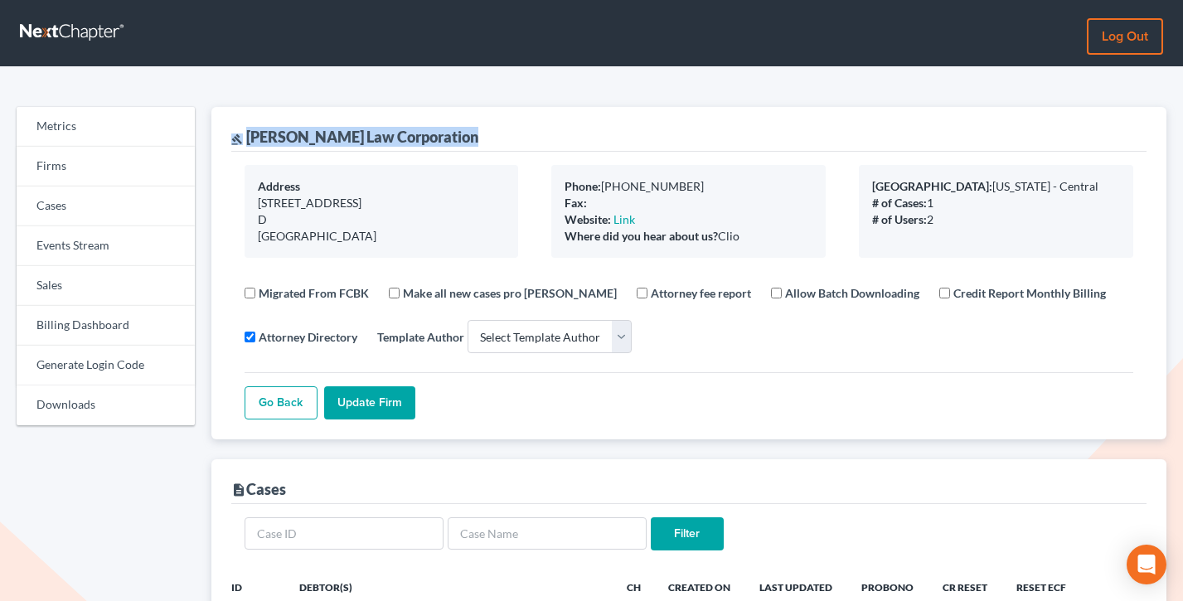
click at [245, 138] on div "gavel Liou Law Corporation" at bounding box center [689, 129] width 916 height 45
click at [246, 136] on div "gavel Liou Law Corporation" at bounding box center [354, 137] width 247 height 20
drag, startPoint x: 253, startPoint y: 136, endPoint x: 357, endPoint y: 132, distance: 104.5
click at [352, 134] on div "gavel Liou Law Corporation" at bounding box center [354, 137] width 247 height 20
click at [357, 132] on div "gavel Liou Law Corporation" at bounding box center [354, 137] width 247 height 20
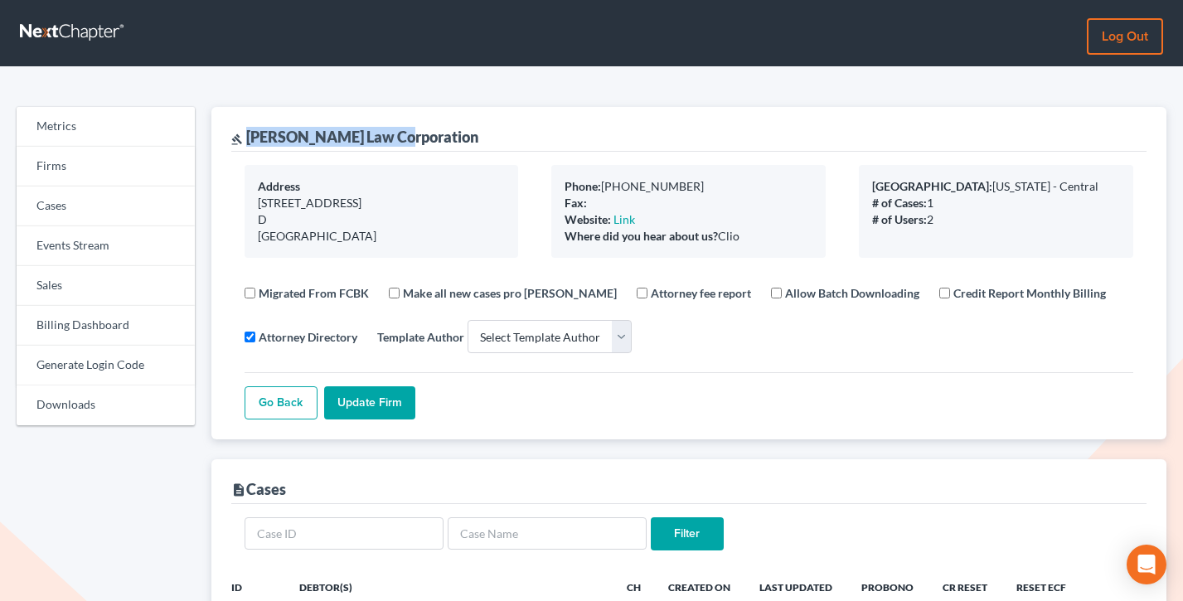
drag, startPoint x: 250, startPoint y: 137, endPoint x: 396, endPoint y: 137, distance: 145.9
click at [396, 137] on div "gavel Liou Law Corporation" at bounding box center [689, 129] width 916 height 45
copy div "Liou Law Corporation"
click at [85, 288] on link "Sales" at bounding box center [106, 286] width 178 height 40
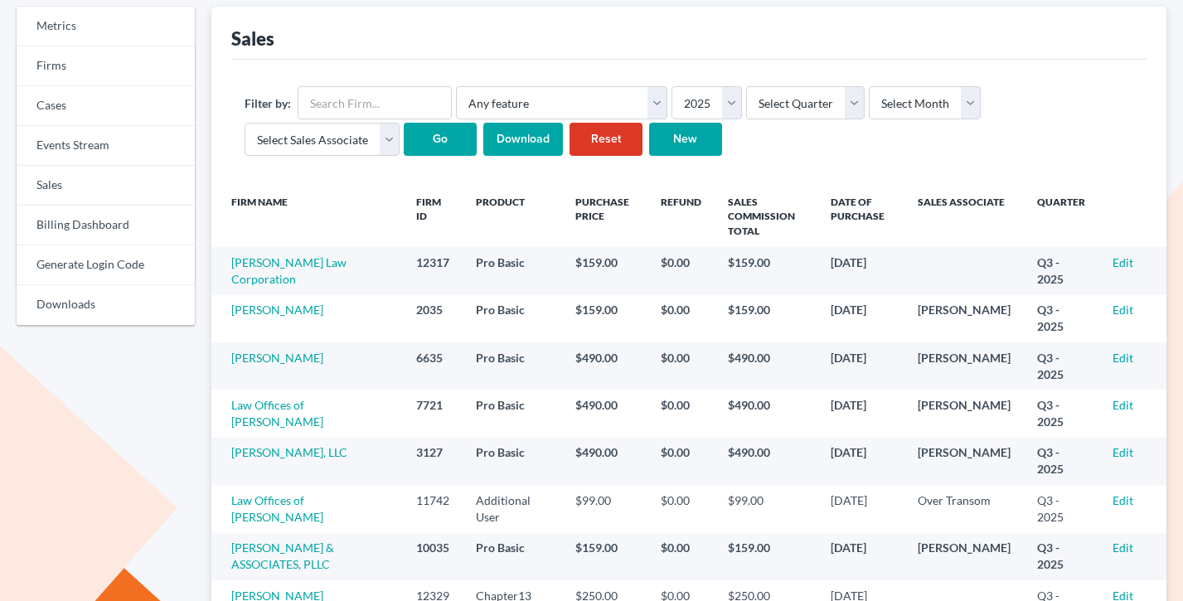
scroll to position [114, 0]
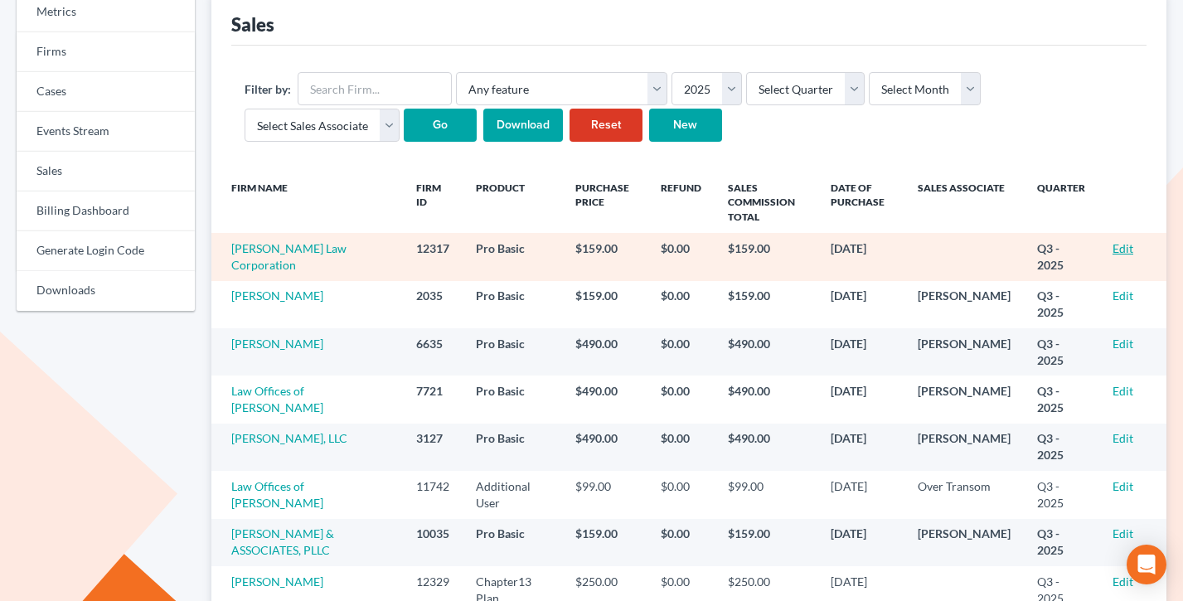
click at [1122, 248] on link "Edit" at bounding box center [1123, 248] width 21 height 14
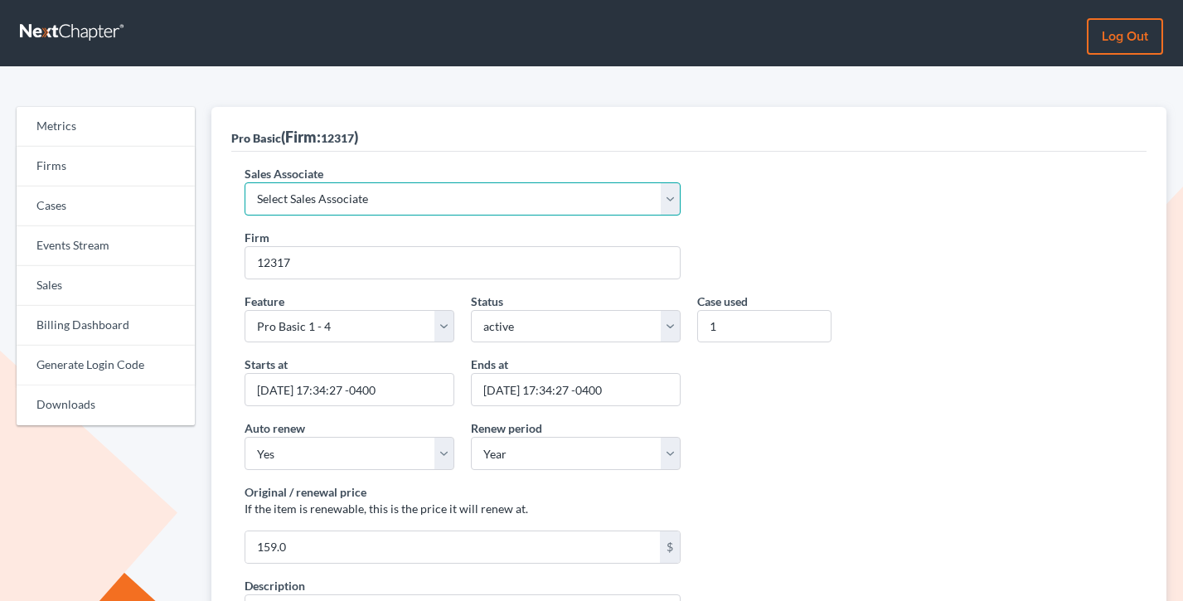
click at [296, 183] on select "Select Sales Associate Alex Seymour Over Transom Tim Shadoan" at bounding box center [463, 198] width 436 height 33
select select "7676"
click at [245, 182] on select "Select Sales Associate Alex Seymour Over Transom Tim Shadoan" at bounding box center [463, 198] width 436 height 33
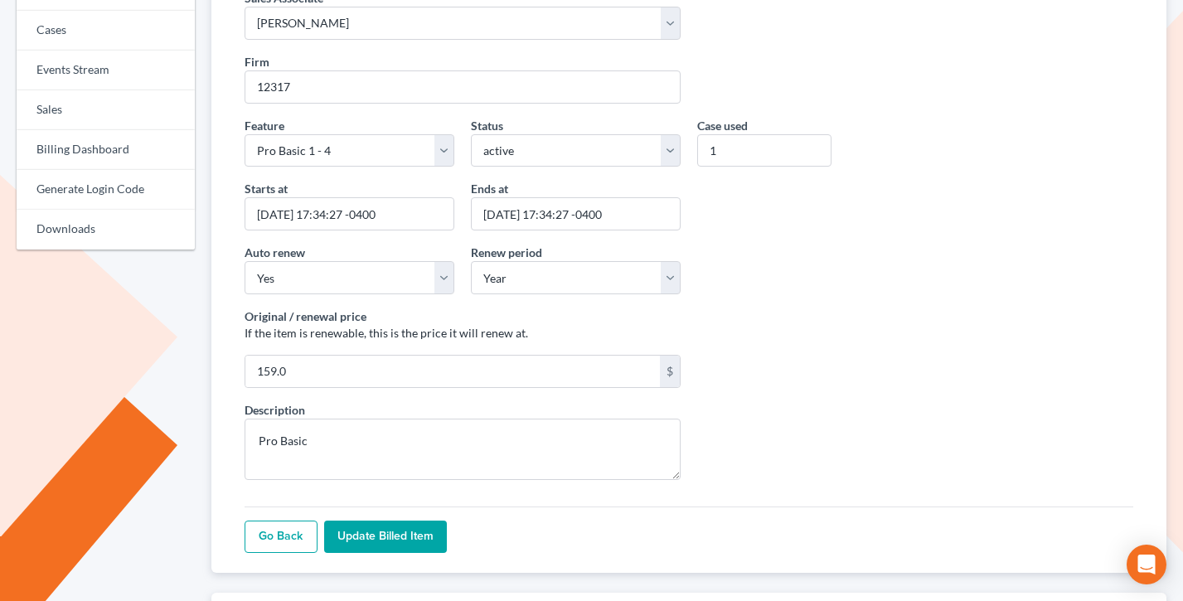
click at [407, 543] on input "Update Billed item" at bounding box center [385, 537] width 123 height 33
